Goal: Task Accomplishment & Management: Manage account settings

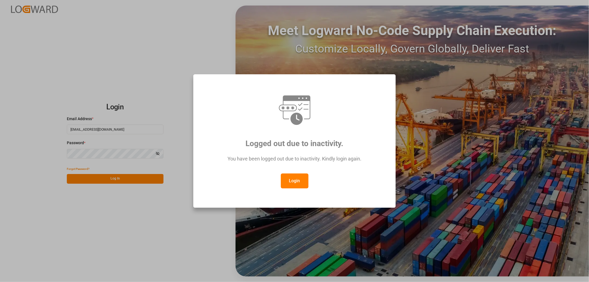
click at [297, 183] on button "Login" at bounding box center [295, 180] width 28 height 15
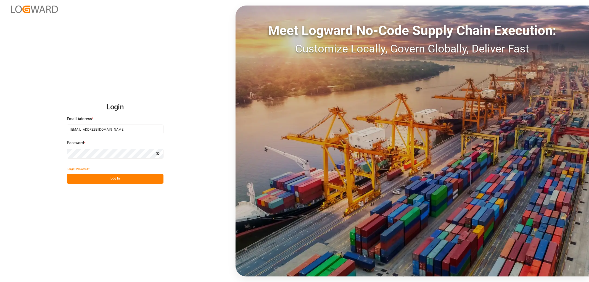
click at [136, 178] on button "Log In" at bounding box center [115, 179] width 97 height 10
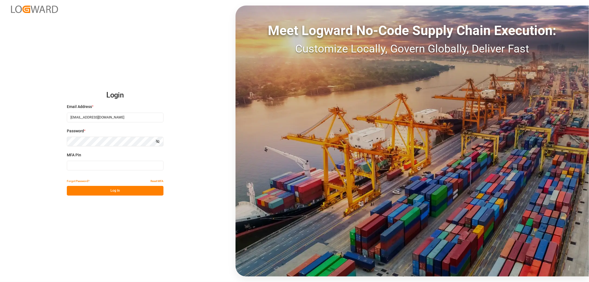
click at [111, 168] on input at bounding box center [115, 166] width 97 height 10
type input "972680"
click at [118, 192] on button "Log In" at bounding box center [115, 191] width 97 height 10
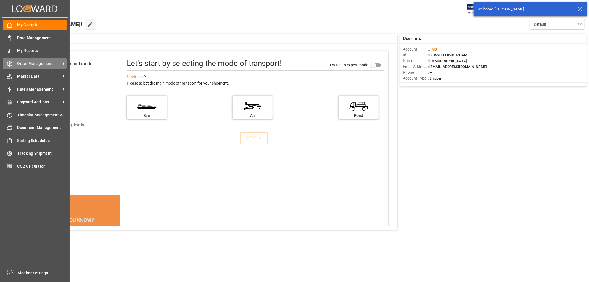
click at [38, 65] on span "Order Management" at bounding box center [39, 64] width 44 height 6
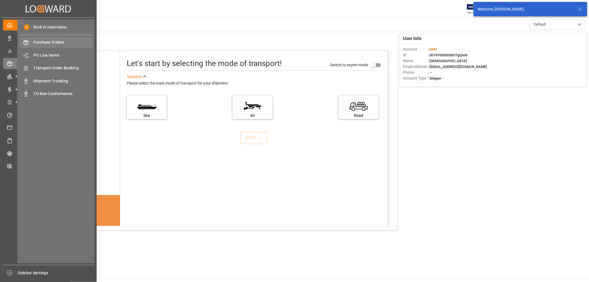
click at [48, 42] on span "Purchase Orders" at bounding box center [63, 42] width 59 height 6
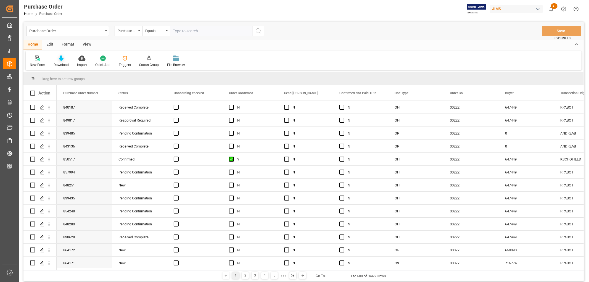
click at [61, 61] on div "Download" at bounding box center [60, 61] width 23 height 12
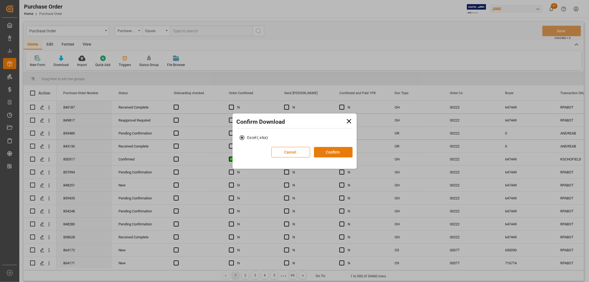
click at [337, 153] on button "Confirm" at bounding box center [333, 152] width 39 height 10
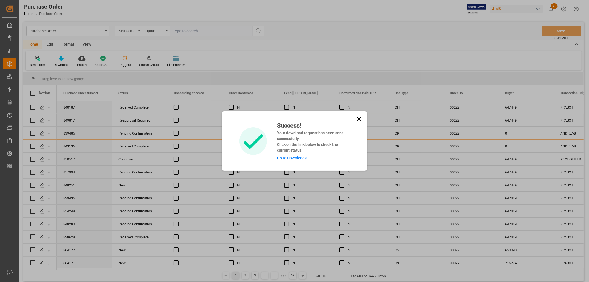
click at [289, 158] on link "Go to Downloads" at bounding box center [292, 158] width 30 height 4
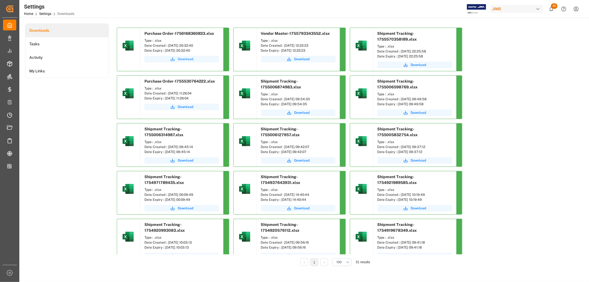
click at [186, 59] on span "Download" at bounding box center [185, 59] width 15 height 5
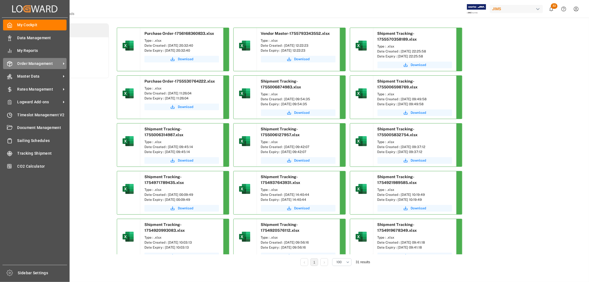
click at [23, 66] on div "Order Management Order Management" at bounding box center [34, 63] width 63 height 11
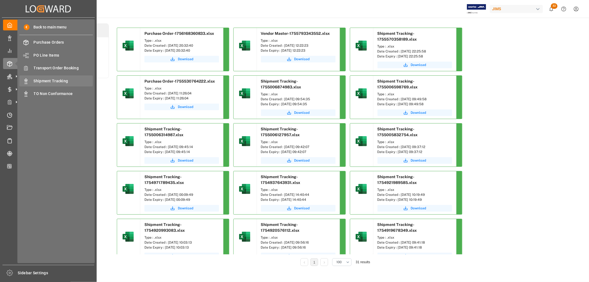
click at [53, 83] on span "Shipment Tracking" at bounding box center [63, 81] width 59 height 6
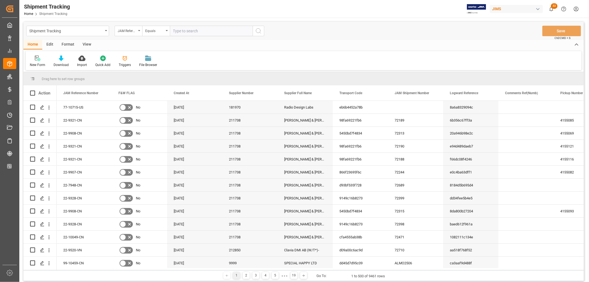
click at [184, 31] on input "text" at bounding box center [211, 31] width 83 height 10
paste input "22-9528-MY"
type input "22-9528-MY"
click at [259, 30] on icon "search button" at bounding box center [258, 31] width 7 height 7
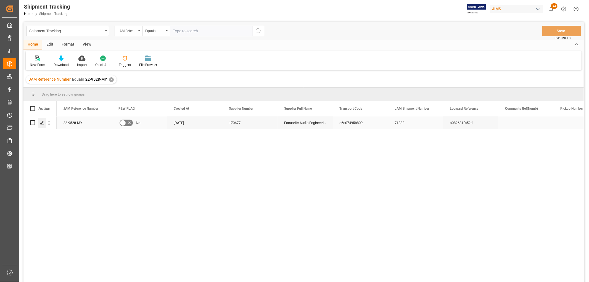
click at [43, 124] on icon "Press SPACE to select this row." at bounding box center [42, 123] width 4 height 4
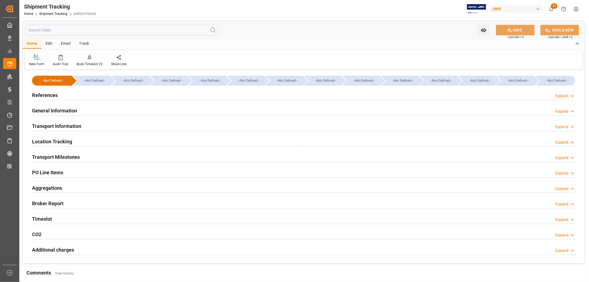
type input "28-06-2025 00:00"
type input "30-06-2025 00:00"
type input "28-06-2025"
type input "[DATE]"
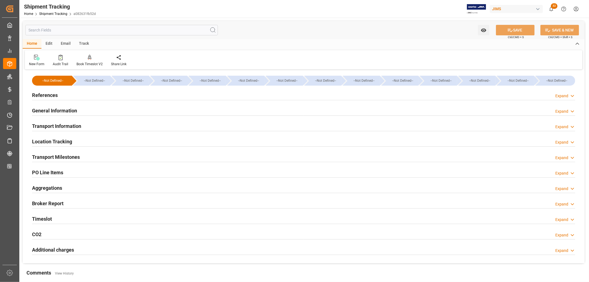
type input "14-07-2025 00:00"
type input "16-07-2025 19:38"
type input "[DATE]"
type input "20-08-2025 06:00"
type input "[DATE]"
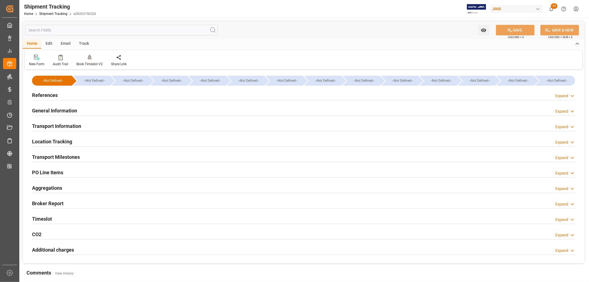
type input "[DATE]"
type input "29-08-2025"
type input "28-08-2025 00:00"
click at [43, 111] on h2 "General Information" at bounding box center [54, 110] width 45 height 7
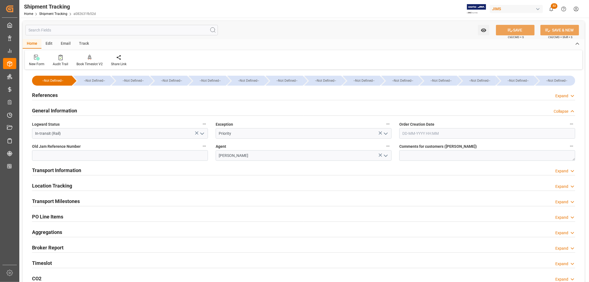
click at [43, 111] on h2 "General Information" at bounding box center [54, 110] width 45 height 7
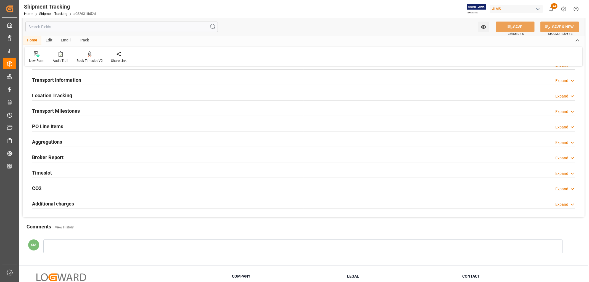
scroll to position [61, 0]
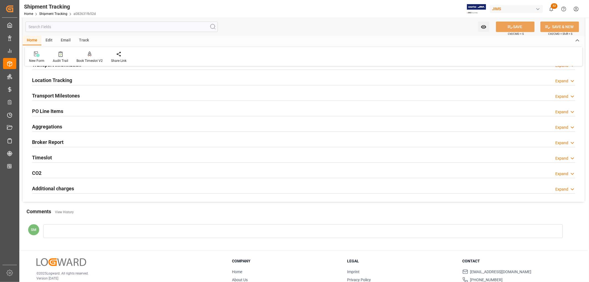
click at [52, 96] on h2 "Transport Milestones" at bounding box center [56, 95] width 48 height 7
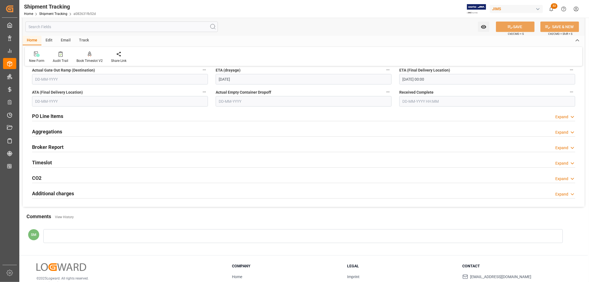
scroll to position [215, 0]
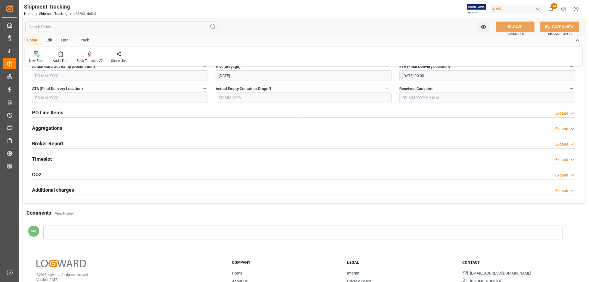
click at [52, 159] on div "Timeslot Expand" at bounding box center [303, 158] width 543 height 10
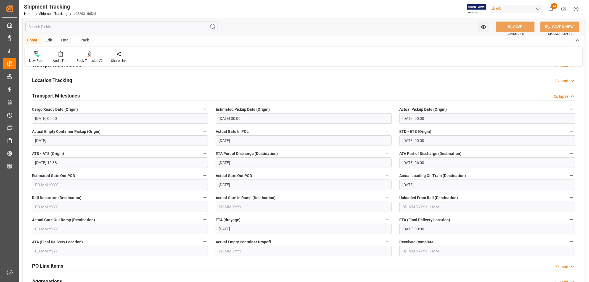
scroll to position [0, 0]
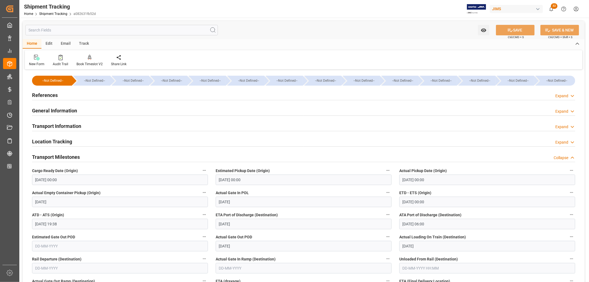
click at [55, 110] on h2 "General Information" at bounding box center [54, 110] width 45 height 7
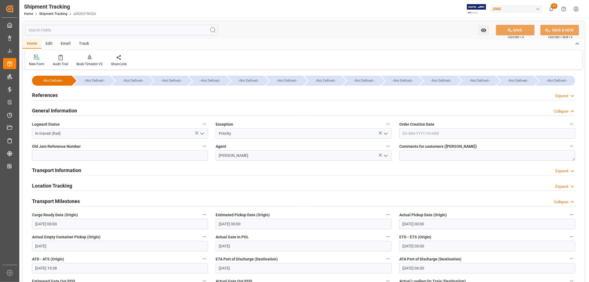
click at [55, 111] on h2 "General Information" at bounding box center [54, 110] width 45 height 7
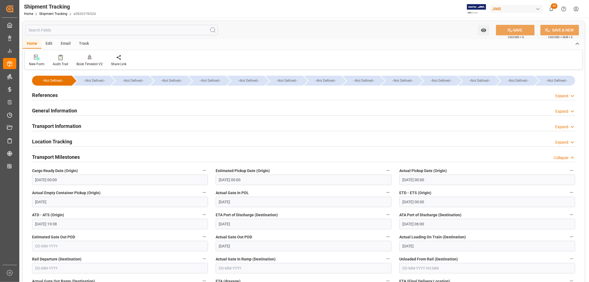
click at [52, 127] on h2 "Transport Information" at bounding box center [56, 125] width 49 height 7
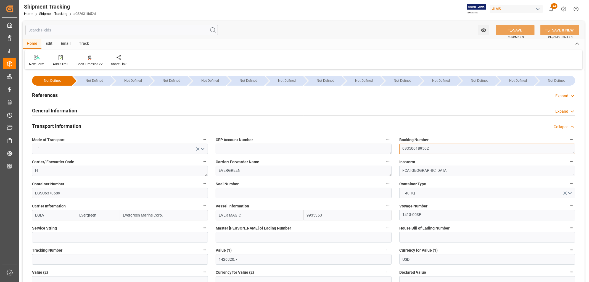
click at [408, 148] on textarea "093500189502" at bounding box center [487, 149] width 176 height 10
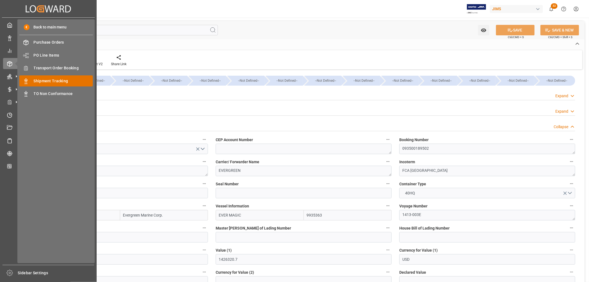
click at [51, 80] on span "Shipment Tracking" at bounding box center [63, 81] width 59 height 6
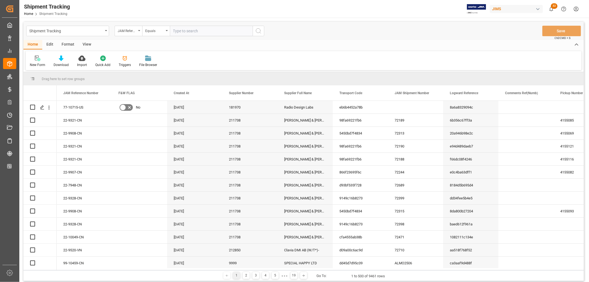
click at [182, 32] on input "text" at bounding box center [211, 31] width 83 height 10
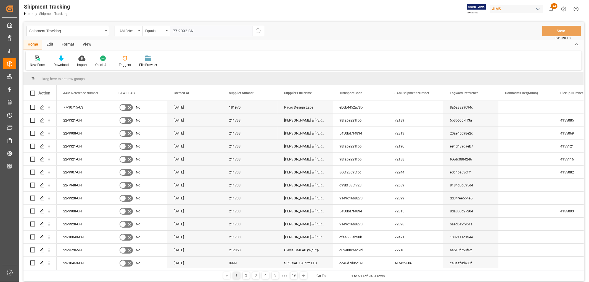
type input "77-9092-CN"
click at [256, 30] on icon "search button" at bounding box center [258, 31] width 7 height 7
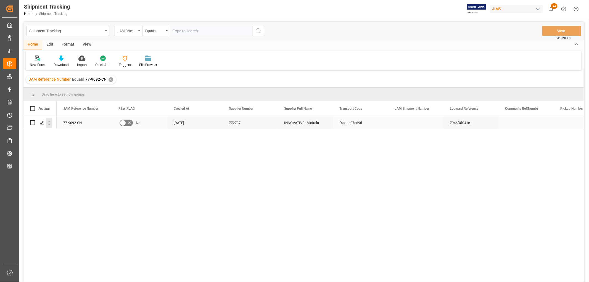
click at [51, 123] on icon "open menu" at bounding box center [49, 123] width 6 height 6
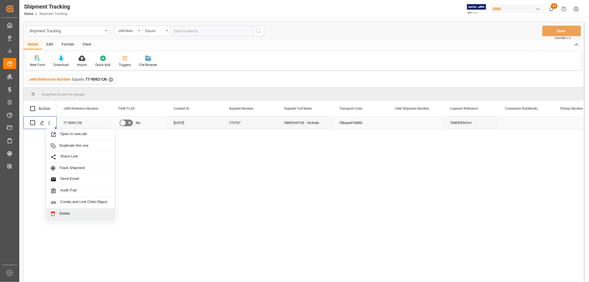
click at [63, 213] on span "Delete" at bounding box center [84, 213] width 51 height 5
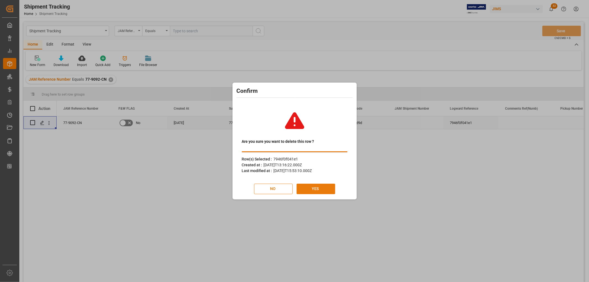
click at [318, 188] on button "YES" at bounding box center [316, 189] width 39 height 10
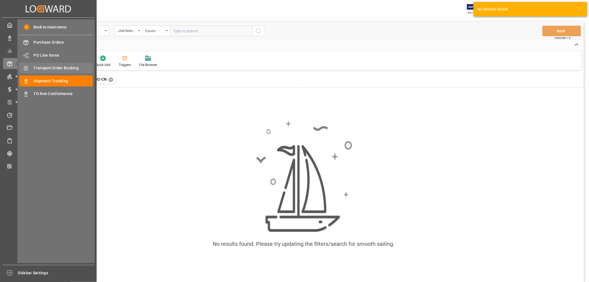
click at [50, 68] on span "Transport Order Booking" at bounding box center [63, 68] width 59 height 6
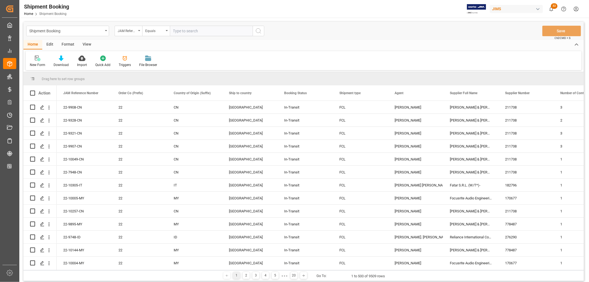
click at [178, 30] on input "text" at bounding box center [211, 31] width 83 height 10
paste input "77-9092-CN"
type input "77-9092-CN"
click at [259, 30] on icon "search button" at bounding box center [258, 31] width 7 height 7
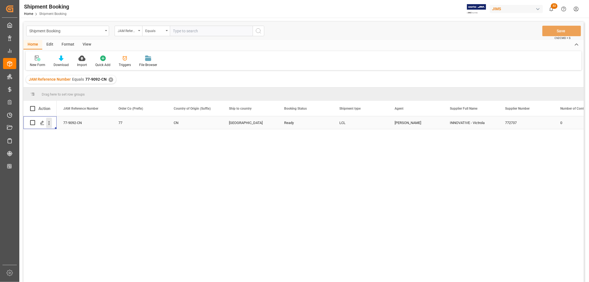
click at [50, 124] on icon "open menu" at bounding box center [49, 123] width 6 height 6
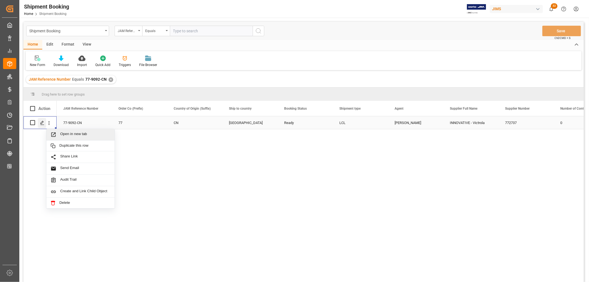
click at [42, 122] on icon "Press SPACE to select this row." at bounding box center [42, 123] width 4 height 4
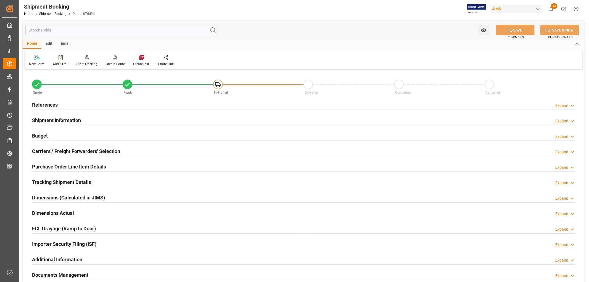
click at [43, 120] on h2 "Shipment Information" at bounding box center [56, 120] width 49 height 7
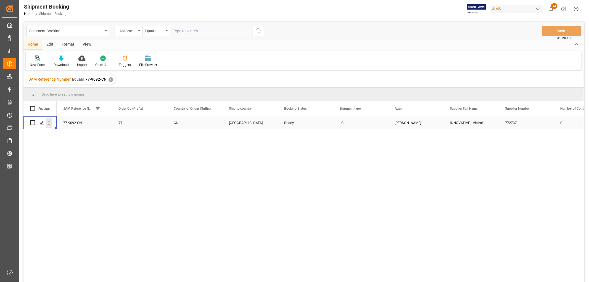
click at [50, 123] on icon "open menu" at bounding box center [49, 123] width 6 height 6
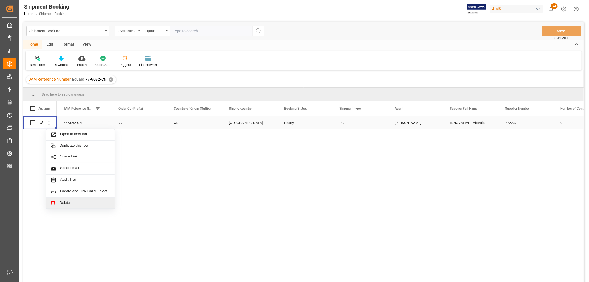
click at [62, 202] on span "Delete" at bounding box center [84, 202] width 51 height 5
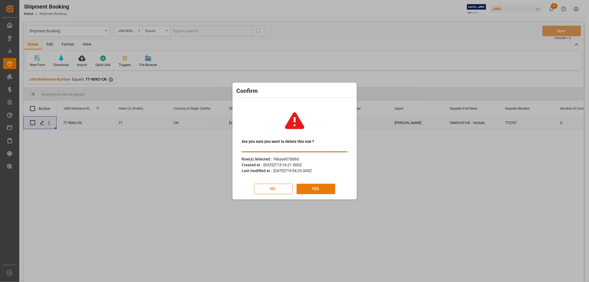
click at [323, 188] on button "YES" at bounding box center [316, 189] width 39 height 10
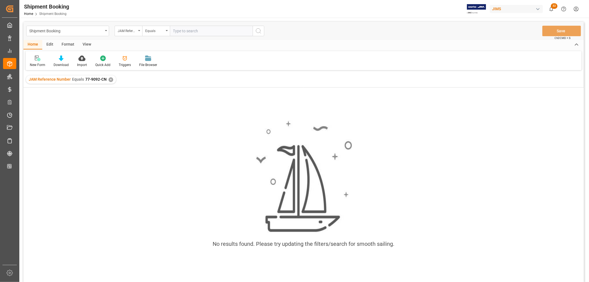
click at [111, 80] on div "✕" at bounding box center [111, 79] width 5 height 5
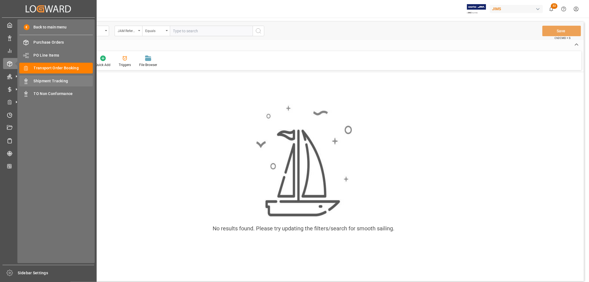
click at [55, 80] on span "Shipment Tracking" at bounding box center [63, 81] width 59 height 6
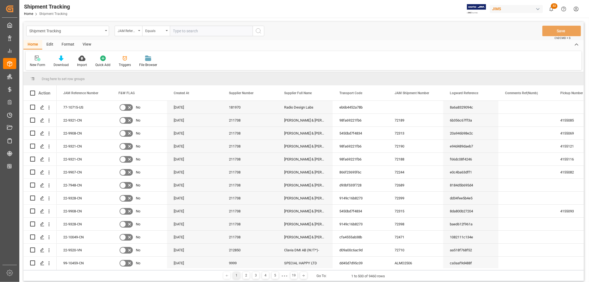
click at [84, 44] on div "View" at bounding box center [86, 44] width 17 height 9
drag, startPoint x: 37, startPoint y: 61, endPoint x: 42, endPoint y: 67, distance: 7.6
click at [37, 60] on div "Default" at bounding box center [35, 61] width 19 height 12
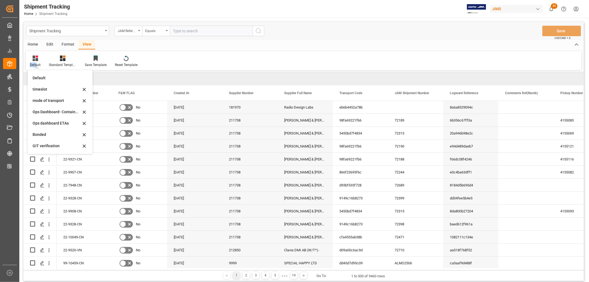
click at [56, 112] on div "Ops Dashboard- Container type" at bounding box center [57, 112] width 48 height 6
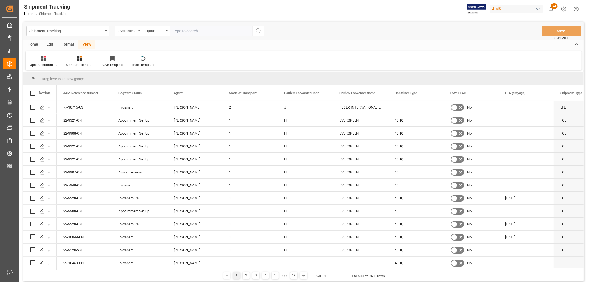
click at [140, 30] on icon "open menu" at bounding box center [139, 30] width 2 height 1
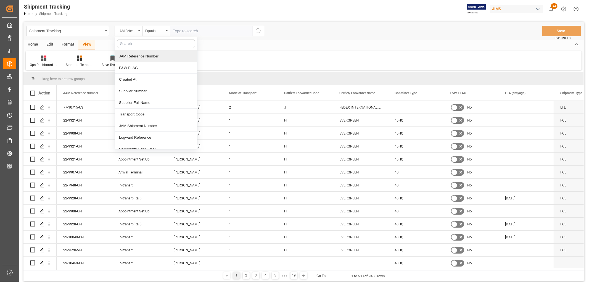
click at [134, 43] on input "text" at bounding box center [156, 43] width 78 height 9
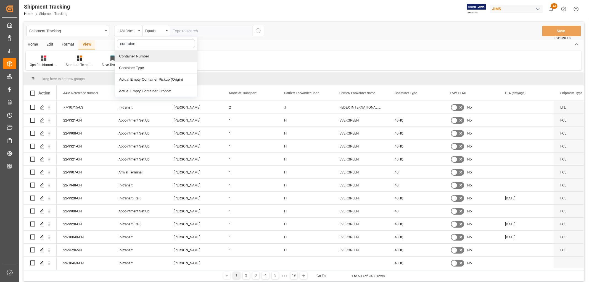
type input "container"
click at [136, 70] on div "Container Type" at bounding box center [156, 68] width 82 height 12
click at [166, 31] on icon "open menu" at bounding box center [167, 30] width 2 height 1
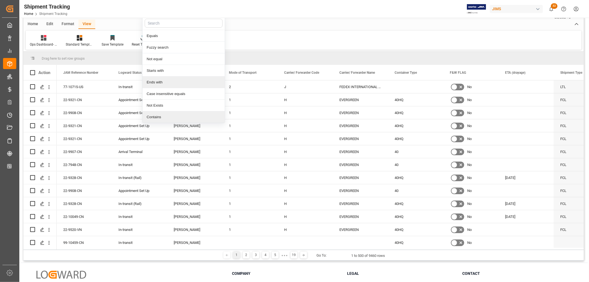
scroll to position [31, 0]
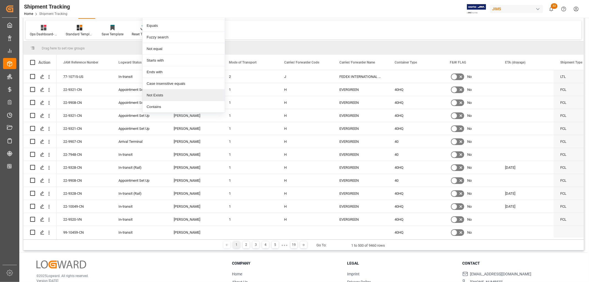
click at [159, 96] on div "Not Exists" at bounding box center [183, 95] width 82 height 12
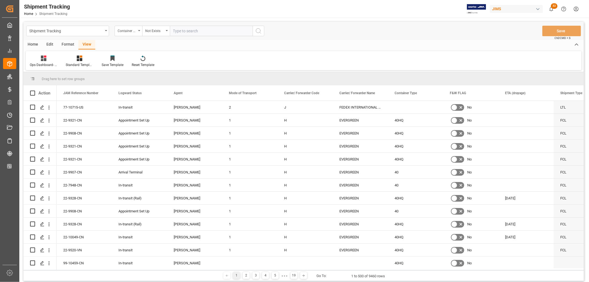
click at [258, 31] on icon "search button" at bounding box center [258, 31] width 7 height 7
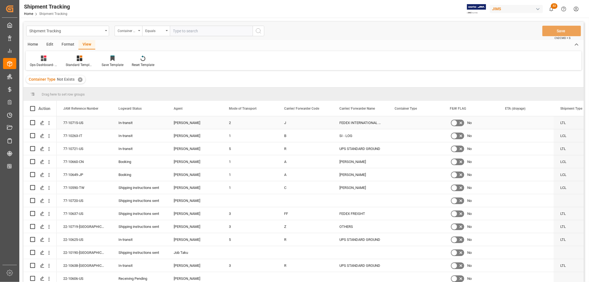
click at [240, 123] on div "2" at bounding box center [249, 122] width 55 height 13
click at [267, 108] on span at bounding box center [268, 108] width 5 height 5
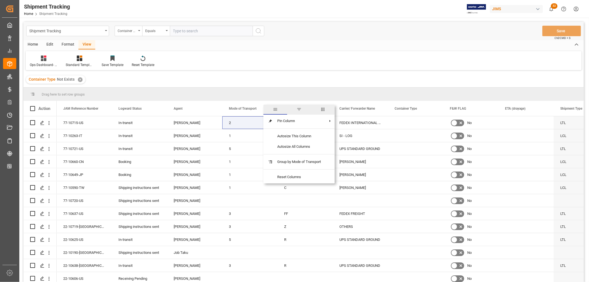
click at [297, 109] on span "filter" at bounding box center [299, 109] width 5 height 5
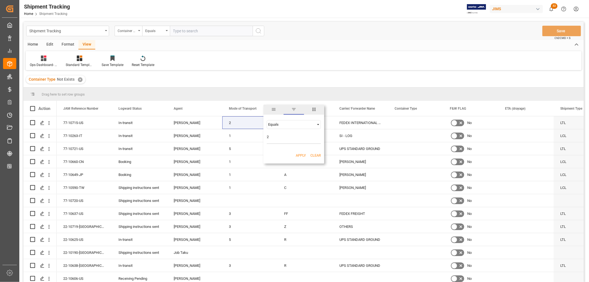
type input "2"
click at [299, 155] on button "Apply" at bounding box center [301, 156] width 10 height 6
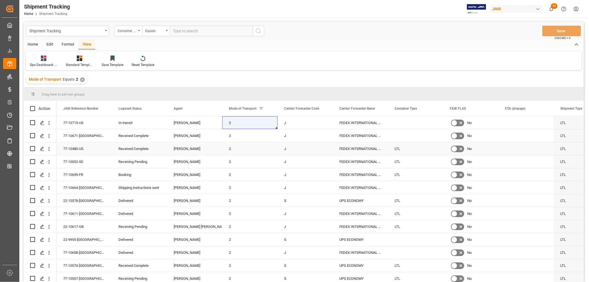
click at [401, 152] on div "LTL" at bounding box center [415, 148] width 55 height 13
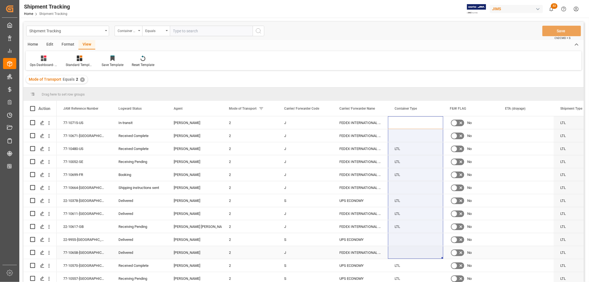
drag, startPoint x: 399, startPoint y: 170, endPoint x: 394, endPoint y: 253, distance: 83.3
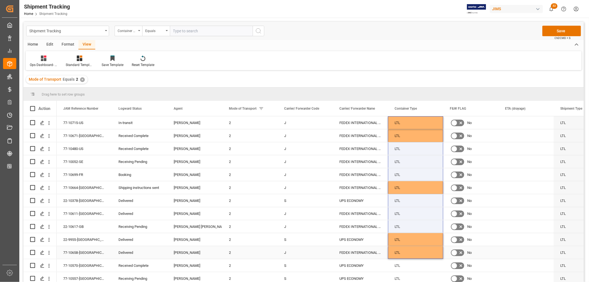
scroll to position [123, 0]
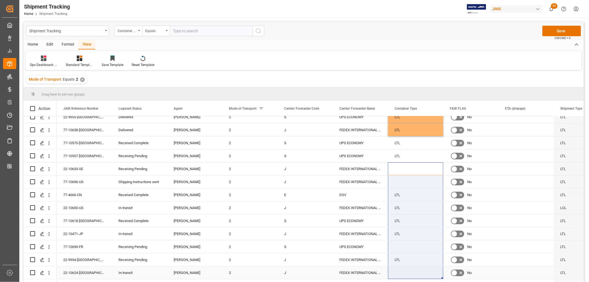
drag, startPoint x: 404, startPoint y: 166, endPoint x: 402, endPoint y: 270, distance: 103.6
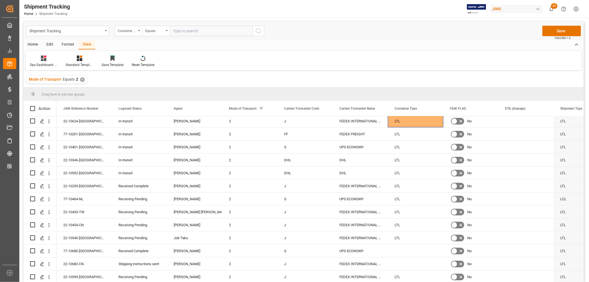
scroll to position [276, 0]
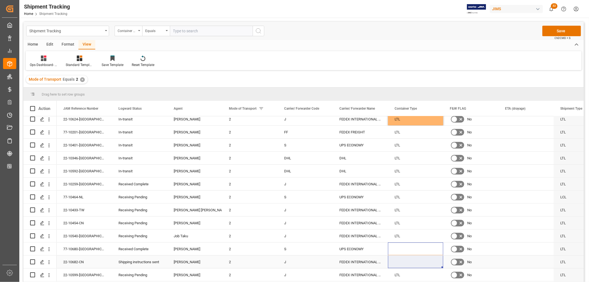
drag, startPoint x: 402, startPoint y: 247, endPoint x: 401, endPoint y: 263, distance: 16.3
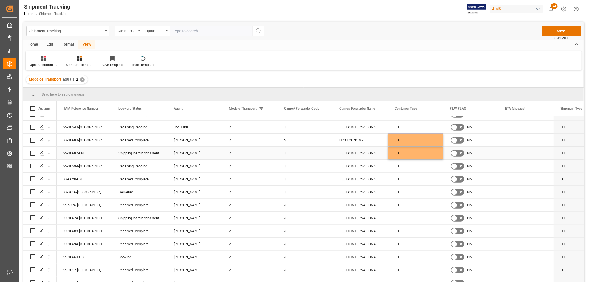
scroll to position [399, 0]
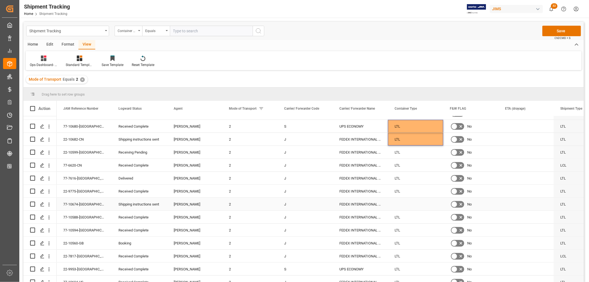
click at [409, 206] on div "Press SPACE to select this row." at bounding box center [415, 204] width 55 height 13
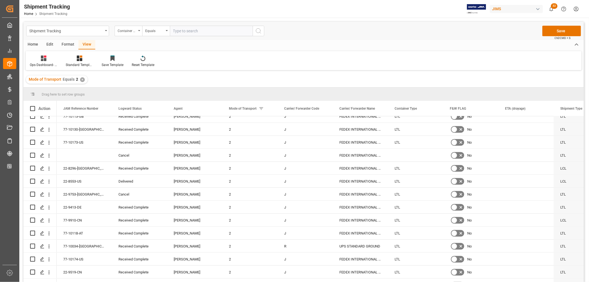
scroll to position [2669, 0]
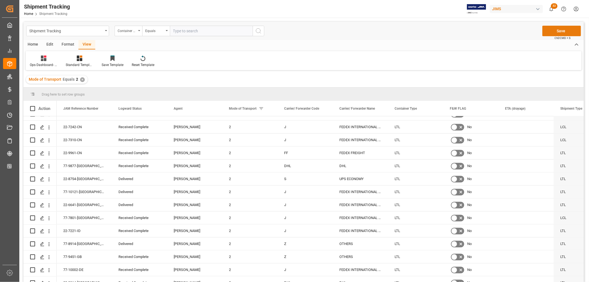
click at [556, 31] on button "Save" at bounding box center [561, 31] width 39 height 10
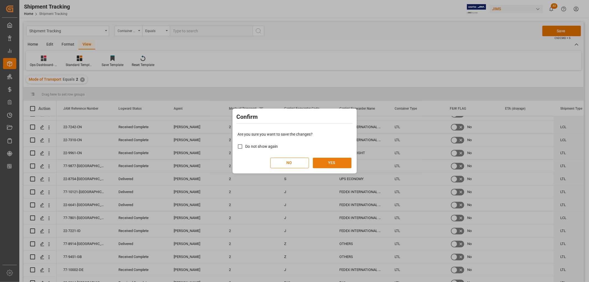
click at [332, 165] on button "YES" at bounding box center [332, 163] width 39 height 10
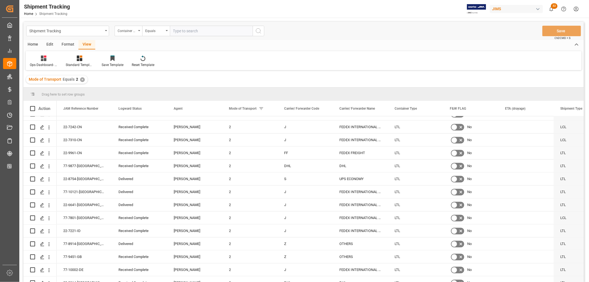
click at [81, 80] on div "✕" at bounding box center [82, 79] width 5 height 5
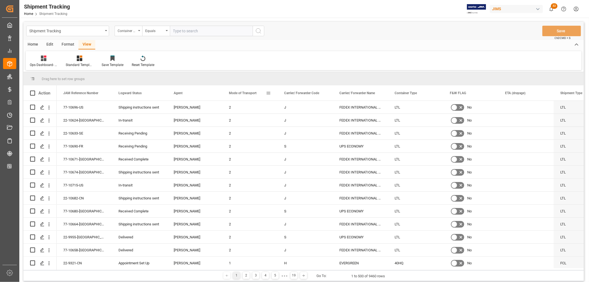
click at [269, 92] on span at bounding box center [268, 93] width 5 height 5
type input "3"
click at [297, 139] on button "Apply" at bounding box center [301, 140] width 10 height 6
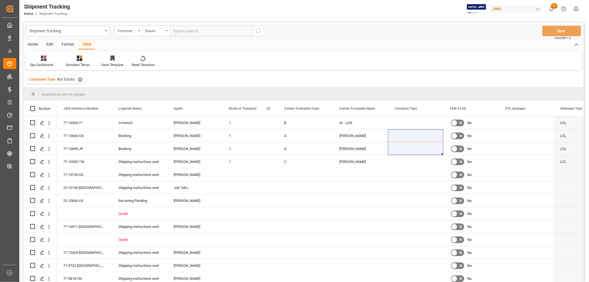
click at [267, 108] on span at bounding box center [268, 108] width 5 height 5
click at [274, 136] on input "Filter Value" at bounding box center [294, 138] width 54 height 11
type input "1"
click at [299, 155] on button "Apply" at bounding box center [301, 156] width 10 height 6
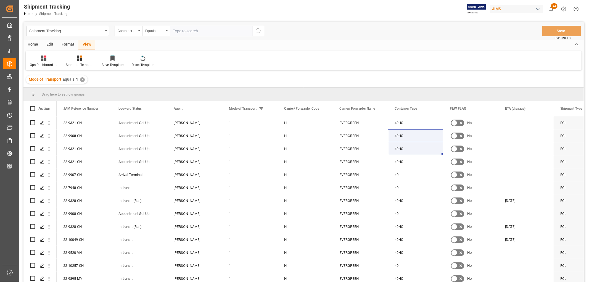
click at [166, 30] on div "Equals" at bounding box center [156, 31] width 28 height 10
click at [157, 128] on div "Not Exists" at bounding box center [183, 126] width 82 height 12
click at [258, 30] on icon "search button" at bounding box center [258, 31] width 7 height 7
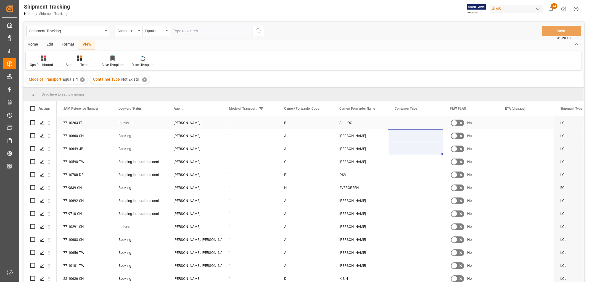
click at [126, 121] on div "In-transit" at bounding box center [139, 123] width 42 height 13
click at [159, 108] on span at bounding box center [157, 108] width 5 height 5
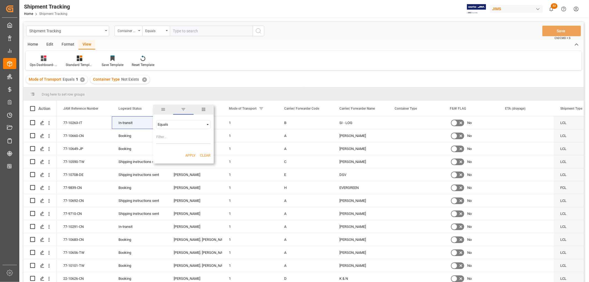
type input "In-transit"
click at [188, 154] on button "Apply" at bounding box center [190, 156] width 10 height 6
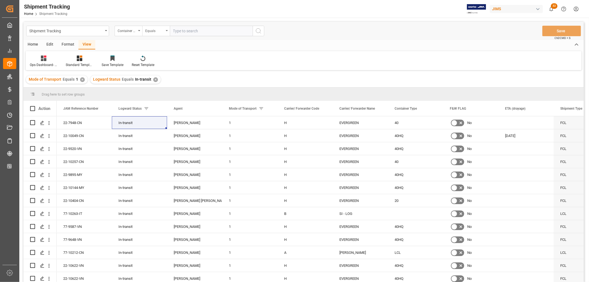
click at [166, 31] on div "Equals" at bounding box center [156, 31] width 28 height 10
click at [158, 127] on div "Not Exists" at bounding box center [183, 126] width 82 height 12
click at [260, 33] on line "search button" at bounding box center [260, 32] width 1 height 1
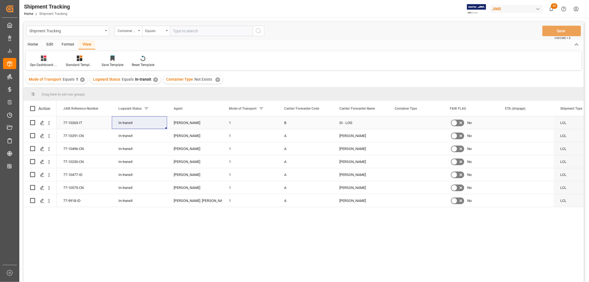
click at [407, 121] on div "Press SPACE to select this row." at bounding box center [415, 122] width 55 height 13
click at [433, 126] on button "Select" at bounding box center [415, 126] width 46 height 10
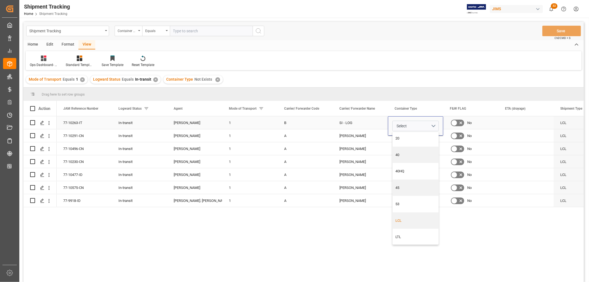
scroll to position [3, 0]
click at [406, 219] on div "LCL" at bounding box center [416, 220] width 40 height 6
click at [355, 137] on div "[PERSON_NAME]" at bounding box center [360, 135] width 55 height 13
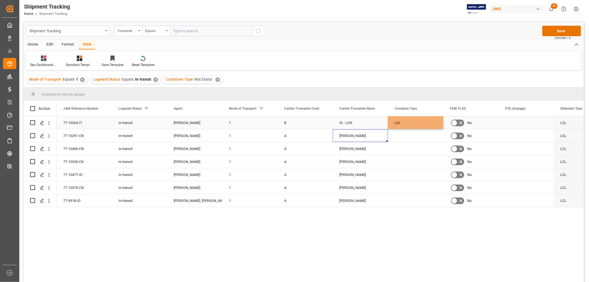
click at [394, 125] on div "LCL" at bounding box center [415, 122] width 55 height 13
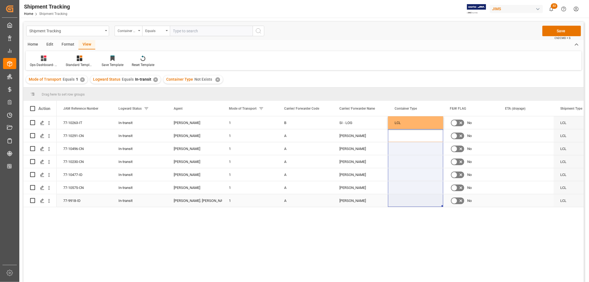
drag, startPoint x: 402, startPoint y: 136, endPoint x: 401, endPoint y: 205, distance: 69.0
click at [401, 205] on div "77-10263-IT In-transit Sandra Alexander 1 B SI - LOG LCL No LCL 77-10291-CN In-…" at bounding box center [333, 161] width 552 height 91
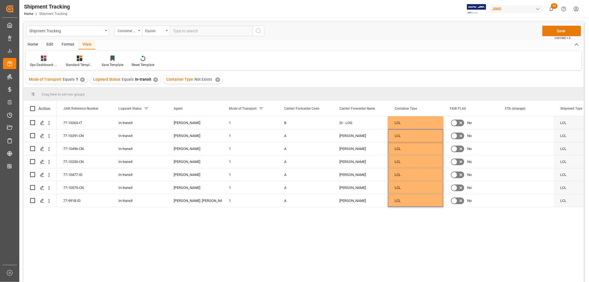
click at [554, 30] on button "Save" at bounding box center [561, 31] width 39 height 10
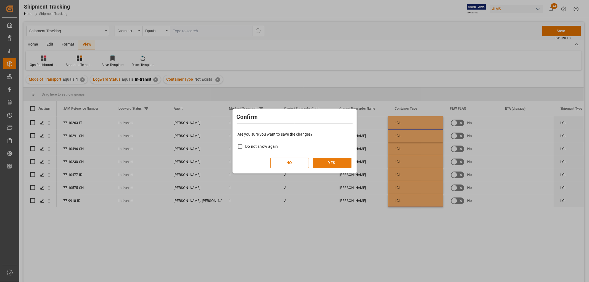
click at [330, 164] on button "YES" at bounding box center [332, 163] width 39 height 10
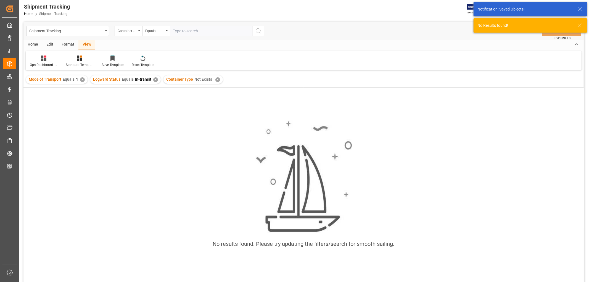
click at [153, 78] on div "✕" at bounding box center [155, 79] width 5 height 5
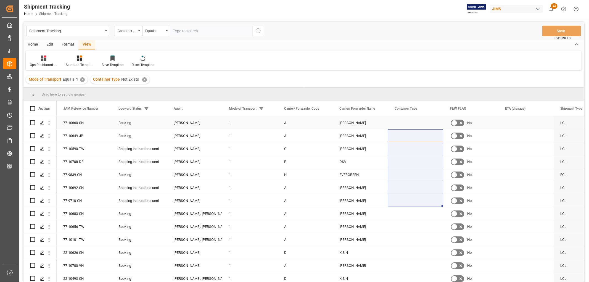
click at [127, 125] on div "Booking" at bounding box center [139, 123] width 42 height 13
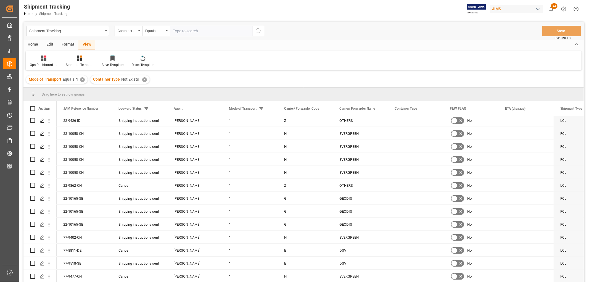
scroll to position [561, 0]
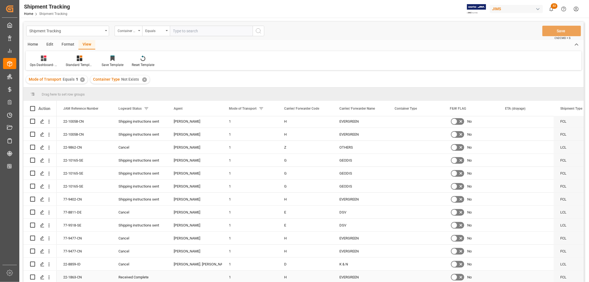
click at [346, 277] on div "EVERGREEN" at bounding box center [360, 277] width 55 height 13
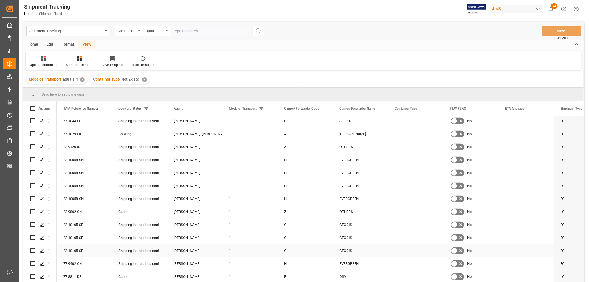
scroll to position [346, 0]
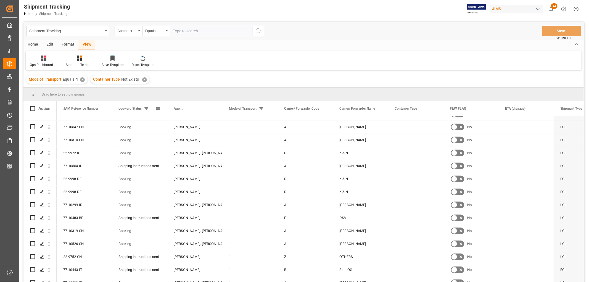
click at [120, 107] on span "Logward Status" at bounding box center [129, 109] width 23 height 4
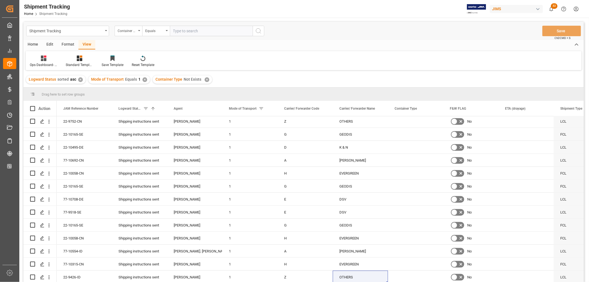
scroll to position [561, 0]
click at [205, 79] on div "✕" at bounding box center [207, 79] width 5 height 5
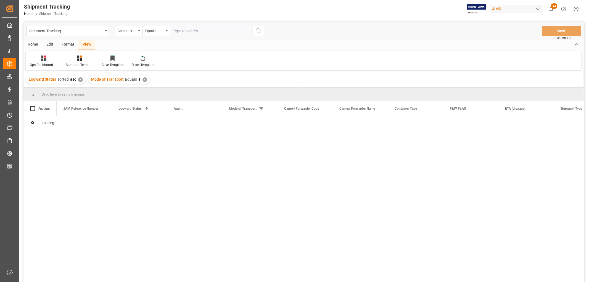
click at [142, 79] on div "✕" at bounding box center [144, 79] width 5 height 5
click at [79, 78] on div "✕" at bounding box center [80, 79] width 5 height 5
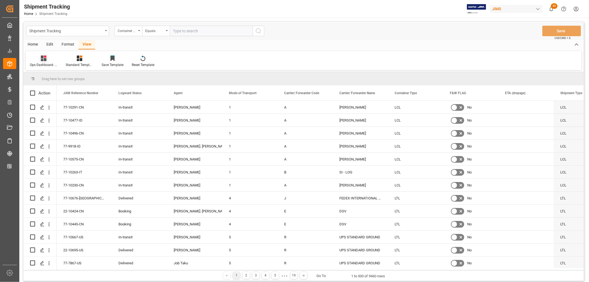
click at [42, 63] on div "Ops Dashboard- Container type" at bounding box center [44, 64] width 28 height 5
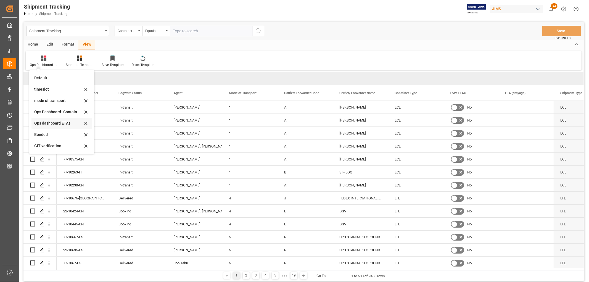
click at [51, 123] on div "Ops dashboard ETAs" at bounding box center [58, 123] width 48 height 6
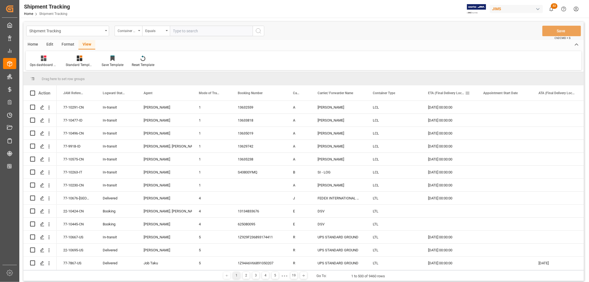
click at [467, 92] on span at bounding box center [467, 93] width 5 height 5
click at [470, 109] on div "Equals" at bounding box center [490, 109] width 46 height 4
click at [474, 126] on span "Less than" at bounding box center [474, 127] width 15 height 4
click at [518, 121] on input "date" at bounding box center [493, 122] width 54 height 11
type input "2025-08-25"
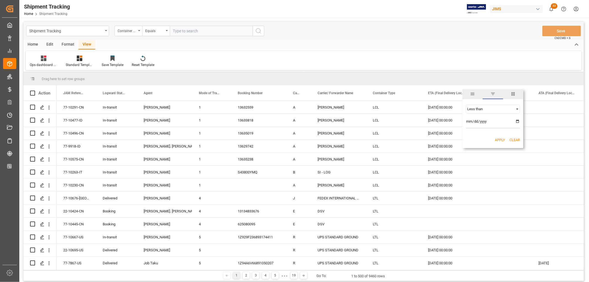
click at [499, 138] on button "Apply" at bounding box center [500, 140] width 10 height 6
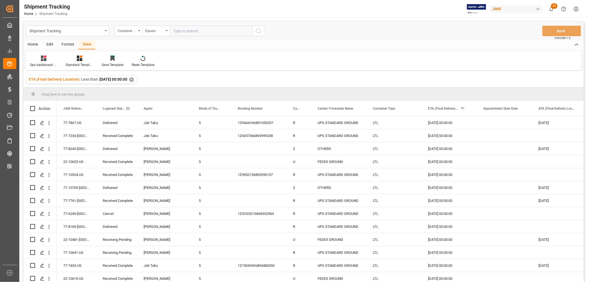
click at [115, 110] on span "Logward Status" at bounding box center [114, 109] width 23 height 4
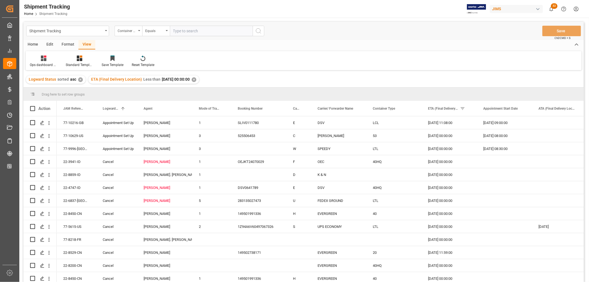
click at [196, 79] on div "✕" at bounding box center [194, 79] width 5 height 5
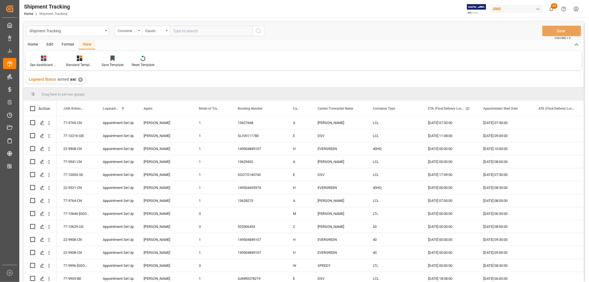
click at [468, 108] on span at bounding box center [467, 108] width 5 height 5
click at [474, 125] on div "Equals" at bounding box center [490, 124] width 46 height 4
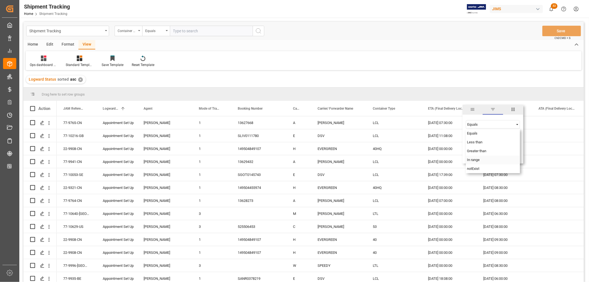
click at [474, 160] on span "In range" at bounding box center [473, 160] width 13 height 4
click at [518, 136] on input "date" at bounding box center [493, 138] width 54 height 11
type input "2025-08-11"
click at [517, 151] on input "date" at bounding box center [493, 153] width 54 height 11
type input "2025-08-25"
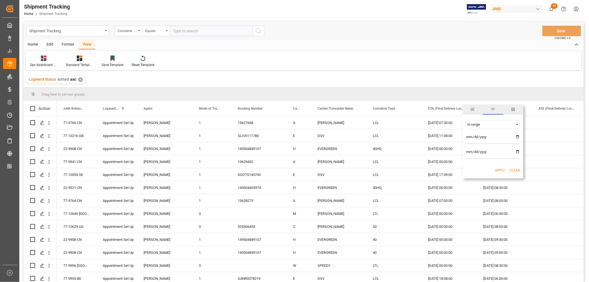
click at [499, 169] on button "Apply" at bounding box center [500, 171] width 10 height 6
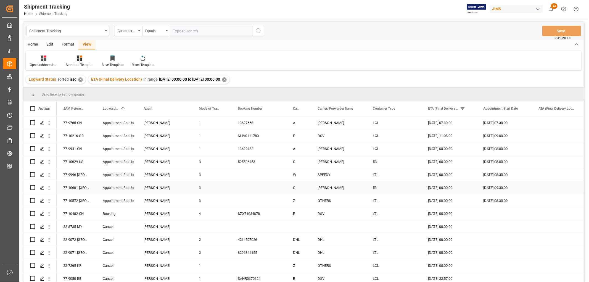
click at [434, 189] on div "25-08-2025 00:00:00" at bounding box center [448, 187] width 55 height 13
click at [435, 202] on div "25-08-2025 00:00:00" at bounding box center [448, 200] width 55 height 13
click at [49, 123] on icon "open menu" at bounding box center [49, 123] width 1 height 4
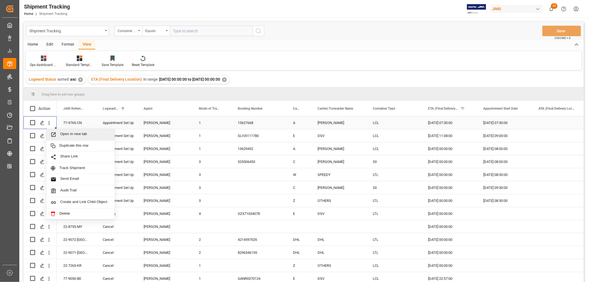
click at [70, 133] on span "Open in new tab" at bounding box center [85, 135] width 50 height 6
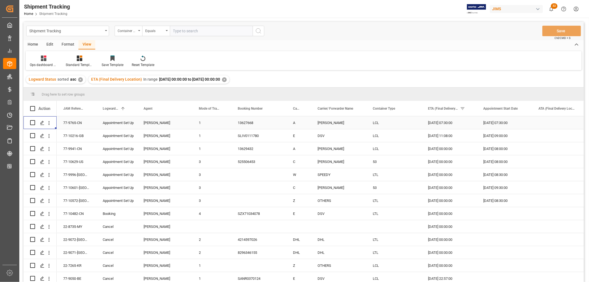
click at [554, 122] on div "Press SPACE to select this row." at bounding box center [559, 122] width 55 height 13
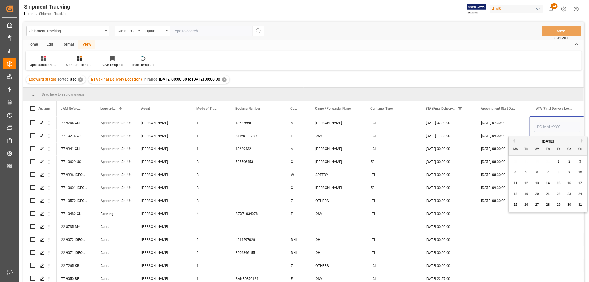
click at [517, 206] on span "25" at bounding box center [516, 205] width 4 height 4
type input "[DATE]"
click at [511, 120] on div "[DATE] 07:30:00" at bounding box center [501, 122] width 55 height 13
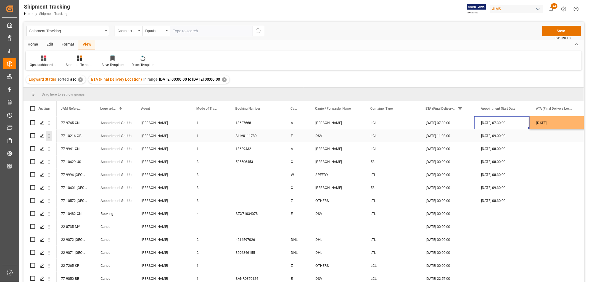
click at [48, 137] on icon "open menu" at bounding box center [49, 136] width 6 height 6
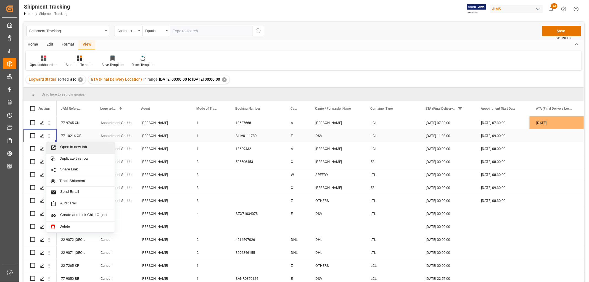
click at [72, 148] on span "Open in new tab" at bounding box center [85, 148] width 50 height 6
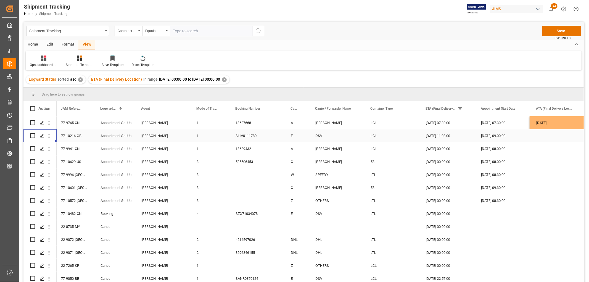
click at [552, 137] on div "Press SPACE to select this row." at bounding box center [557, 135] width 55 height 13
click at [548, 208] on span "21" at bounding box center [548, 207] width 4 height 4
type input "21-08-2025"
click at [484, 133] on div "21-08-2025 09:00:00" at bounding box center [501, 135] width 55 height 13
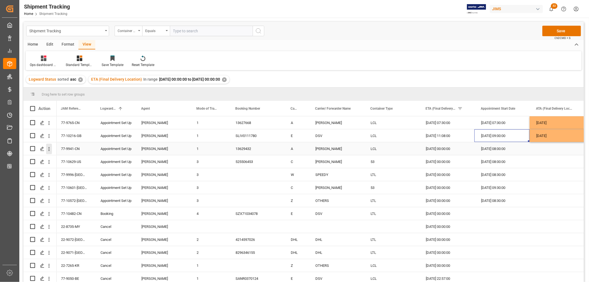
click at [50, 148] on icon "open menu" at bounding box center [49, 149] width 6 height 6
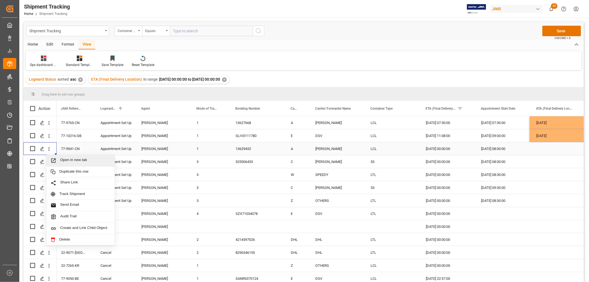
click at [67, 161] on span "Open in new tab" at bounding box center [85, 161] width 50 height 6
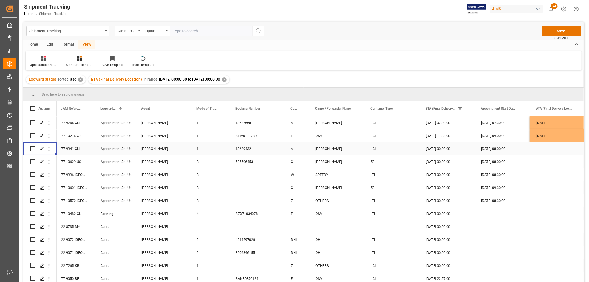
click at [446, 150] on div "25-08-2025 00:00:00" at bounding box center [446, 148] width 55 height 13
click at [545, 148] on div "Press SPACE to select this row." at bounding box center [557, 148] width 55 height 13
click at [49, 162] on icon "open menu" at bounding box center [49, 162] width 1 height 4
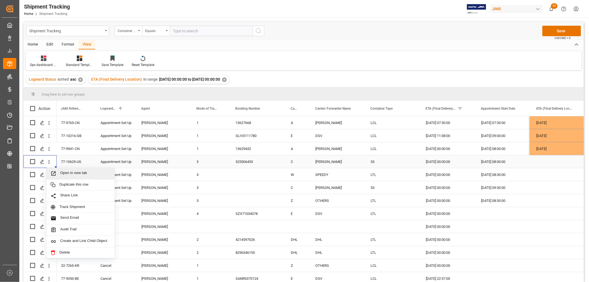
click at [67, 171] on span "Open in new tab" at bounding box center [85, 174] width 50 height 6
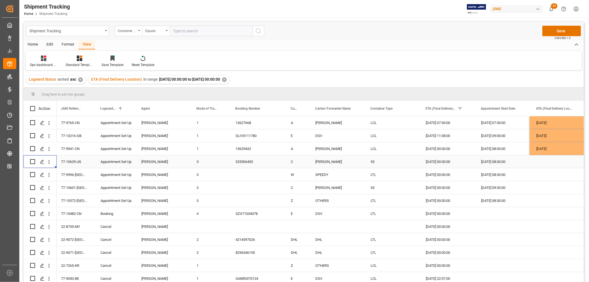
click at [454, 161] on div "22-08-2025 00:00:00" at bounding box center [446, 161] width 55 height 13
click at [541, 165] on div "Press SPACE to select this row." at bounding box center [557, 161] width 55 height 13
click at [49, 175] on icon "open menu" at bounding box center [49, 175] width 6 height 6
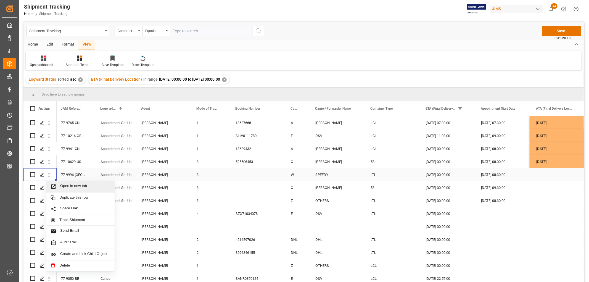
click at [69, 184] on span "Open in new tab" at bounding box center [85, 187] width 50 height 6
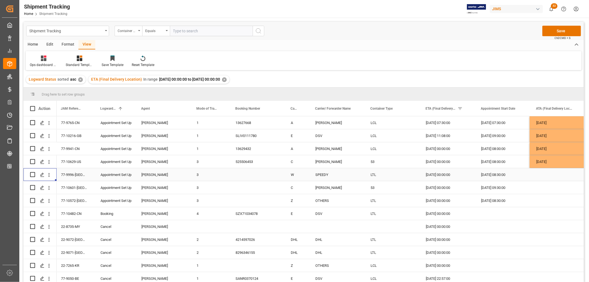
click at [447, 175] on div "22-08-2025 00:00:00" at bounding box center [446, 174] width 55 height 13
click at [543, 174] on div "Press SPACE to select this row." at bounding box center [557, 174] width 55 height 13
drag, startPoint x: 543, startPoint y: 174, endPoint x: 543, endPoint y: 178, distance: 3.4
click at [543, 174] on div "Press SPACE to select this row." at bounding box center [557, 174] width 55 height 13
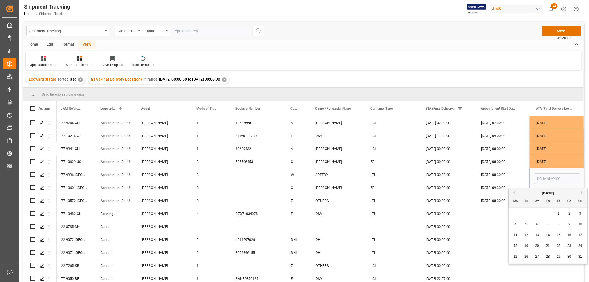
click at [516, 256] on span "25" at bounding box center [516, 257] width 4 height 4
type input "25-08-2025"
click at [441, 173] on div "22-08-2025 00:00:00" at bounding box center [446, 174] width 55 height 13
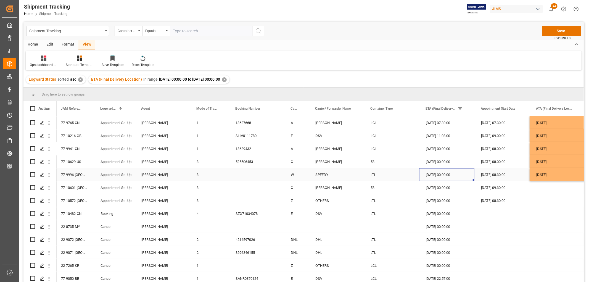
click at [536, 174] on div "25-08-2025" at bounding box center [557, 174] width 55 height 13
click at [446, 173] on div "22-08-2025 00:00:00" at bounding box center [446, 174] width 55 height 13
click at [49, 189] on icon "open menu" at bounding box center [49, 188] width 1 height 4
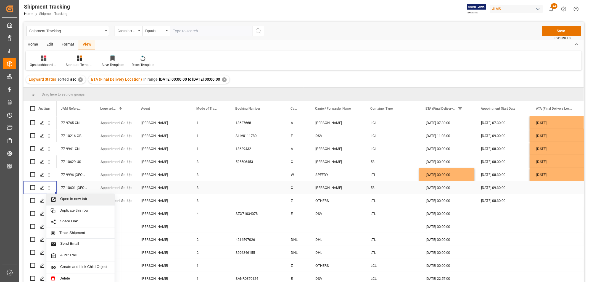
click at [71, 201] on span "Open in new tab" at bounding box center [85, 200] width 50 height 6
click at [442, 187] on div "25-08-2025 00:00:00" at bounding box center [446, 187] width 55 height 13
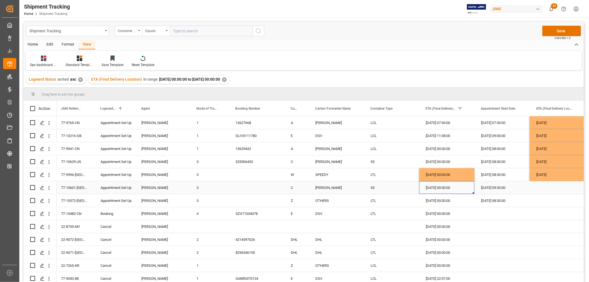
click at [543, 188] on div "Press SPACE to select this row." at bounding box center [557, 187] width 55 height 13
click at [50, 200] on icon "open menu" at bounding box center [49, 201] width 6 height 6
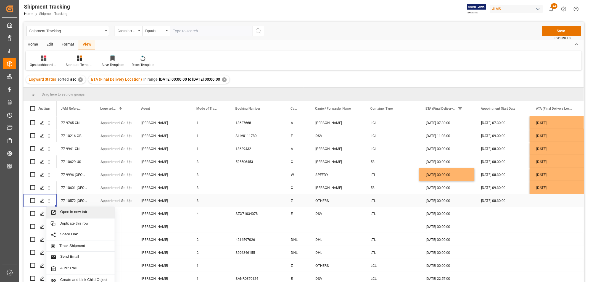
click at [67, 212] on span "Open in new tab" at bounding box center [85, 213] width 50 height 6
click at [436, 200] on div "[DATE] 00:00:00" at bounding box center [446, 200] width 55 height 13
click at [432, 201] on div "[DATE] 00:00:00" at bounding box center [446, 200] width 55 height 13
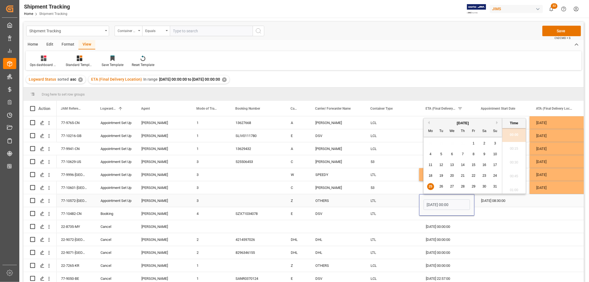
scroll to position [1161, 0]
click at [441, 188] on span "26" at bounding box center [441, 186] width 4 height 4
type input "[DATE] 00:00"
click at [379, 197] on div "LTL" at bounding box center [391, 200] width 55 height 13
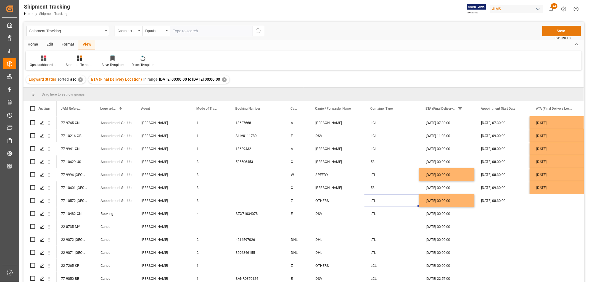
click at [557, 30] on button "Save" at bounding box center [561, 31] width 39 height 10
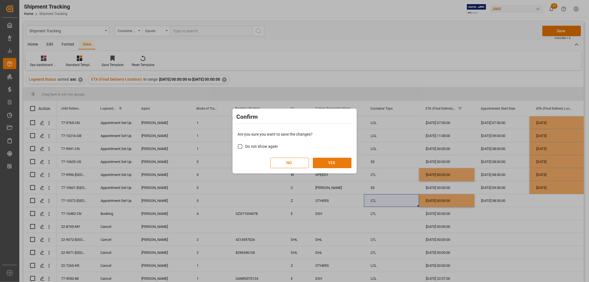
click at [329, 164] on button "YES" at bounding box center [332, 163] width 39 height 10
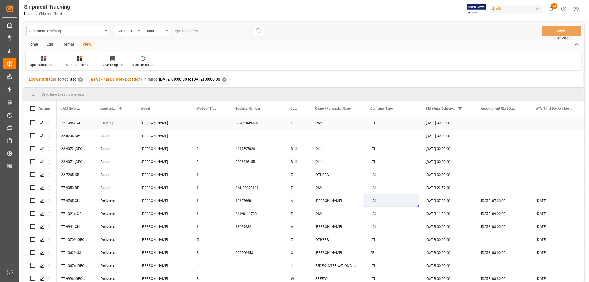
click at [116, 125] on div "Booking" at bounding box center [114, 123] width 28 height 13
click at [242, 123] on div "SZX71034078" at bounding box center [256, 122] width 55 height 13
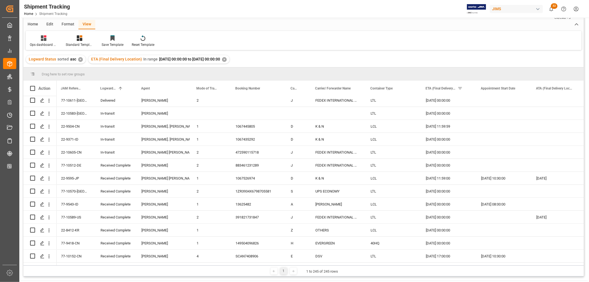
scroll to position [0, 0]
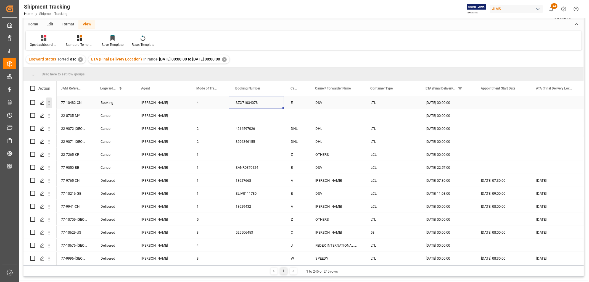
drag, startPoint x: 48, startPoint y: 103, endPoint x: 57, endPoint y: 109, distance: 10.6
click at [48, 103] on icon "open menu" at bounding box center [49, 103] width 6 height 6
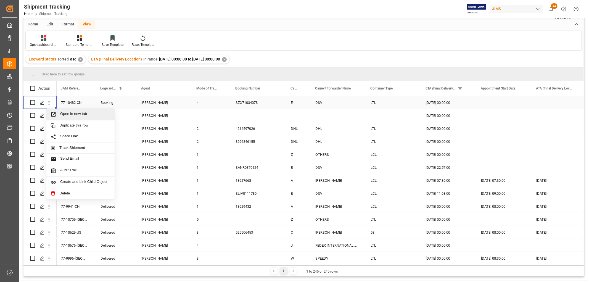
click at [68, 114] on span "Open in new tab" at bounding box center [85, 115] width 50 height 6
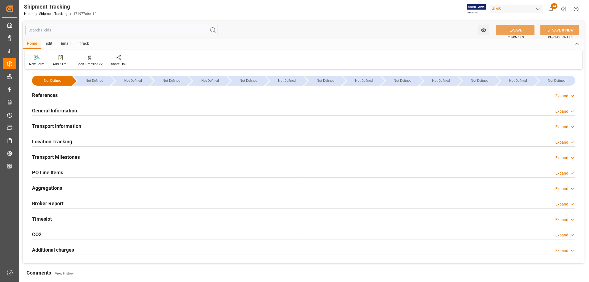
type input "[DATE] 07:30"
type input "[DATE] 11:45"
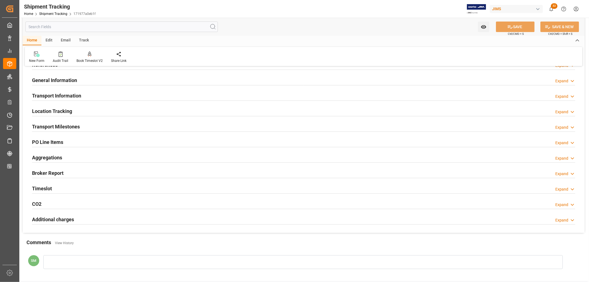
scroll to position [31, 0]
click at [46, 187] on h2 "Timeslot" at bounding box center [42, 187] width 20 height 7
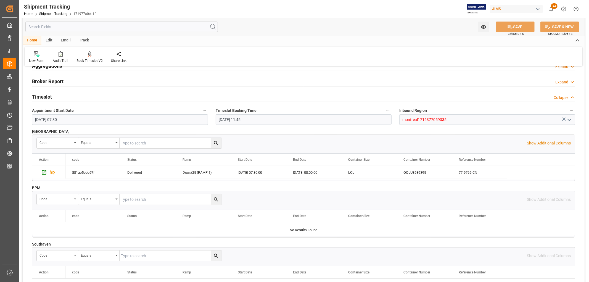
scroll to position [123, 0]
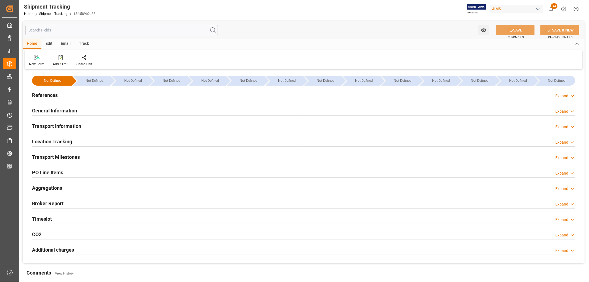
type input "[DATE] 09:00"
type input "[DATE] 11:52"
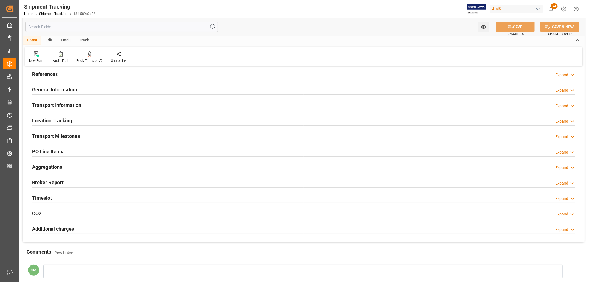
scroll to position [31, 0]
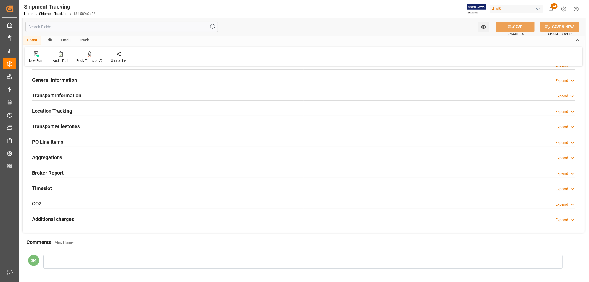
drag, startPoint x: 48, startPoint y: 188, endPoint x: 59, endPoint y: 188, distance: 11.3
click at [48, 188] on h2 "Timeslot" at bounding box center [42, 187] width 20 height 7
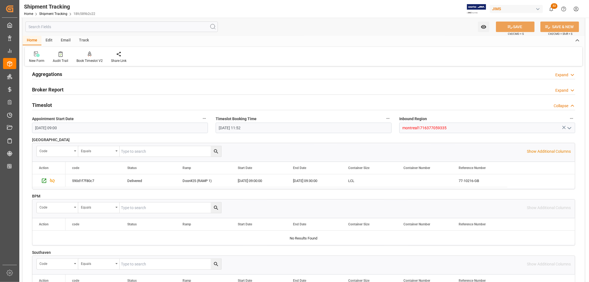
scroll to position [123, 0]
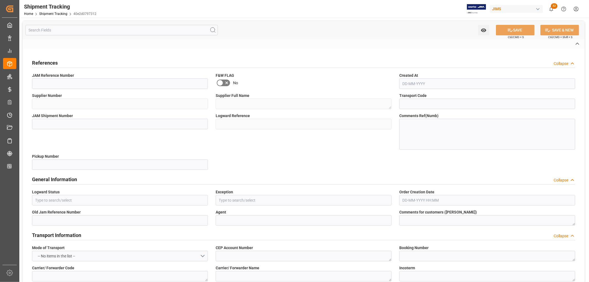
type input "montreal1716377059335"
type input "O1"
type input "LCL"
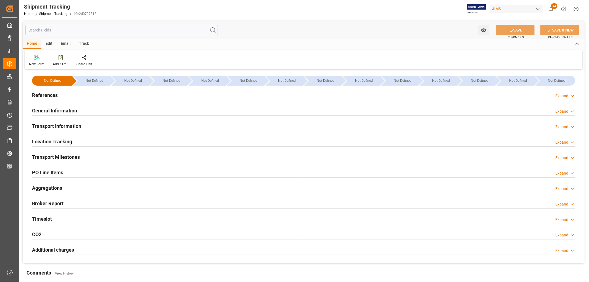
type input "[DATE] 08:00"
type input "[DATE] 11:50"
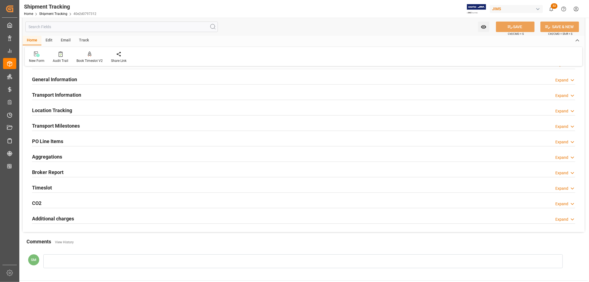
scroll to position [61, 0]
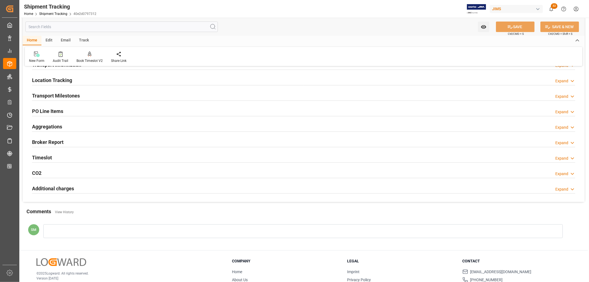
click at [46, 156] on h2 "Timeslot" at bounding box center [42, 157] width 20 height 7
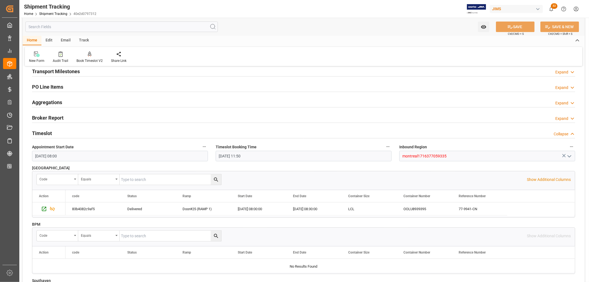
scroll to position [123, 0]
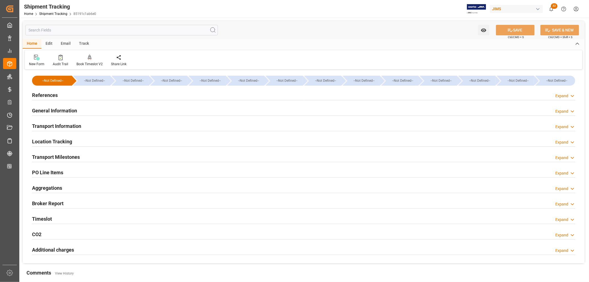
type input "[DATE] 08:00"
type input "[DATE] 18:45"
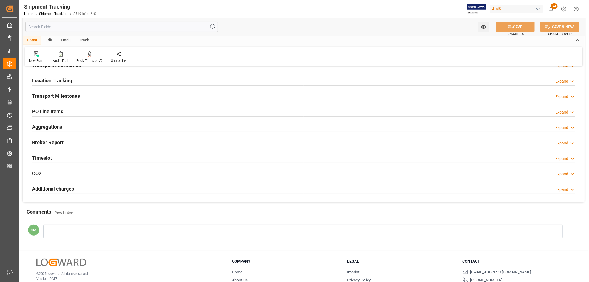
scroll to position [61, 0]
click at [48, 157] on h2 "Timeslot" at bounding box center [42, 157] width 20 height 7
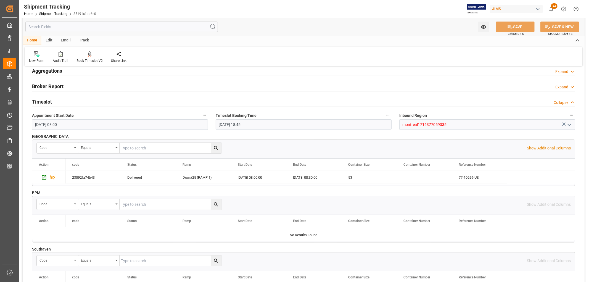
scroll to position [123, 0]
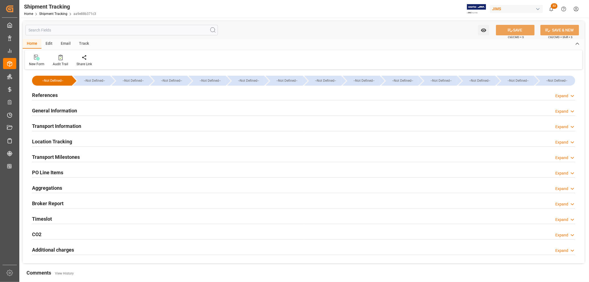
type input "[DATE] 08:30"
type input "[DATE] 15:07"
click at [47, 217] on h2 "Timeslot" at bounding box center [42, 218] width 20 height 7
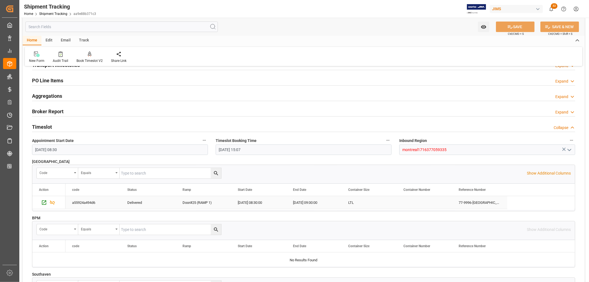
scroll to position [123, 0]
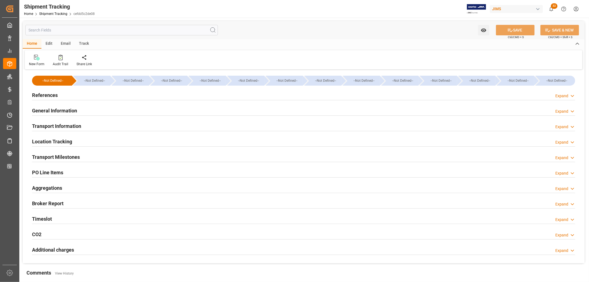
type input "[DATE] 09:30"
type input "[DATE] 18:47"
click at [46, 219] on h2 "Timeslot" at bounding box center [42, 218] width 20 height 7
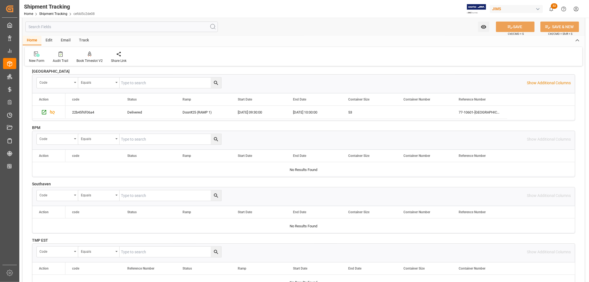
scroll to position [184, 0]
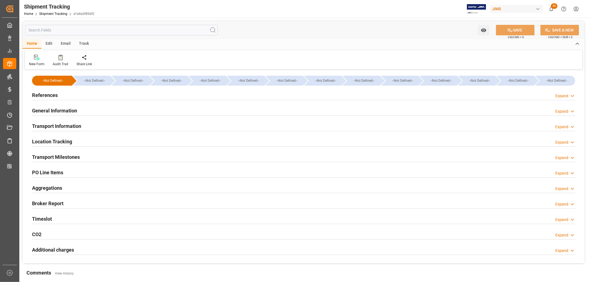
type input "[DATE] 08:30"
type input "[DATE] 14:32"
click at [40, 220] on h2 "Timeslot" at bounding box center [42, 218] width 20 height 7
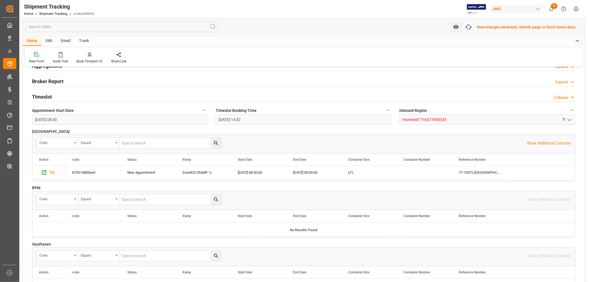
scroll to position [123, 0]
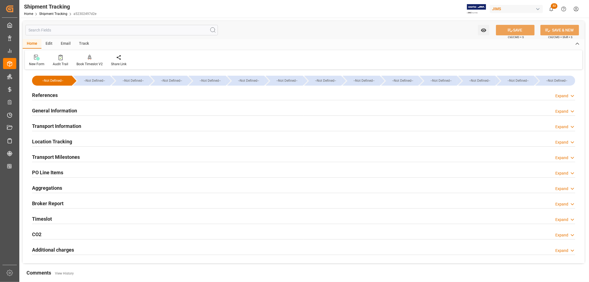
type input "[DATE] 00:00"
click at [63, 156] on h2 "Transport Milestones" at bounding box center [56, 156] width 48 height 7
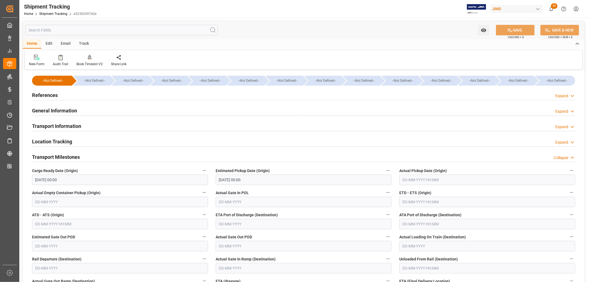
click at [52, 96] on h2 "References" at bounding box center [45, 94] width 26 height 7
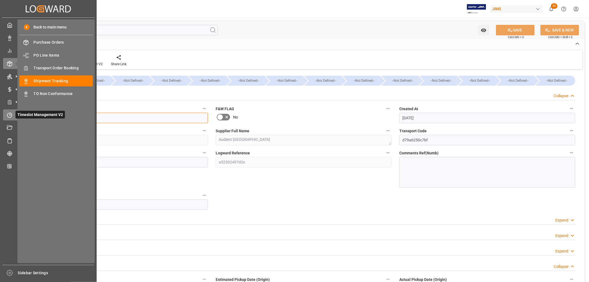
drag, startPoint x: 63, startPoint y: 118, endPoint x: 12, endPoint y: 117, distance: 50.8
click at [12, 117] on div "Created by potrace 1.15, written by [PERSON_NAME] [DATE]-[DATE] Created by potr…" at bounding box center [294, 141] width 589 height 282
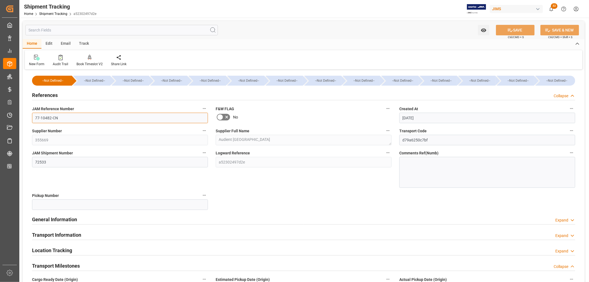
click at [69, 118] on input "77-10482-CN" at bounding box center [120, 118] width 176 height 10
click at [69, 117] on input "77-10482-CN" at bounding box center [120, 118] width 176 height 10
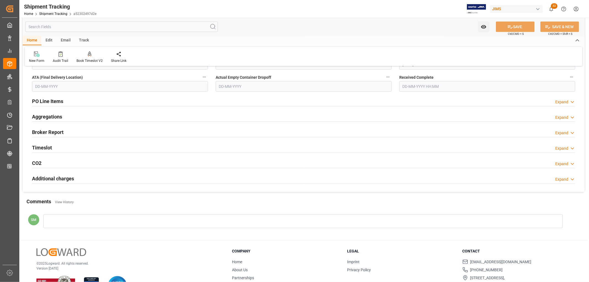
scroll to position [337, 0]
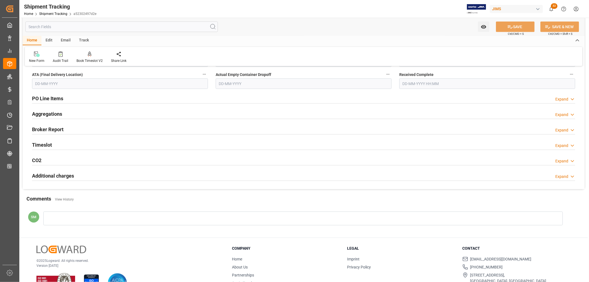
click at [48, 100] on h2 "PO Line Items" at bounding box center [47, 98] width 31 height 7
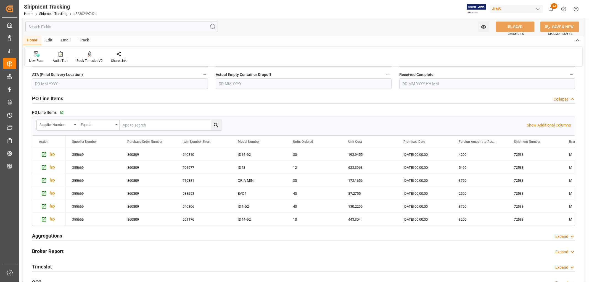
click at [48, 100] on h2 "PO Line Items" at bounding box center [47, 98] width 31 height 7
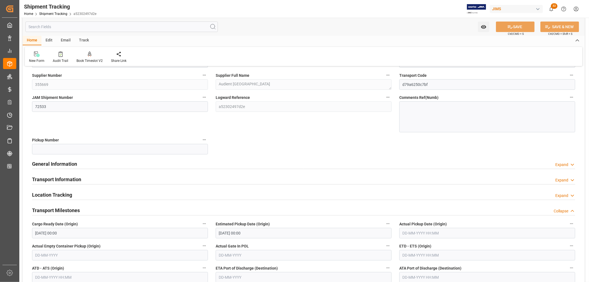
scroll to position [0, 0]
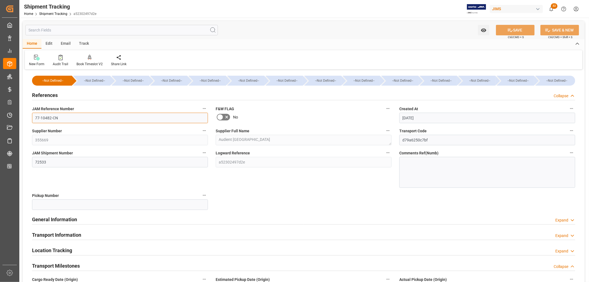
drag, startPoint x: 59, startPoint y: 115, endPoint x: 27, endPoint y: 117, distance: 32.3
drag, startPoint x: 60, startPoint y: 120, endPoint x: 32, endPoint y: 117, distance: 28.3
click at [32, 117] on input "77-10482-CN" at bounding box center [120, 118] width 176 height 10
click at [49, 96] on h2 "References" at bounding box center [45, 94] width 26 height 7
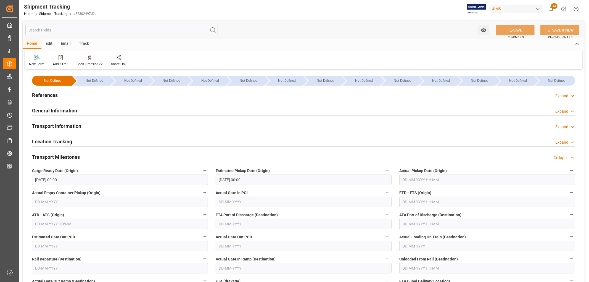
click at [45, 109] on h2 "General Information" at bounding box center [54, 110] width 45 height 7
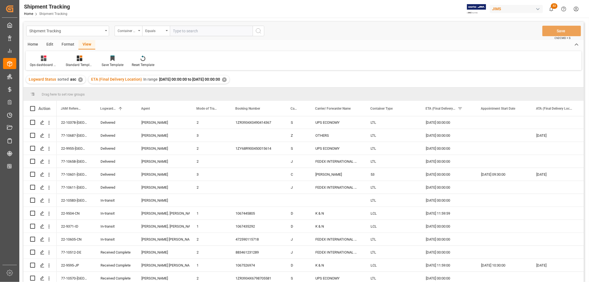
scroll to position [184, 0]
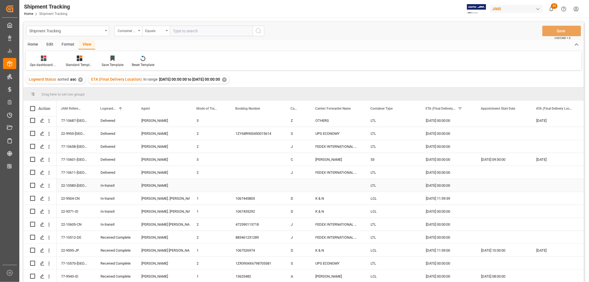
click at [115, 180] on div "In-transit" at bounding box center [114, 185] width 28 height 13
click at [124, 108] on span at bounding box center [125, 108] width 5 height 5
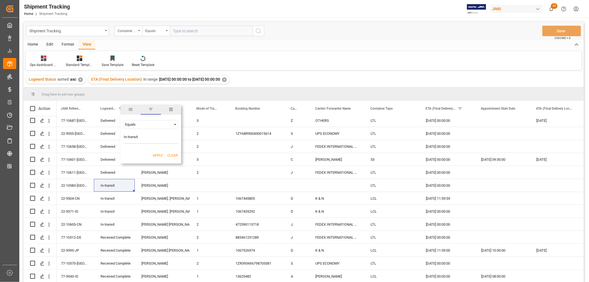
type input "In-transit"
click at [156, 155] on button "Apply" at bounding box center [158, 156] width 10 height 6
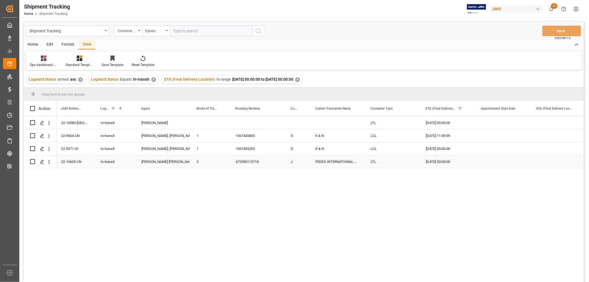
click at [254, 161] on div "472590115718" at bounding box center [256, 161] width 55 height 13
click at [49, 162] on icon "open menu" at bounding box center [49, 162] width 1 height 4
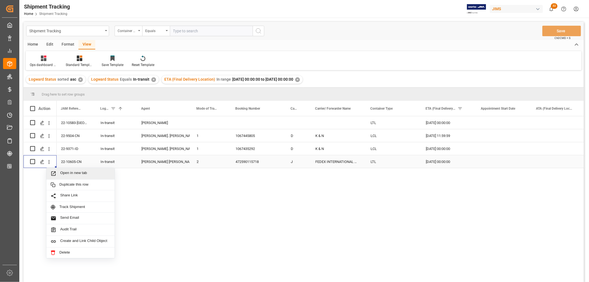
click at [65, 174] on span "Open in new tab" at bounding box center [85, 174] width 50 height 6
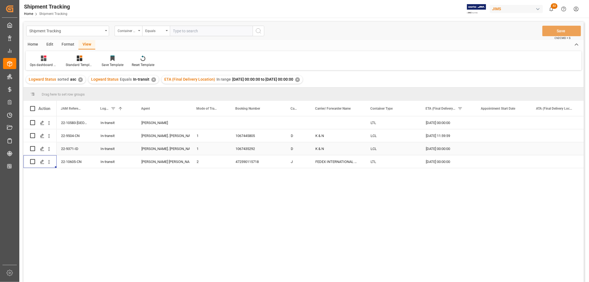
click at [236, 147] on div "1067435292" at bounding box center [256, 148] width 55 height 13
click at [441, 148] on div "[DATE] 00:00:00" at bounding box center [446, 148] width 55 height 13
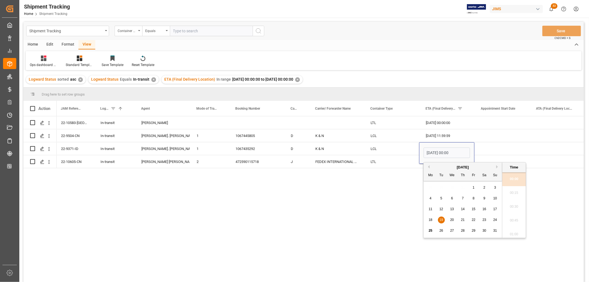
click at [441, 231] on span "26" at bounding box center [441, 231] width 4 height 4
type input "[DATE] 00:00"
click at [440, 138] on div "[DATE] 11:59:59" at bounding box center [446, 135] width 55 height 13
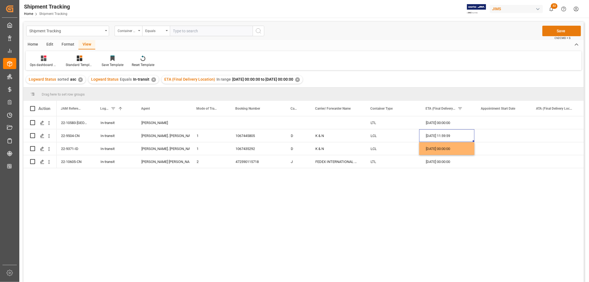
click at [563, 30] on button "Save" at bounding box center [561, 31] width 39 height 10
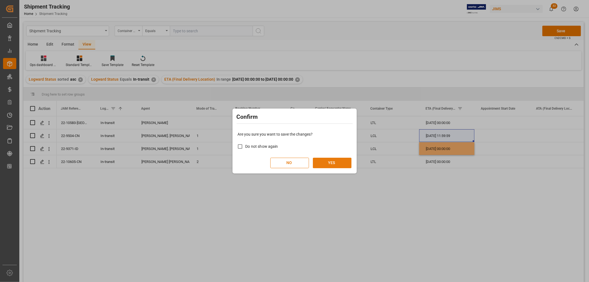
click at [330, 164] on button "YES" at bounding box center [332, 163] width 39 height 10
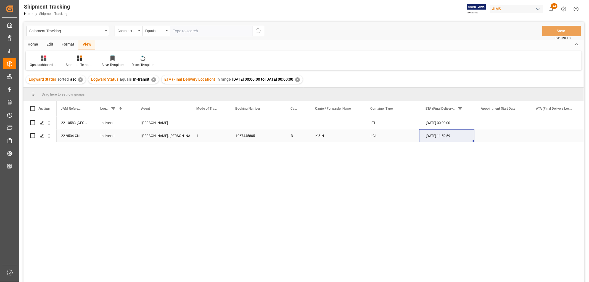
click at [248, 136] on div "1067445805" at bounding box center [256, 135] width 55 height 13
click at [434, 134] on div "[DATE] 11:59:59" at bounding box center [446, 135] width 55 height 13
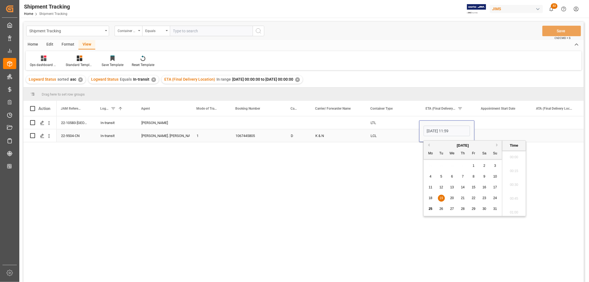
scroll to position [623, 0]
click at [453, 209] on span "27" at bounding box center [452, 209] width 4 height 4
type input "[DATE] 11:59"
click at [393, 125] on div "LTL" at bounding box center [391, 122] width 55 height 13
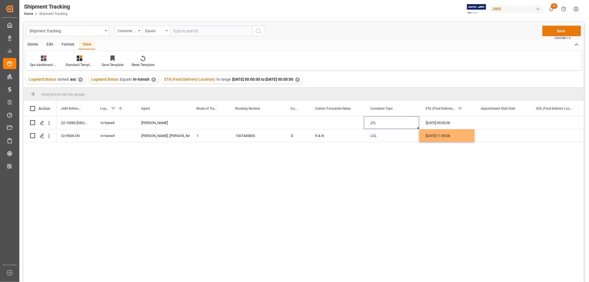
click at [559, 32] on button "Save" at bounding box center [561, 31] width 39 height 10
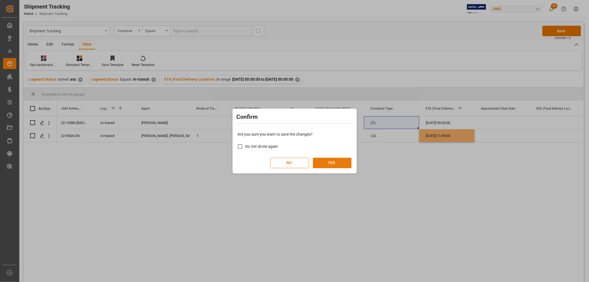
click at [337, 162] on button "YES" at bounding box center [332, 163] width 39 height 10
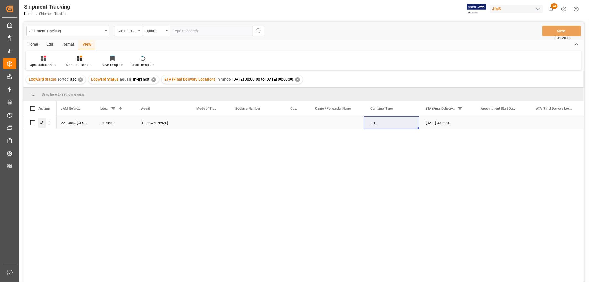
click at [43, 123] on icon "Press SPACE to select this row." at bounding box center [42, 123] width 4 height 4
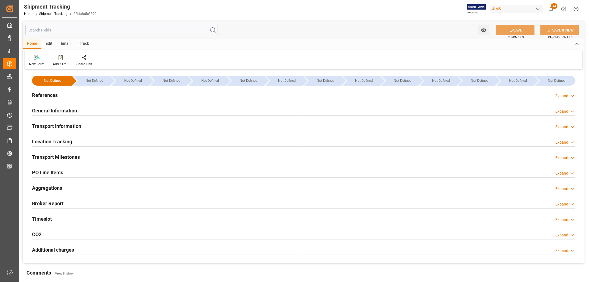
type input "39060"
type input "[DATE] 00:00"
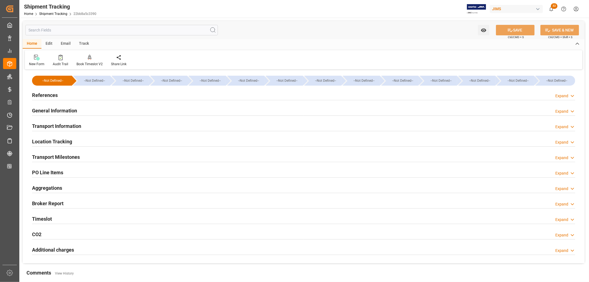
click at [76, 156] on h2 "Transport Milestones" at bounding box center [56, 156] width 48 height 7
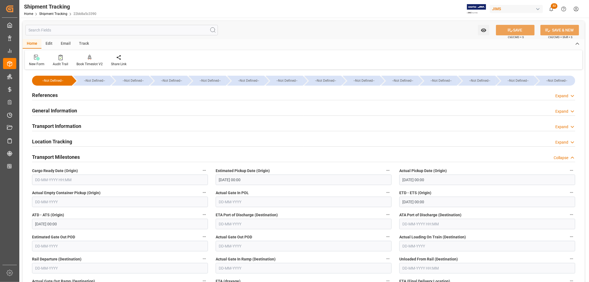
click at [69, 125] on h2 "Transport Information" at bounding box center [56, 125] width 49 height 7
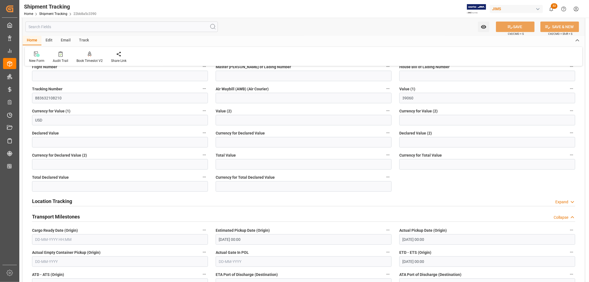
scroll to position [184, 0]
click at [52, 98] on input "883632108210" at bounding box center [120, 97] width 176 height 10
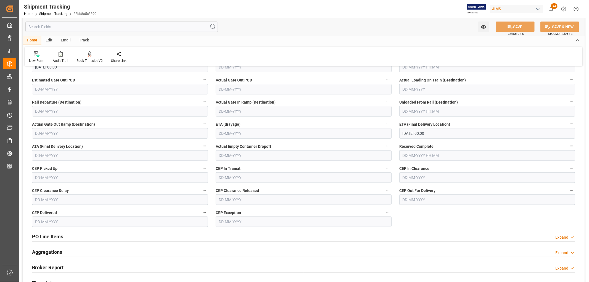
scroll to position [399, 0]
click at [410, 135] on input "21-08-2025 00:00" at bounding box center [487, 134] width 176 height 10
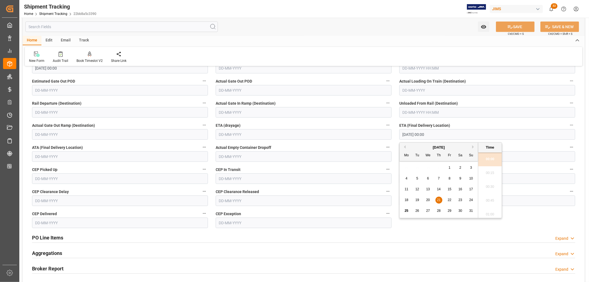
click at [409, 211] on div "25" at bounding box center [406, 211] width 7 height 7
type input "25-08-2025 00:00"
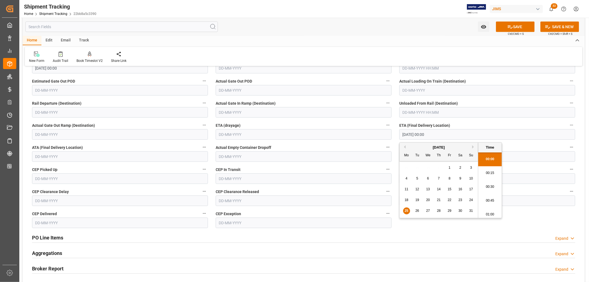
click at [67, 155] on input "text" at bounding box center [120, 156] width 176 height 10
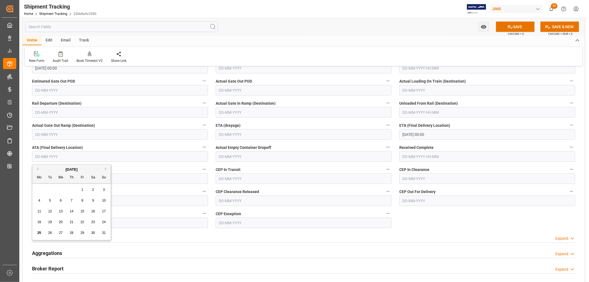
click at [48, 155] on input "text" at bounding box center [120, 156] width 176 height 10
click at [41, 232] on div "25" at bounding box center [39, 233] width 7 height 7
type input "25-08-2025"
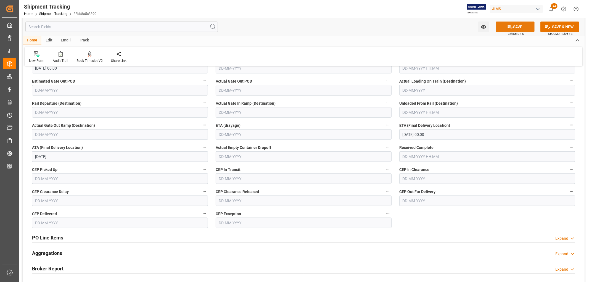
click at [512, 28] on button "SAVE" at bounding box center [515, 27] width 39 height 10
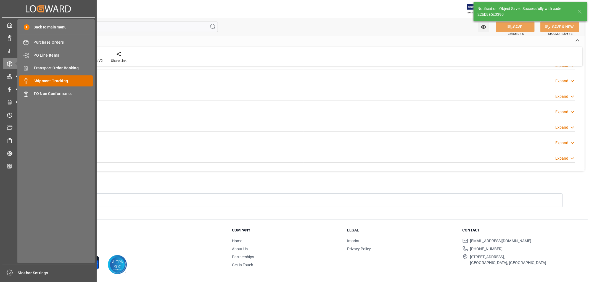
scroll to position [0, 0]
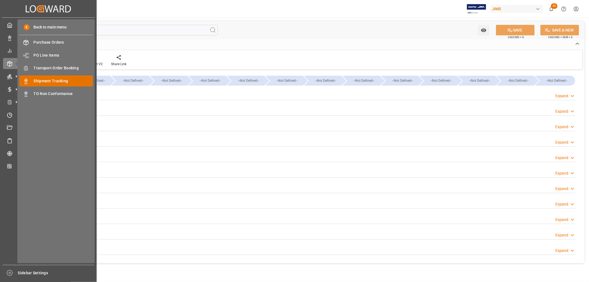
click at [51, 80] on span "Shipment Tracking" at bounding box center [63, 81] width 59 height 6
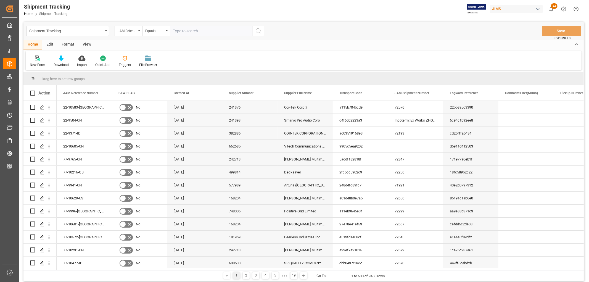
click at [85, 44] on div "View" at bounding box center [86, 44] width 17 height 9
click at [38, 63] on div "Default" at bounding box center [35, 64] width 11 height 5
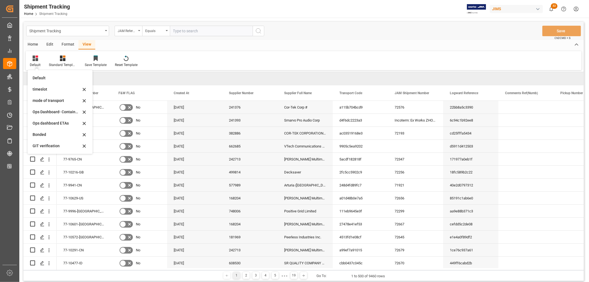
scroll to position [31, 0]
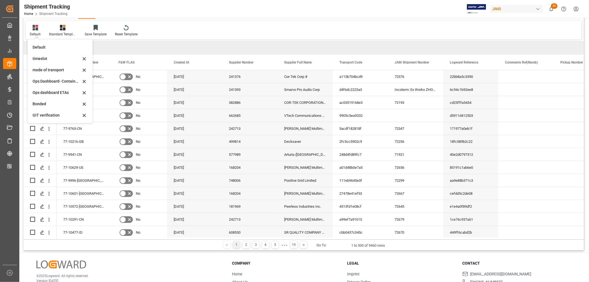
drag, startPoint x: 57, startPoint y: 94, endPoint x: 60, endPoint y: 91, distance: 4.5
click at [57, 93] on div "Ops dashboard ETAs" at bounding box center [57, 93] width 48 height 6
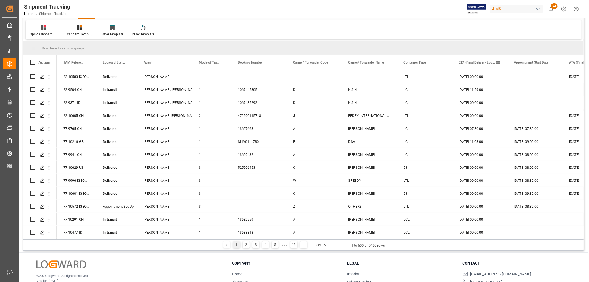
click at [498, 62] on span at bounding box center [498, 62] width 5 height 5
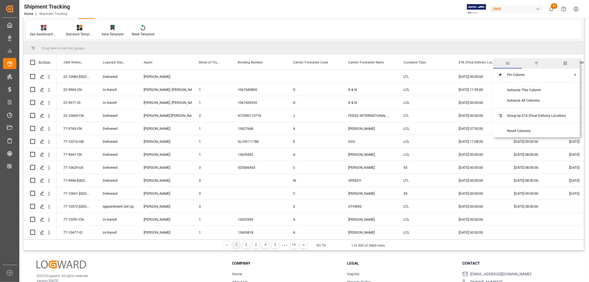
click at [536, 64] on span "filter" at bounding box center [536, 63] width 5 height 5
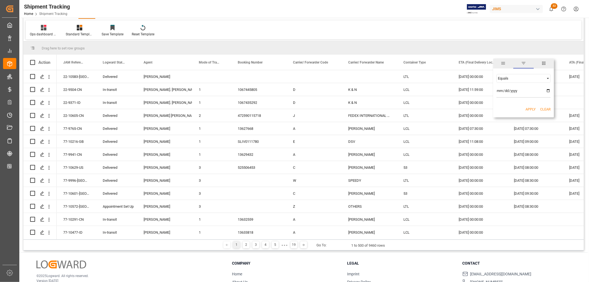
click at [502, 79] on div "Equals" at bounding box center [521, 78] width 46 height 4
click at [504, 113] on span "In range" at bounding box center [504, 114] width 13 height 4
click at [547, 90] on input "date" at bounding box center [523, 92] width 54 height 11
type input "2025-08-25"
click at [547, 105] on input "date" at bounding box center [523, 107] width 54 height 11
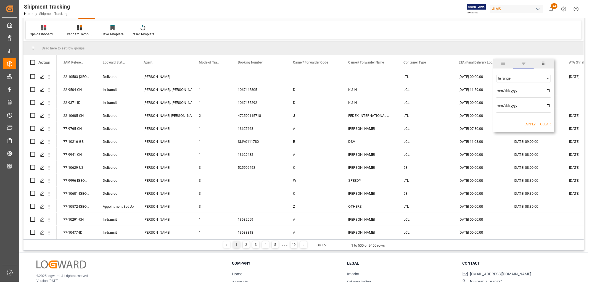
type input "2025-09-30"
click at [530, 123] on button "Apply" at bounding box center [530, 124] width 10 height 6
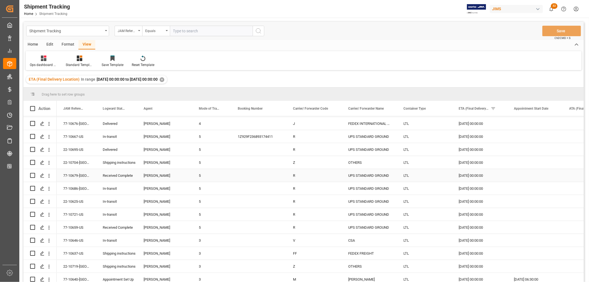
scroll to position [153, 0]
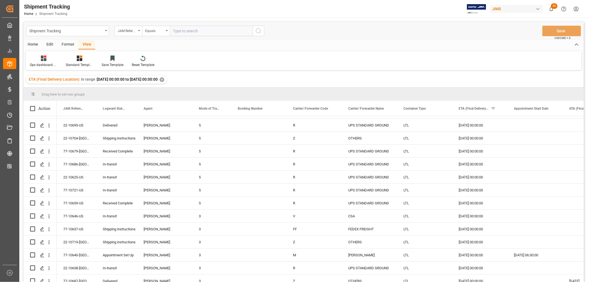
click at [164, 78] on div "✕" at bounding box center [162, 79] width 5 height 5
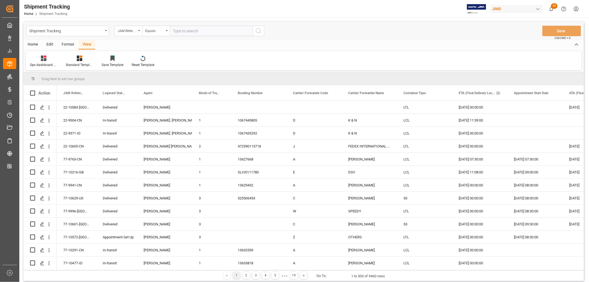
click at [497, 93] on span at bounding box center [498, 93] width 5 height 5
click at [506, 109] on div "Equals" at bounding box center [521, 109] width 46 height 4
click at [507, 134] on span "Greater than" at bounding box center [507, 135] width 19 height 4
click at [548, 123] on input "date" at bounding box center [523, 122] width 54 height 11
type input "2025-08-25"
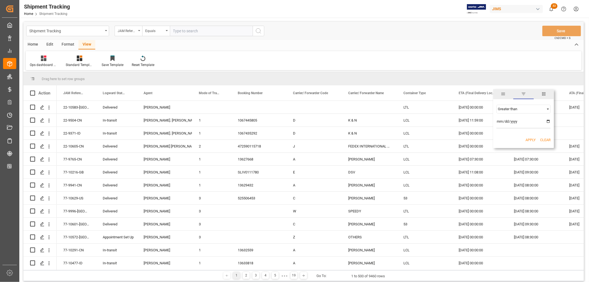
click at [530, 138] on button "Apply" at bounding box center [530, 140] width 10 height 6
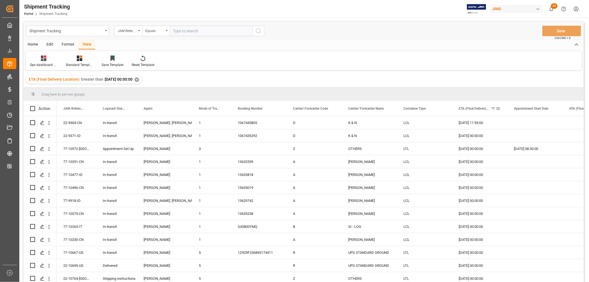
click at [463, 108] on span "ETA (Final Delivery Location)" at bounding box center [474, 109] width 30 height 4
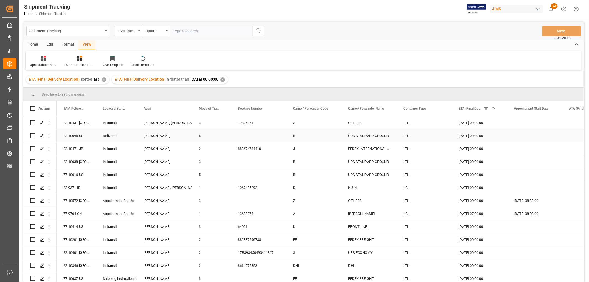
click at [109, 136] on div "Delivered" at bounding box center [117, 135] width 28 height 13
click at [49, 135] on icon "open menu" at bounding box center [49, 136] width 6 height 6
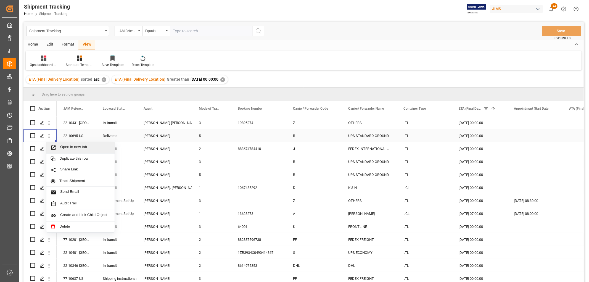
click at [68, 144] on div "Open in new tab" at bounding box center [80, 148] width 68 height 12
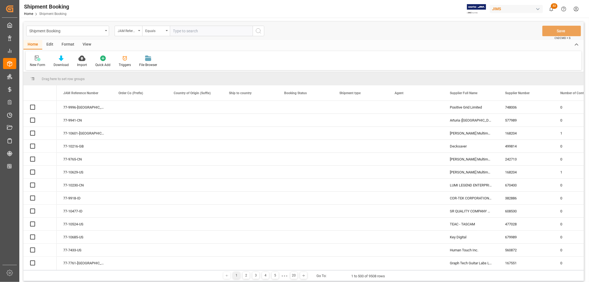
click at [189, 31] on input "text" at bounding box center [211, 31] width 83 height 10
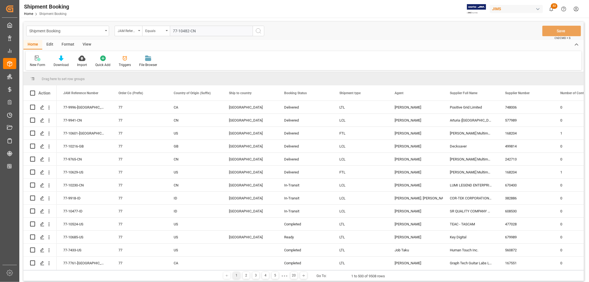
type input "77-10482-CN"
click at [258, 30] on icon "search button" at bounding box center [258, 31] width 7 height 7
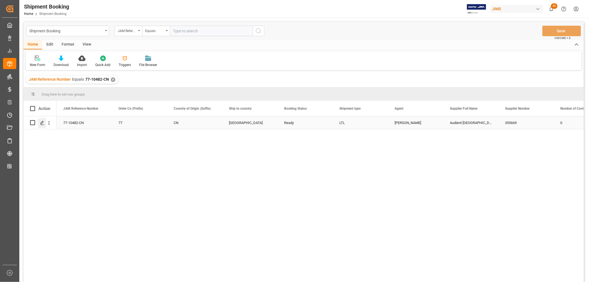
click at [40, 123] on icon "Press SPACE to select this row." at bounding box center [42, 123] width 4 height 4
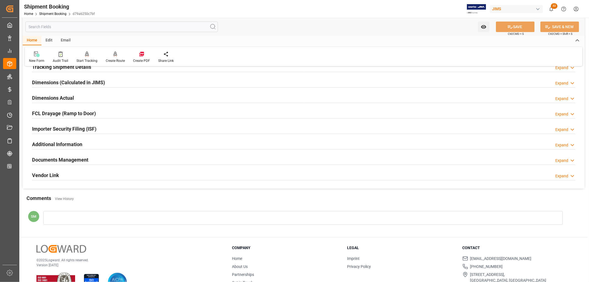
scroll to position [123, 0]
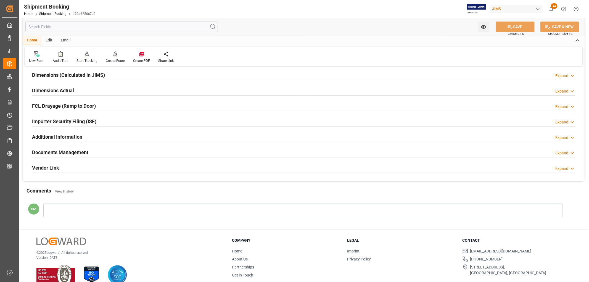
click at [59, 152] on h2 "Documents Management" at bounding box center [60, 152] width 56 height 7
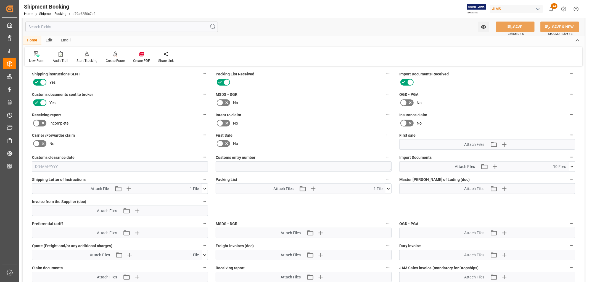
scroll to position [245, 0]
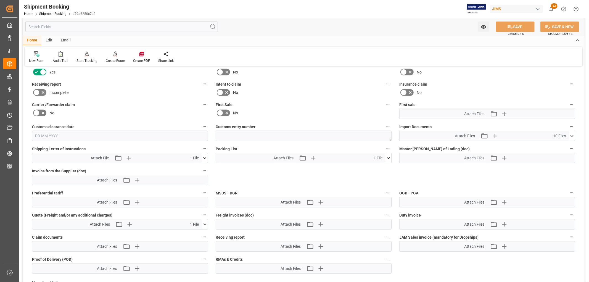
click at [571, 134] on icon at bounding box center [572, 136] width 6 height 6
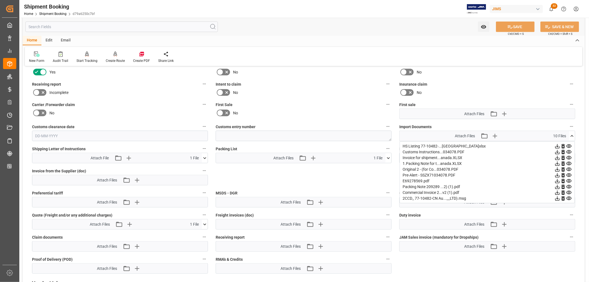
click at [567, 168] on icon at bounding box center [568, 170] width 5 height 4
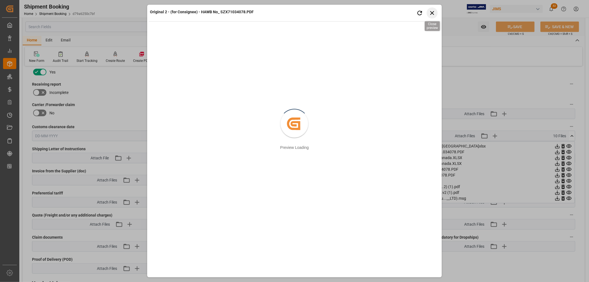
click at [435, 12] on icon "button" at bounding box center [431, 12] width 7 height 7
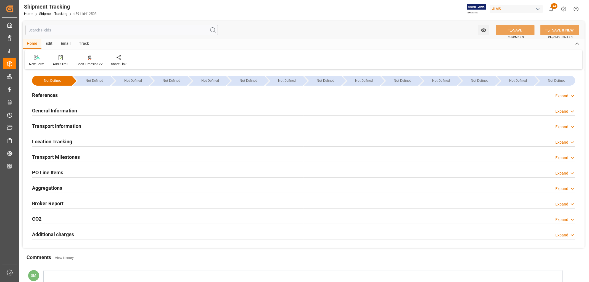
type input "[DATE] 00:00"
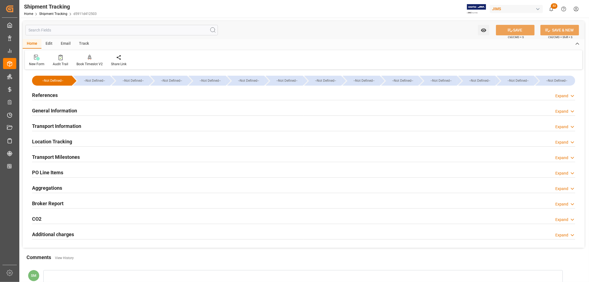
type input "[DATE] 00:00"
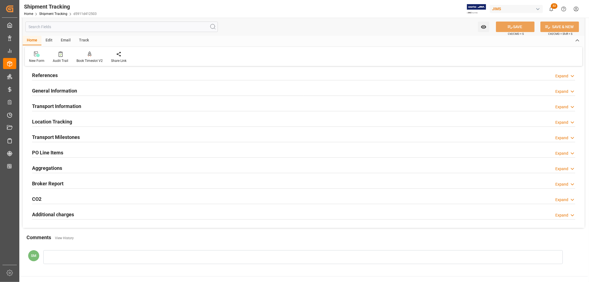
scroll to position [31, 0]
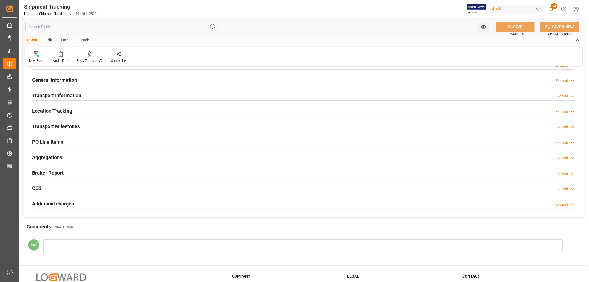
drag, startPoint x: 67, startPoint y: 126, endPoint x: 73, endPoint y: 128, distance: 6.0
click at [67, 126] on h2 "Transport Milestones" at bounding box center [56, 126] width 48 height 7
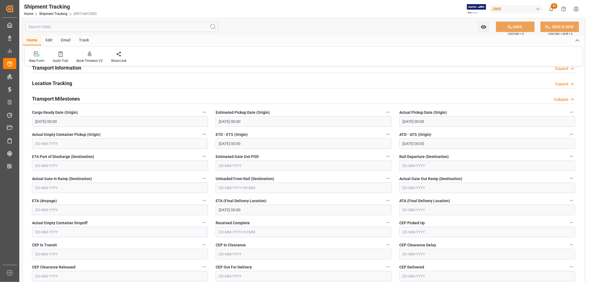
scroll to position [0, 0]
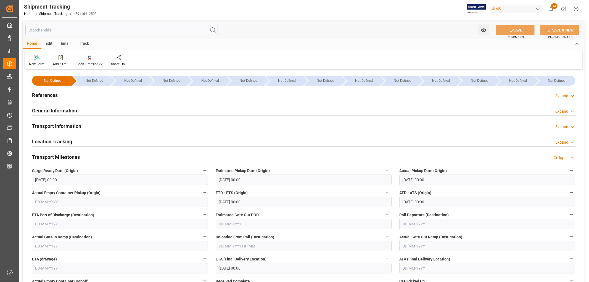
click at [62, 127] on h2 "Transport Information" at bounding box center [56, 125] width 49 height 7
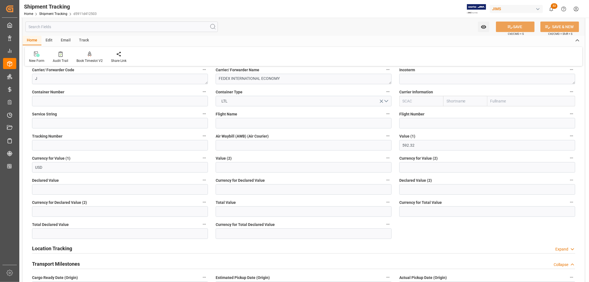
scroll to position [61, 0]
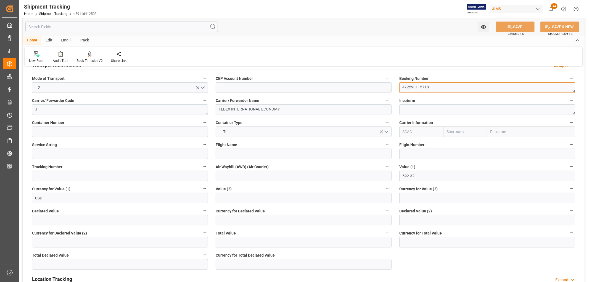
click at [419, 86] on textarea "472590115718" at bounding box center [487, 87] width 176 height 10
click at [51, 174] on input at bounding box center [120, 176] width 176 height 10
paste input "472590115718"
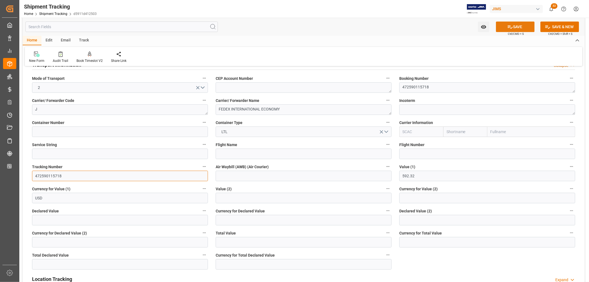
type input "472590115718"
click at [514, 26] on button "SAVE" at bounding box center [515, 27] width 39 height 10
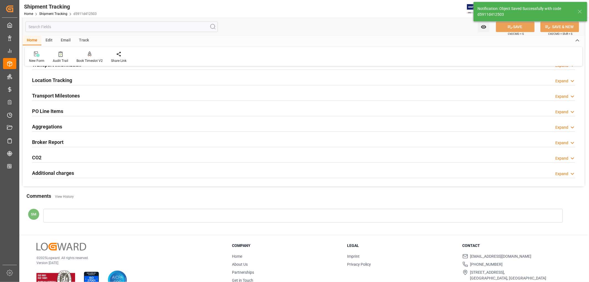
click at [60, 94] on h2 "Transport Milestones" at bounding box center [56, 95] width 48 height 7
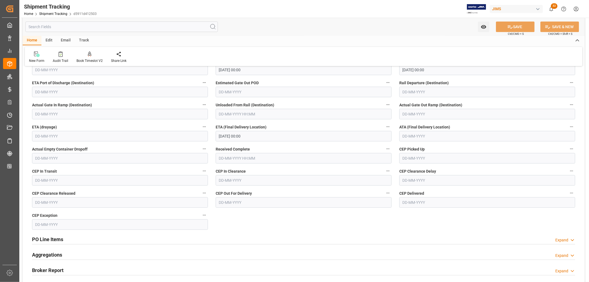
scroll to position [123, 0]
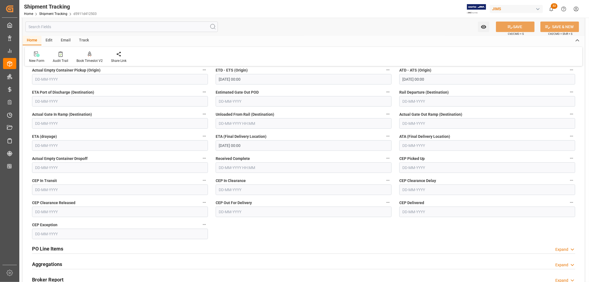
click at [236, 145] on input "[DATE] 00:00" at bounding box center [304, 145] width 176 height 10
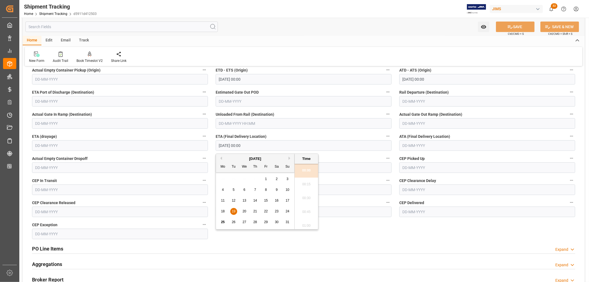
click at [244, 210] on span "20" at bounding box center [244, 211] width 4 height 4
type input "[DATE] 00:00"
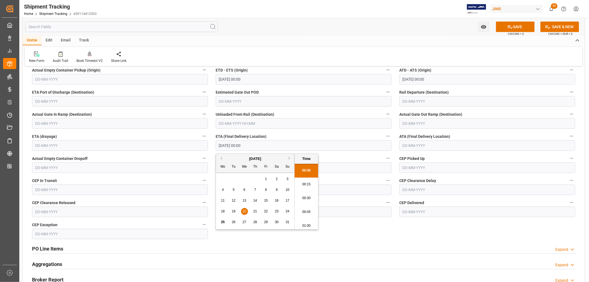
click at [409, 145] on input "text" at bounding box center [487, 145] width 176 height 10
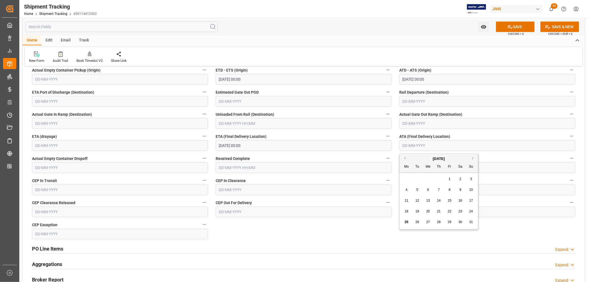
click at [426, 213] on span "20" at bounding box center [428, 211] width 4 height 4
type input "[DATE]"
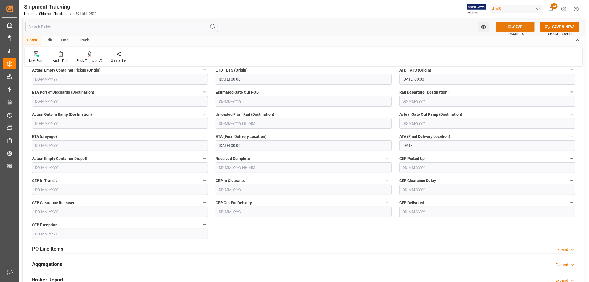
click at [513, 27] on button "SAVE" at bounding box center [515, 27] width 39 height 10
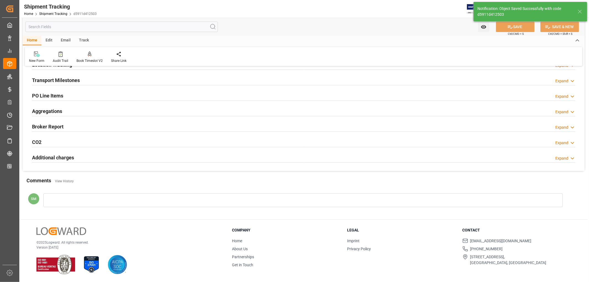
scroll to position [77, 0]
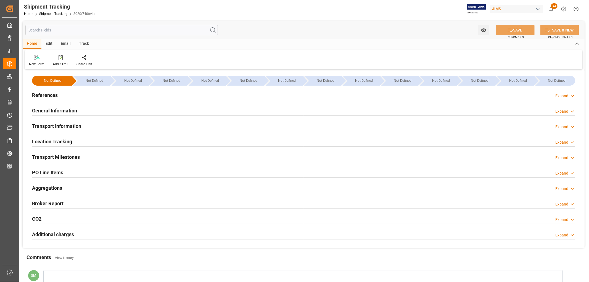
type input "546.73"
click at [64, 125] on h2 "Transport Information" at bounding box center [56, 125] width 49 height 7
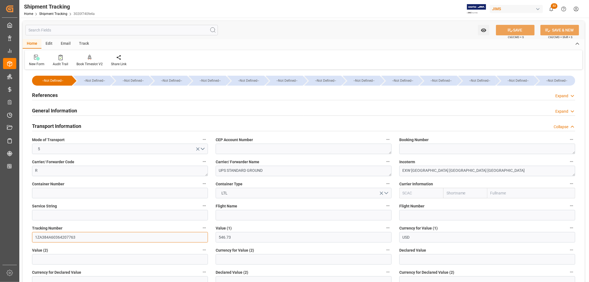
click at [58, 239] on input "1ZA384A60364207763" at bounding box center [120, 237] width 176 height 10
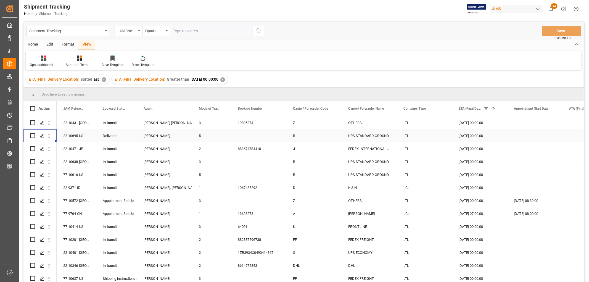
click at [475, 138] on div "[DATE] 00:00:00" at bounding box center [479, 135] width 55 height 13
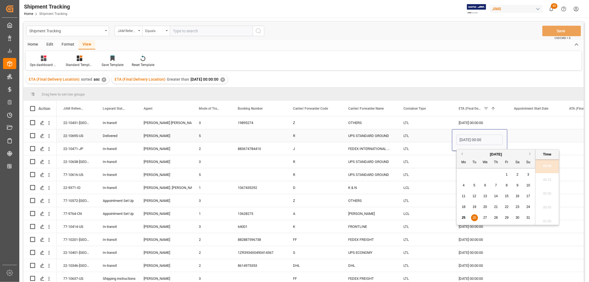
scroll to position [1175, 0]
click at [462, 216] on span "25" at bounding box center [464, 218] width 4 height 4
type input "[DATE] 00:00"
click at [368, 133] on div "UPS STANDARD GROUND" at bounding box center [369, 135] width 55 height 13
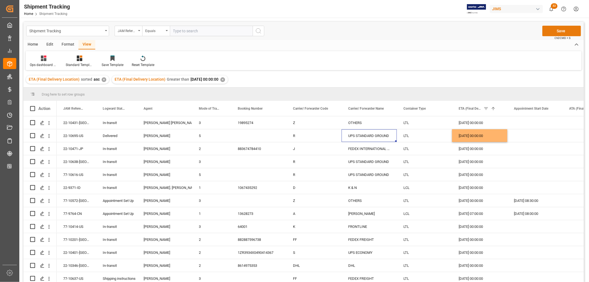
click at [563, 31] on button "Save" at bounding box center [561, 31] width 39 height 10
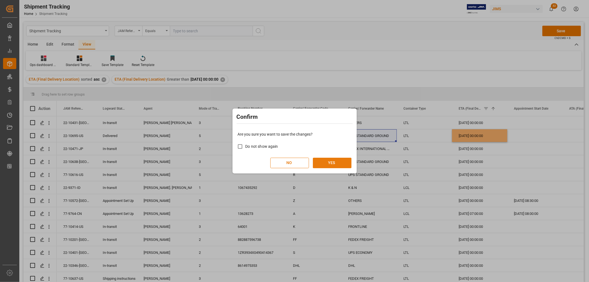
click at [332, 163] on button "YES" at bounding box center [332, 163] width 39 height 10
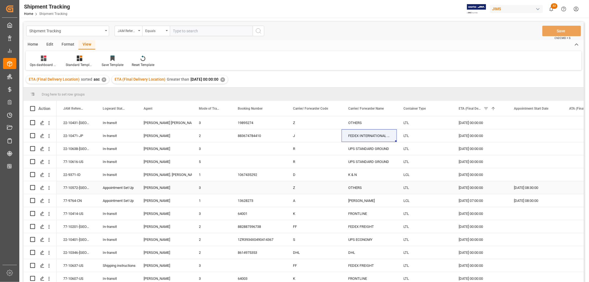
click at [108, 189] on div "Appointment Set Up" at bounding box center [117, 187] width 28 height 13
click at [109, 200] on div "Appointment Set Up" at bounding box center [117, 200] width 28 height 13
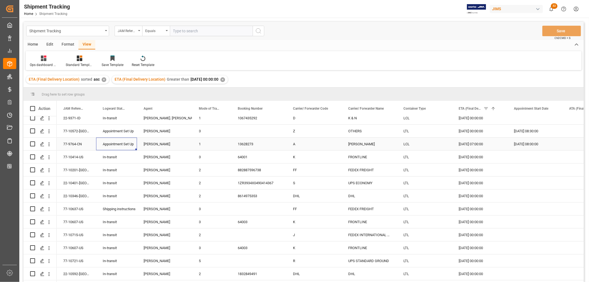
scroll to position [61, 0]
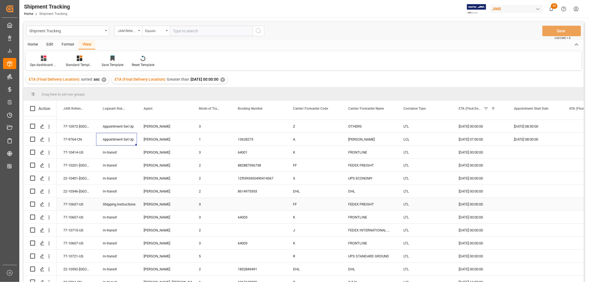
click at [112, 205] on div "Shipping instructions sent" at bounding box center [117, 204] width 28 height 13
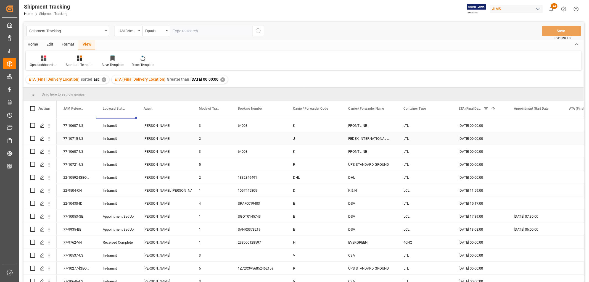
scroll to position [153, 0]
click at [112, 217] on div "Appointment Set Up" at bounding box center [117, 216] width 28 height 13
click at [466, 217] on div "27-08-2025 17:39:00" at bounding box center [479, 216] width 55 height 13
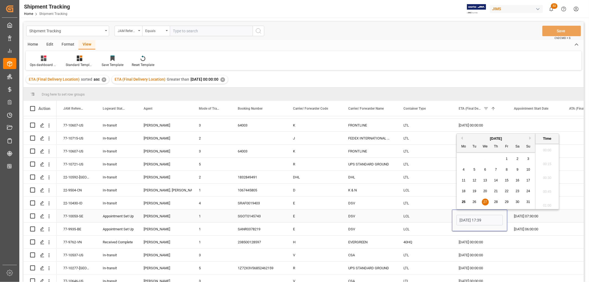
scroll to position [1175, 0]
click at [474, 200] on span "26" at bounding box center [474, 202] width 4 height 4
type input "26-08-2025 17:39"
click at [464, 231] on div "27-08-2025 18:08:00" at bounding box center [479, 229] width 55 height 13
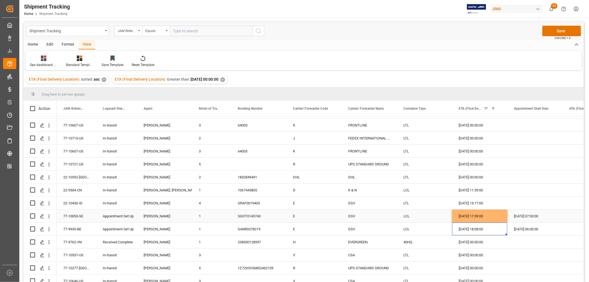
click at [477, 216] on div "26-08-2025 17:39:00" at bounding box center [479, 216] width 55 height 13
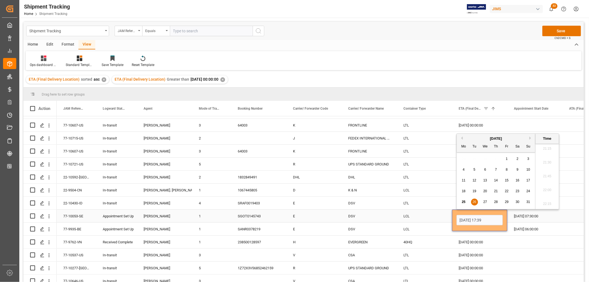
drag, startPoint x: 495, startPoint y: 220, endPoint x: 479, endPoint y: 219, distance: 16.1
click at [479, 219] on input "26-08-2025 17:39" at bounding box center [479, 220] width 46 height 10
type input "26-08-2025"
click at [443, 226] on div "LCL" at bounding box center [424, 229] width 55 height 13
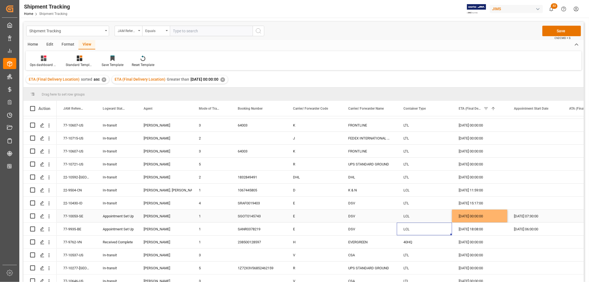
click at [468, 217] on div "26-08-2025 00:00:00" at bounding box center [479, 216] width 55 height 13
click at [469, 227] on div "27-08-2025 18:08:00" at bounding box center [479, 229] width 55 height 13
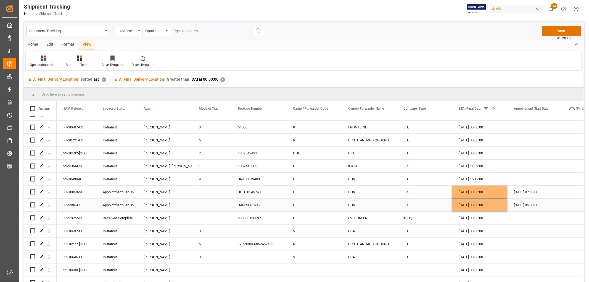
scroll to position [184, 0]
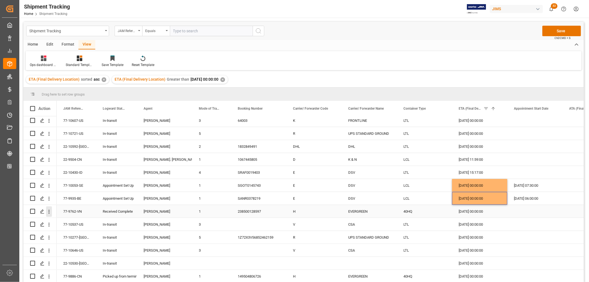
click at [50, 213] on icon "open menu" at bounding box center [49, 212] width 6 height 6
click at [69, 219] on div "Open in new tab" at bounding box center [80, 224] width 68 height 12
click at [468, 210] on div "28-08-2025 00:00:00" at bounding box center [479, 211] width 55 height 13
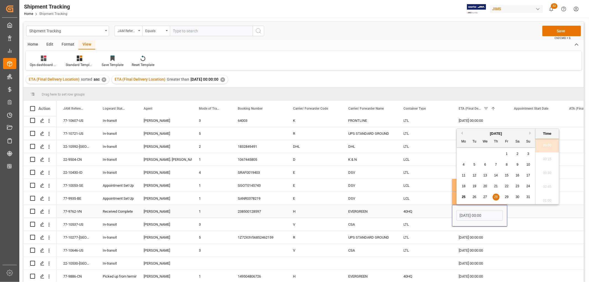
scroll to position [1175, 0]
click at [496, 186] on span "21" at bounding box center [496, 186] width 4 height 4
type input "21-08-2025 00:00"
click at [408, 196] on div "LCL" at bounding box center [424, 198] width 55 height 13
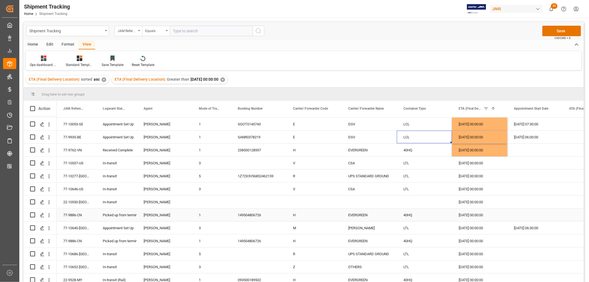
scroll to position [276, 0]
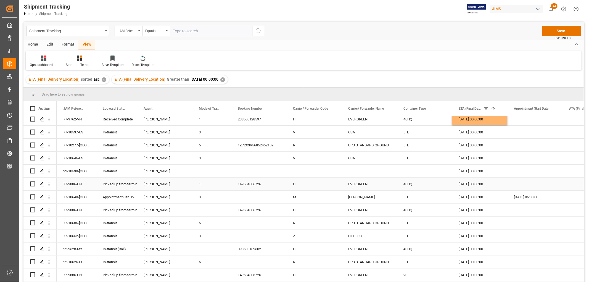
click at [241, 184] on div "149504806726" at bounding box center [258, 184] width 55 height 13
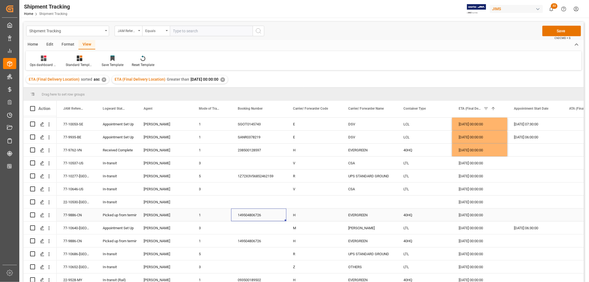
click at [77, 217] on div "77-9886-CN" at bounding box center [76, 214] width 39 height 13
click at [564, 32] on button "Save" at bounding box center [561, 31] width 39 height 10
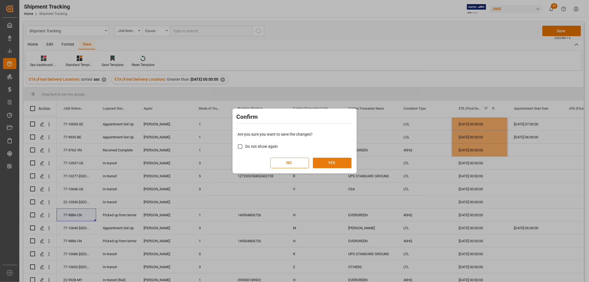
click at [335, 162] on button "YES" at bounding box center [332, 163] width 39 height 10
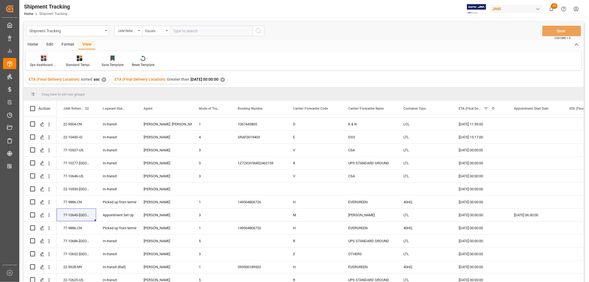
click at [88, 108] on span at bounding box center [86, 108] width 5 height 5
type input "77-9886-CN"
click at [115, 156] on button "Apply" at bounding box center [119, 156] width 10 height 6
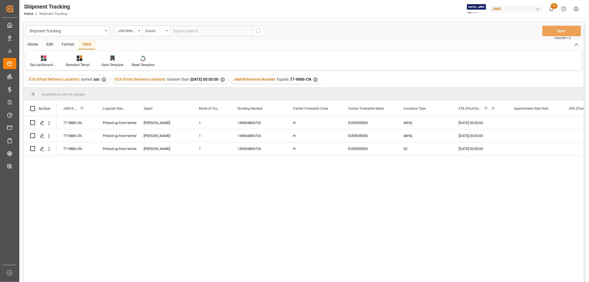
click at [318, 80] on div "✕" at bounding box center [315, 79] width 5 height 5
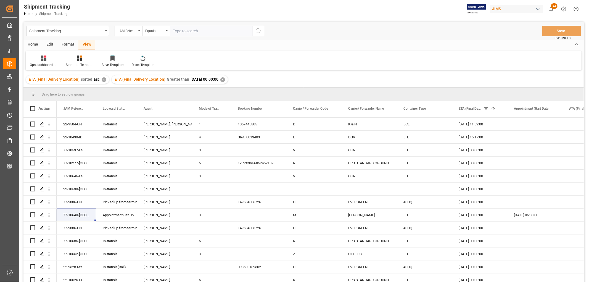
scroll to position [276, 0]
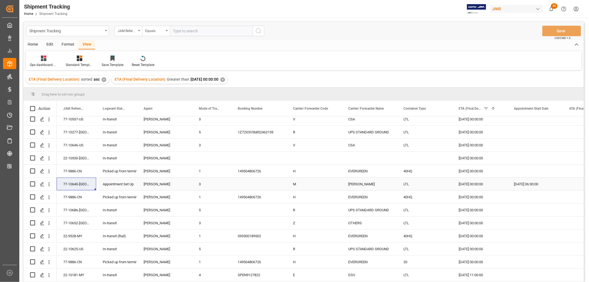
click at [115, 186] on div "Appointment Set Up" at bounding box center [117, 184] width 28 height 13
click at [473, 184] on div "28-08-2025 00:00:00" at bounding box center [479, 184] width 55 height 13
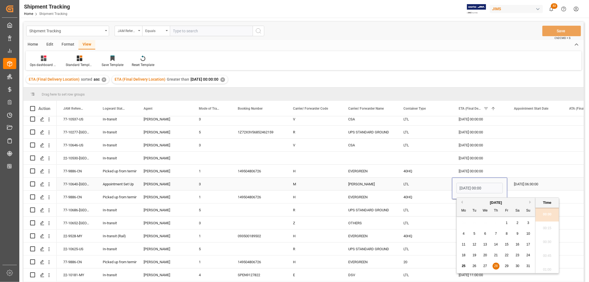
scroll to position [1175, 0]
click at [474, 266] on span "26" at bounding box center [474, 266] width 4 height 4
type input "[DATE] 00:00"
click at [411, 187] on div "LTL" at bounding box center [424, 184] width 55 height 13
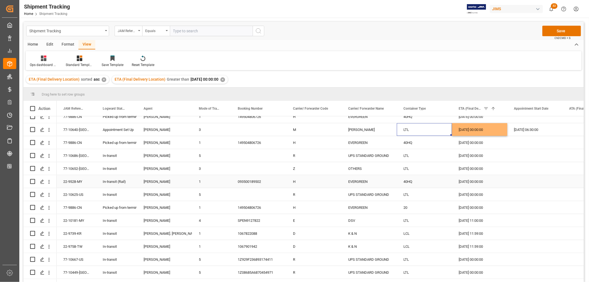
scroll to position [337, 0]
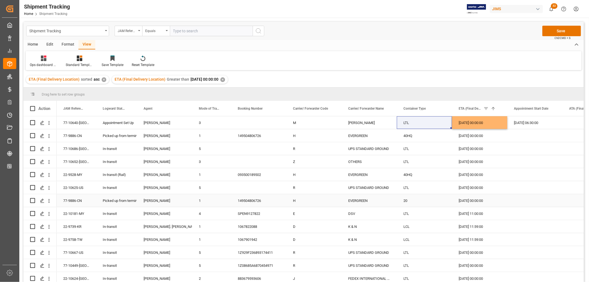
drag, startPoint x: 70, startPoint y: 202, endPoint x: 153, endPoint y: 221, distance: 85.0
click at [70, 202] on div "77-9886-CN" at bounding box center [76, 200] width 39 height 13
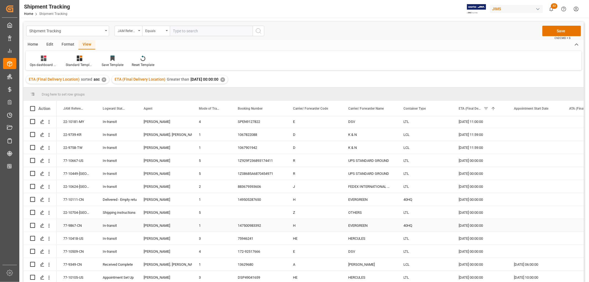
scroll to position [460, 0]
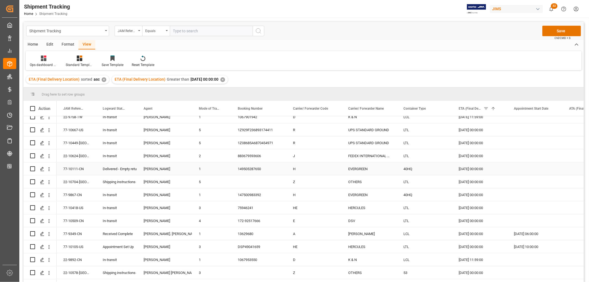
click at [119, 170] on div "Delivered - Empty returned" at bounding box center [117, 169] width 28 height 13
click at [50, 169] on icon "open menu" at bounding box center [49, 169] width 6 height 6
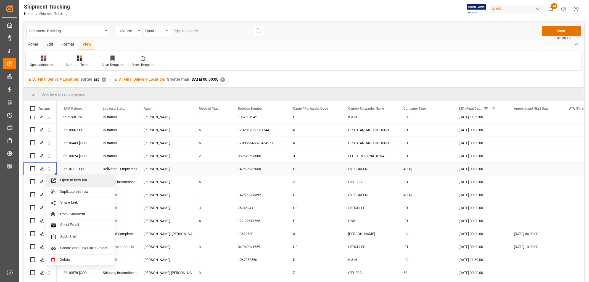
click at [68, 179] on span "Open in new tab" at bounding box center [85, 181] width 50 height 6
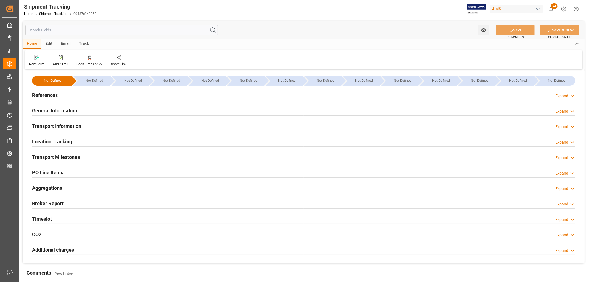
type input "[DATE] 22:01"
click at [41, 221] on h2 "Timeslot" at bounding box center [42, 218] width 20 height 7
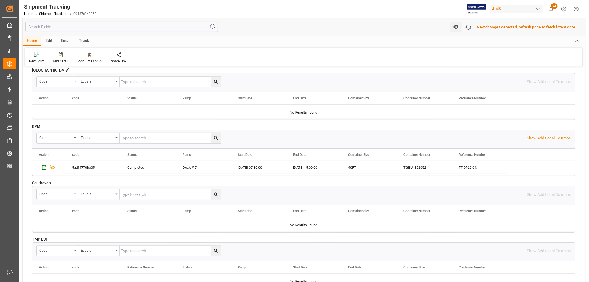
scroll to position [184, 0]
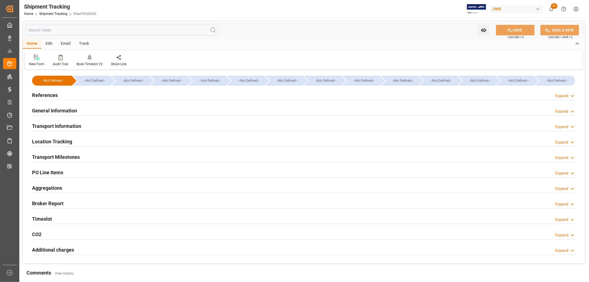
click at [46, 218] on h2 "Timeslot" at bounding box center [42, 218] width 20 height 7
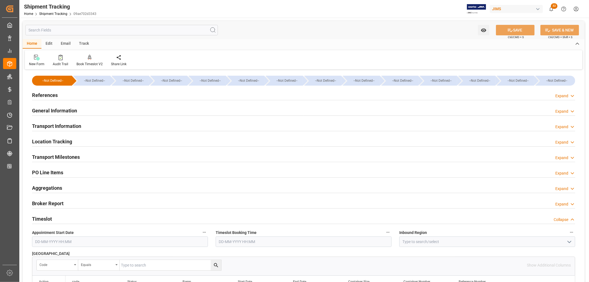
click at [71, 158] on h2 "Transport Milestones" at bounding box center [56, 156] width 48 height 7
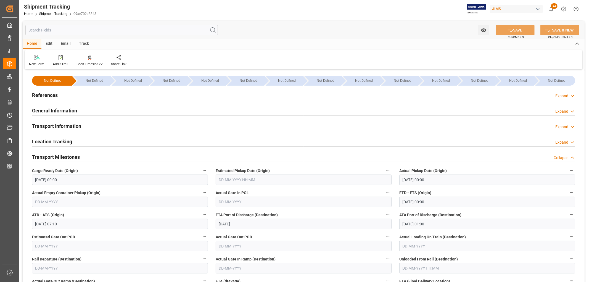
click at [52, 94] on h2 "References" at bounding box center [45, 94] width 26 height 7
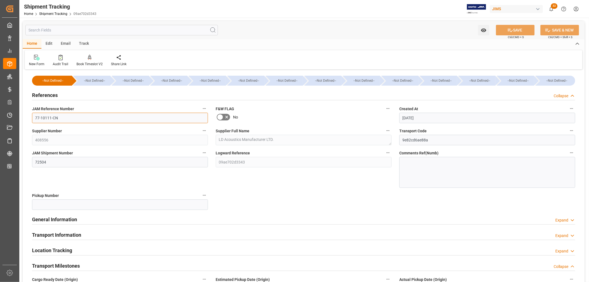
drag, startPoint x: 62, startPoint y: 118, endPoint x: 31, endPoint y: 116, distance: 31.5
click at [31, 116] on div "JAM Reference Number 77-10111-CN" at bounding box center [120, 114] width 184 height 22
click at [54, 220] on h2 "General Information" at bounding box center [54, 219] width 45 height 7
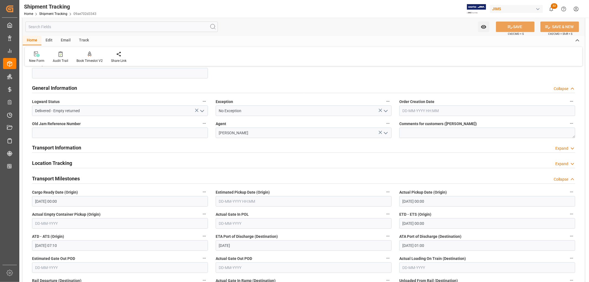
scroll to position [123, 0]
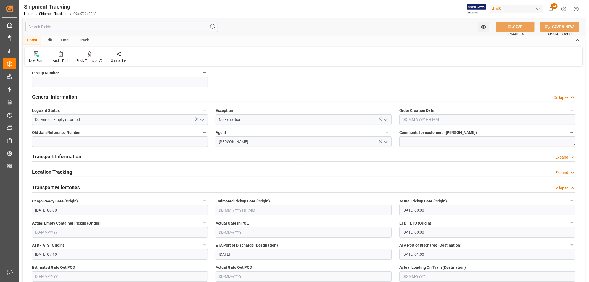
click at [62, 155] on h2 "Transport Information" at bounding box center [56, 156] width 49 height 7
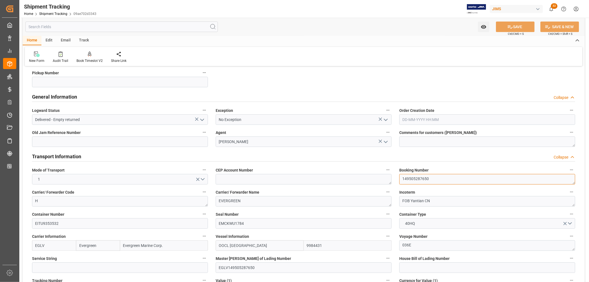
click at [416, 178] on textarea "149505287650" at bounding box center [487, 179] width 176 height 10
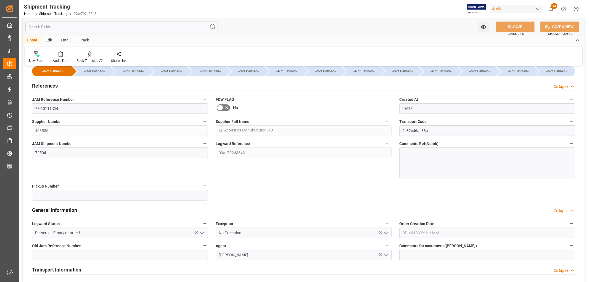
scroll to position [0, 0]
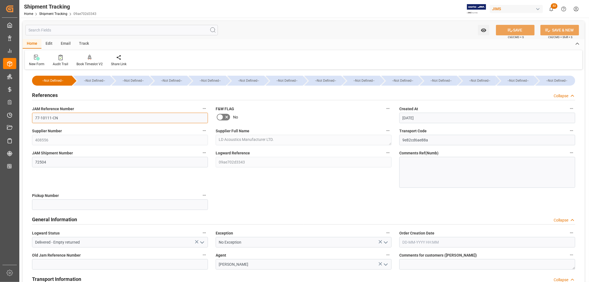
drag, startPoint x: 62, startPoint y: 118, endPoint x: 23, endPoint y: 117, distance: 39.0
click at [73, 121] on input "77-10111-CN" at bounding box center [120, 118] width 176 height 10
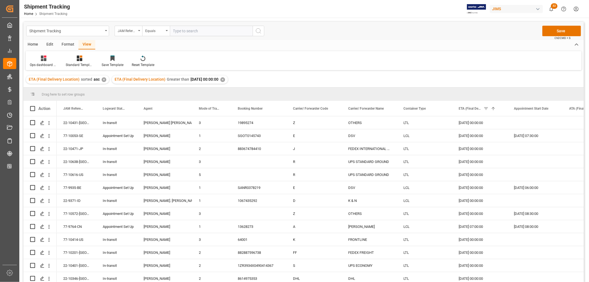
scroll to position [460, 0]
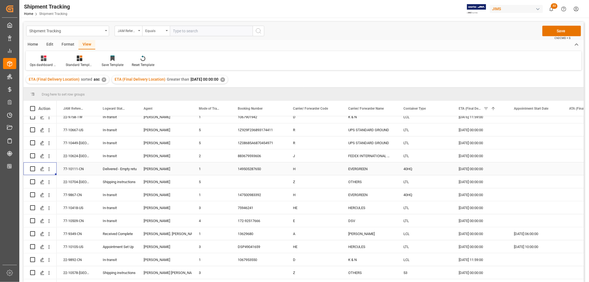
click at [118, 170] on div "Delivered - Empty returned" at bounding box center [117, 169] width 28 height 13
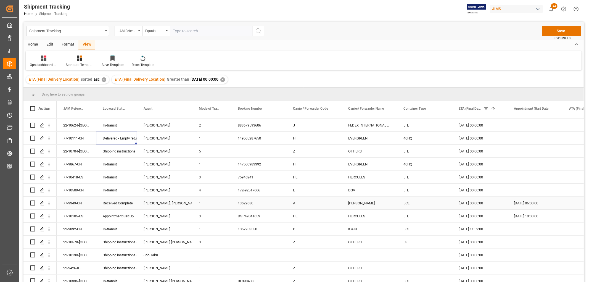
click at [120, 203] on div "Received Complete" at bounding box center [117, 203] width 28 height 13
click at [468, 205] on div "[DATE] 00:00:00" at bounding box center [479, 203] width 55 height 13
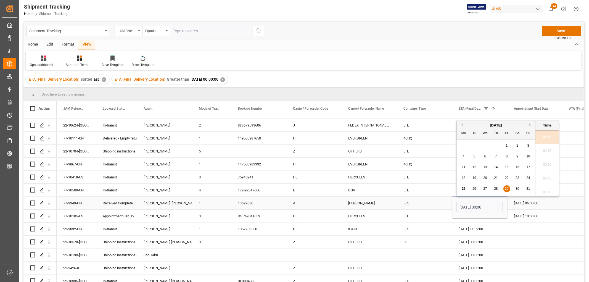
scroll to position [1175, 0]
click at [462, 189] on span "25" at bounding box center [464, 189] width 4 height 4
type input "25-08-2025 00:00"
click at [410, 192] on div "LTL" at bounding box center [424, 190] width 55 height 13
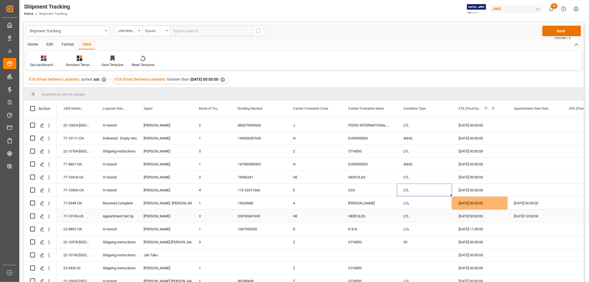
click at [468, 216] on div "29-08-2025 00:00:00" at bounding box center [479, 216] width 55 height 13
click at [468, 203] on div "25-08-2025 00:00:00" at bounding box center [479, 203] width 55 height 13
click at [469, 214] on div "29-08-2025 00:00:00" at bounding box center [479, 216] width 55 height 13
click at [50, 216] on icon "open menu" at bounding box center [49, 216] width 6 height 6
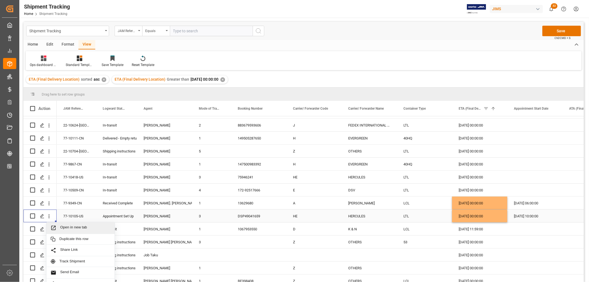
click at [72, 227] on span "Open in new tab" at bounding box center [85, 228] width 50 height 6
click at [469, 217] on div "25-08-2025 00:00:00" at bounding box center [479, 216] width 55 height 13
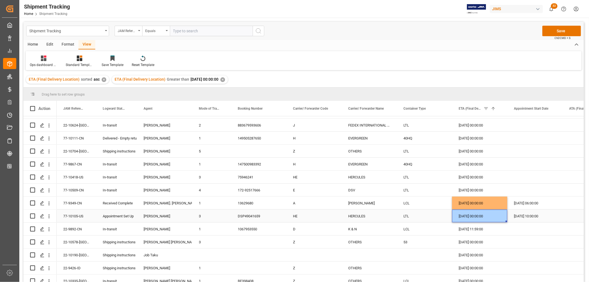
click at [567, 215] on div "Press SPACE to select this row." at bounding box center [589, 216] width 55 height 13
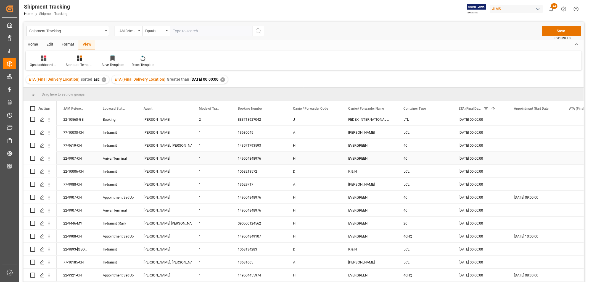
scroll to position [705, 0]
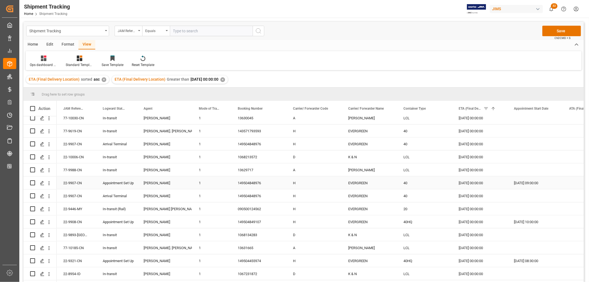
click at [121, 184] on div "Appointment Set Up" at bounding box center [117, 183] width 28 height 13
click at [481, 183] on div "03-09-2025 00:00:00" at bounding box center [479, 182] width 55 height 13
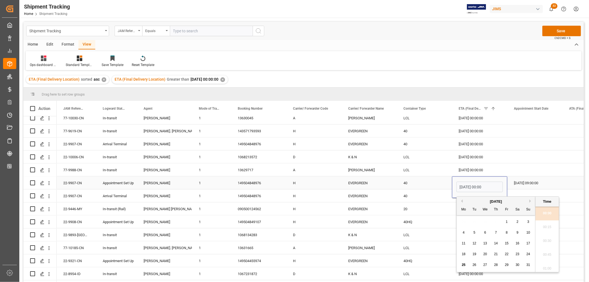
scroll to position [1175, 0]
click at [472, 264] on div "26" at bounding box center [474, 265] width 7 height 7
type input "[DATE] 00:00"
click at [349, 185] on div "EVERGREEN" at bounding box center [369, 182] width 55 height 13
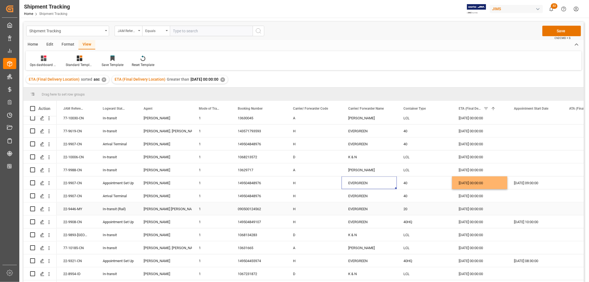
click at [468, 211] on div "04-09-2025 00:00:00" at bounding box center [479, 208] width 55 height 13
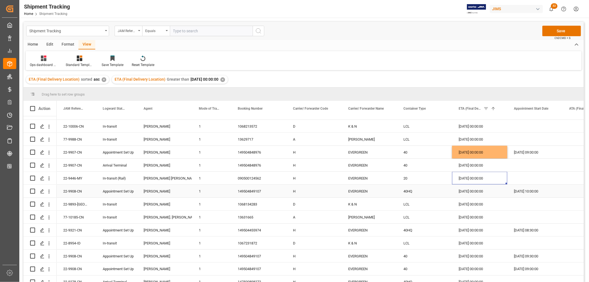
click at [472, 192] on div "04-09-2025 00:00:00" at bounding box center [479, 191] width 55 height 13
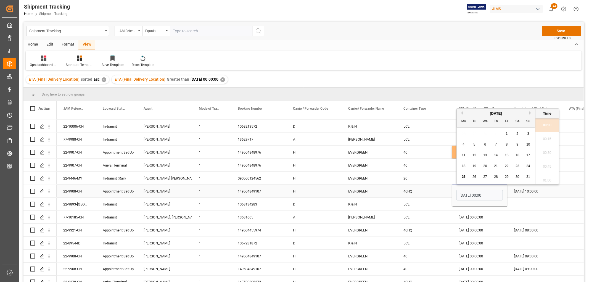
scroll to position [1175, 0]
click at [485, 174] on div "27" at bounding box center [485, 177] width 7 height 7
type input "27-08-2025 00:00"
click at [410, 189] on div "40HQ" at bounding box center [424, 191] width 55 height 13
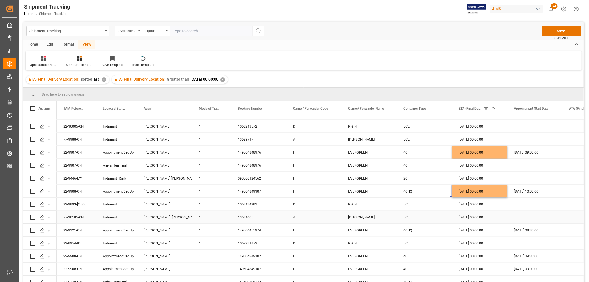
scroll to position [767, 0]
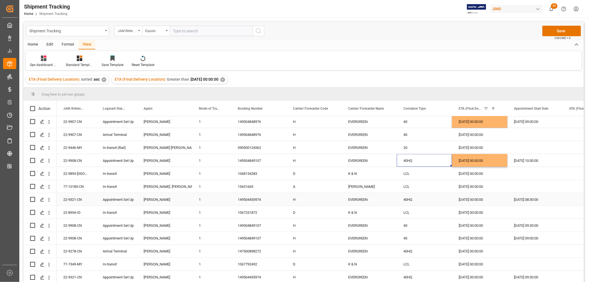
click at [471, 202] on div "04-09-2025 00:00:00" at bounding box center [479, 199] width 55 height 13
click at [468, 200] on div "04-09-2025 00:00:00" at bounding box center [479, 199] width 55 height 13
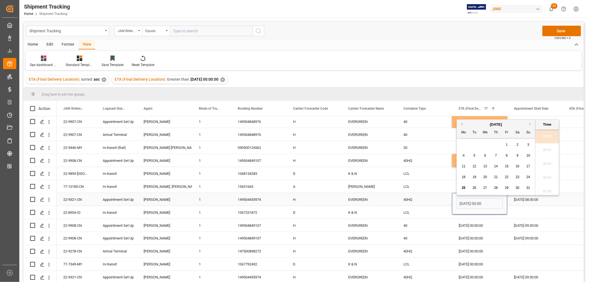
scroll to position [1175, 0]
click at [474, 183] on div "26" at bounding box center [474, 185] width 7 height 7
type input "[DATE] 00:00"
click at [412, 199] on div "40HQ" at bounding box center [424, 199] width 55 height 13
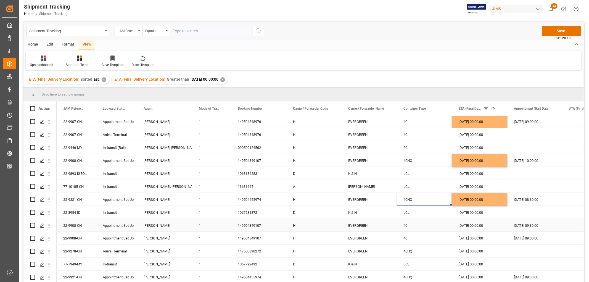
click at [475, 227] on div "04-09-2025 00:00:00" at bounding box center [479, 225] width 55 height 13
click at [471, 163] on div "27-08-2025 00:00:00" at bounding box center [479, 160] width 55 height 13
click at [468, 224] on div "04-09-2025 00:00:00" at bounding box center [479, 225] width 55 height 13
click at [467, 240] on div "04-09-2025 00:00:00" at bounding box center [479, 238] width 55 height 13
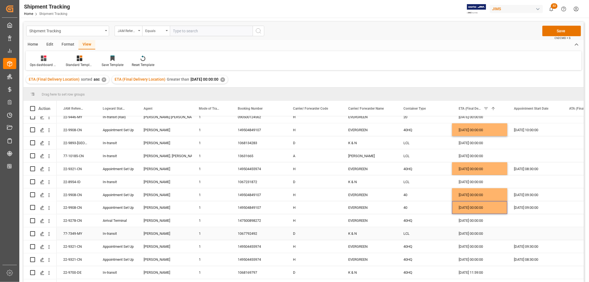
scroll to position [828, 0]
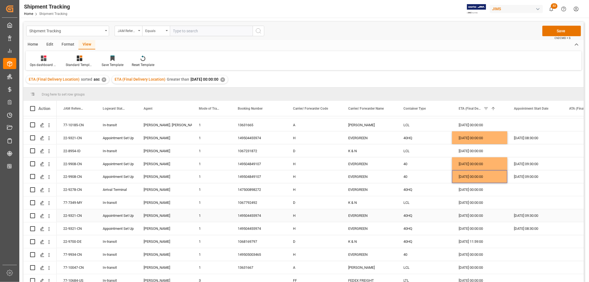
click at [467, 217] on div "04-09-2025 00:00:00" at bounding box center [479, 215] width 55 height 13
click at [467, 227] on div "04-09-2025 00:00:00" at bounding box center [479, 228] width 55 height 13
click at [469, 217] on div "04-09-2025 00:00:00" at bounding box center [479, 215] width 55 height 13
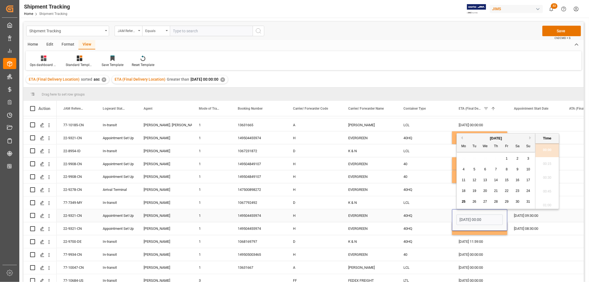
scroll to position [1175, 0]
click at [473, 201] on span "26" at bounding box center [474, 202] width 4 height 4
type input "[DATE] 00:00"
click at [414, 204] on div "LCL" at bounding box center [424, 202] width 55 height 13
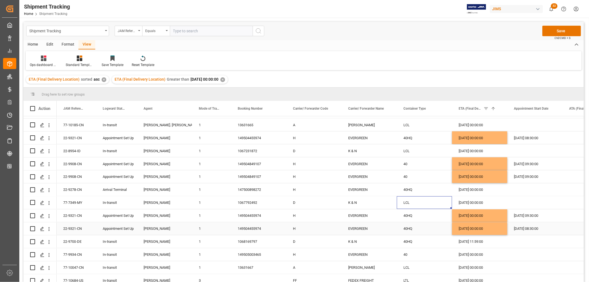
click at [474, 227] on div "27-08-2025 00:00:00" at bounding box center [479, 228] width 55 height 13
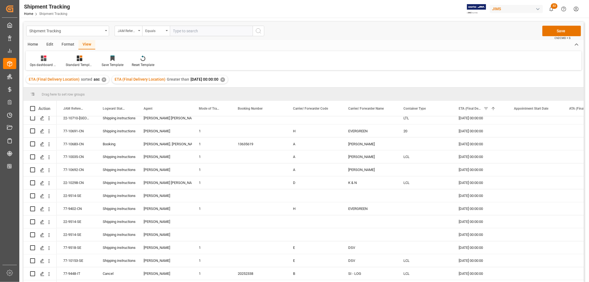
scroll to position [4386, 0]
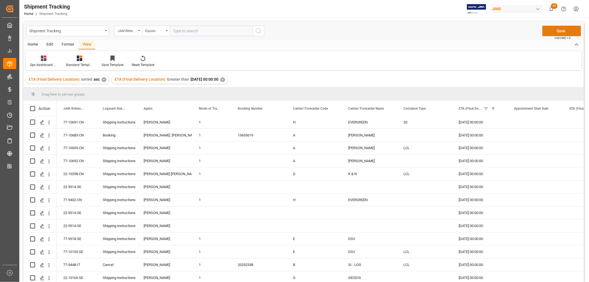
click at [564, 29] on button "Save" at bounding box center [561, 31] width 39 height 10
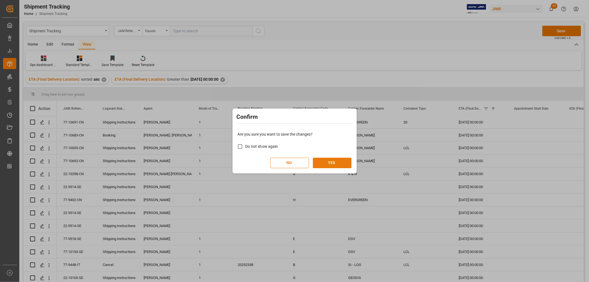
click at [338, 164] on button "YES" at bounding box center [332, 163] width 39 height 10
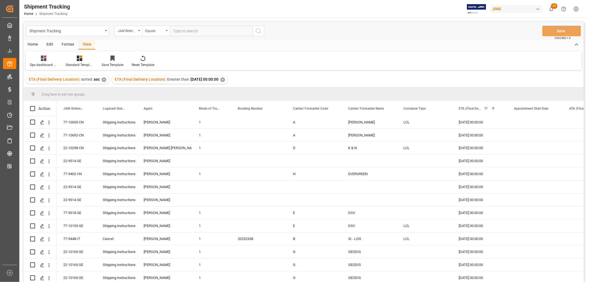
click at [225, 80] on div "✕" at bounding box center [222, 79] width 5 height 5
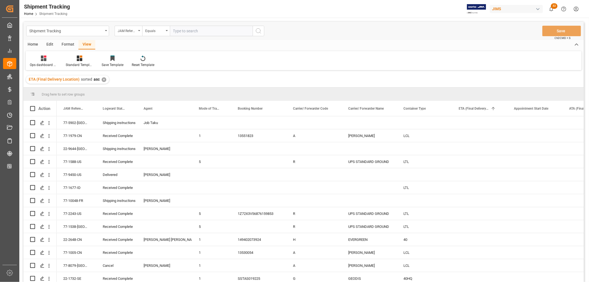
click at [104, 80] on div "✕" at bounding box center [104, 79] width 5 height 5
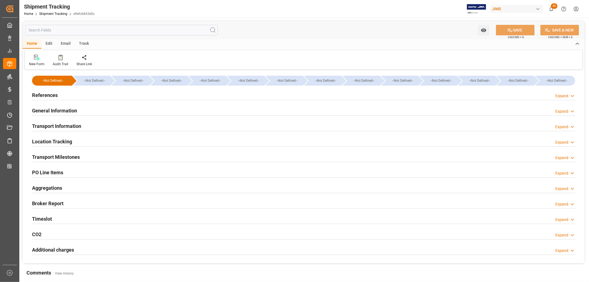
type input "[DATE] 10:00"
type input "[DATE] 17:30"
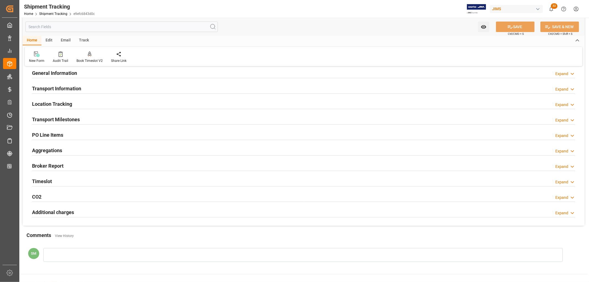
scroll to position [61, 0]
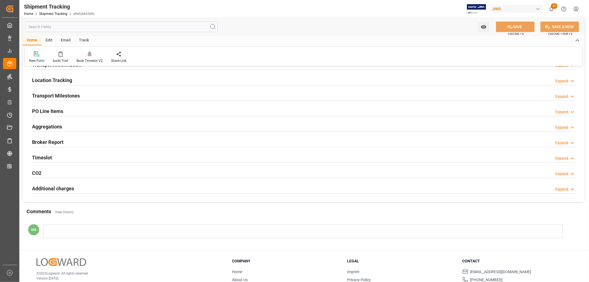
click at [41, 158] on h2 "Timeslot" at bounding box center [42, 157] width 20 height 7
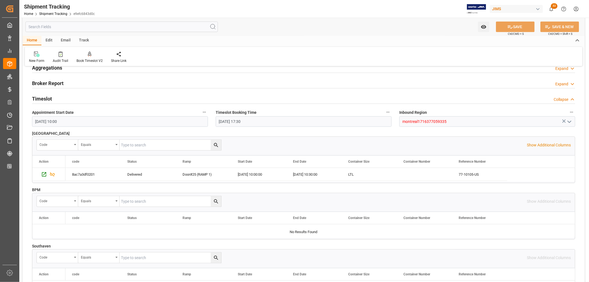
scroll to position [123, 0]
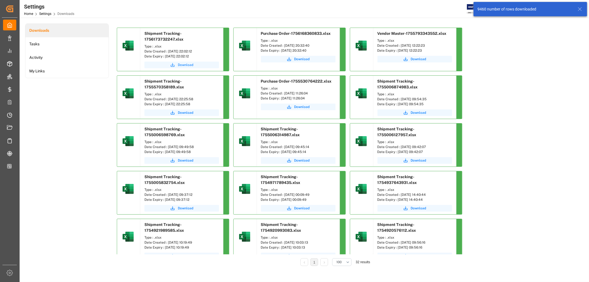
click at [186, 64] on span "Download" at bounding box center [185, 64] width 15 height 5
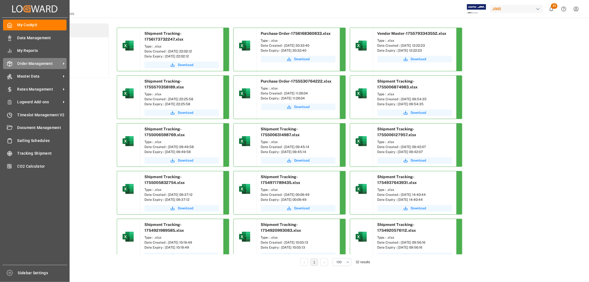
click at [35, 62] on span "Order Management" at bounding box center [39, 64] width 44 height 6
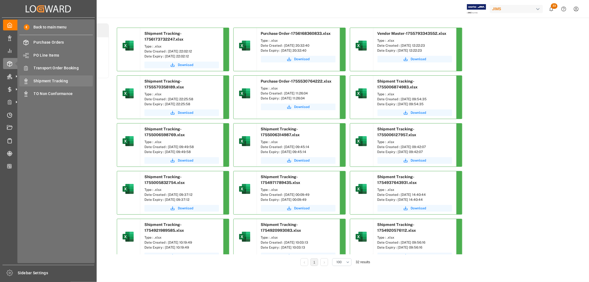
click at [54, 80] on span "Shipment Tracking" at bounding box center [63, 81] width 59 height 6
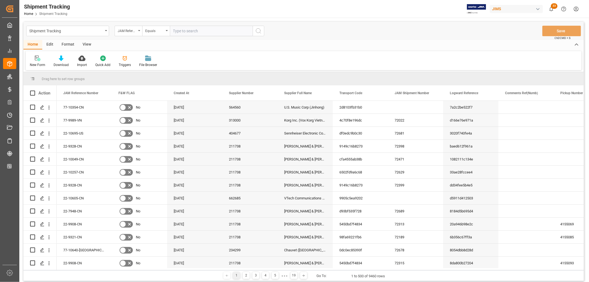
click at [191, 33] on input "text" at bounding box center [211, 31] width 83 height 10
paste input "22-9371-ID"
type input "22-9371-ID"
drag, startPoint x: 257, startPoint y: 30, endPoint x: 120, endPoint y: 179, distance: 202.2
click at [257, 30] on icon "search button" at bounding box center [258, 31] width 7 height 7
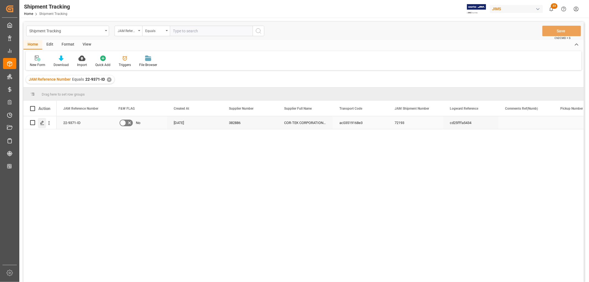
click at [41, 123] on icon "Press SPACE to select this row." at bounding box center [42, 123] width 4 height 4
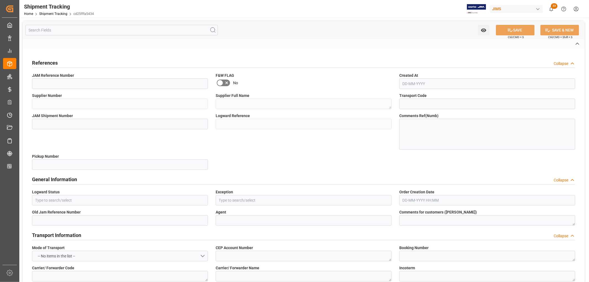
type input "southaven1716381022388"
type input "OJ"
type input "LCL"
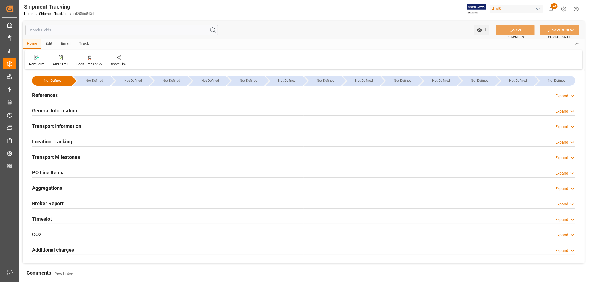
type input "[DATE] 11:59"
type input "[DATE] 00:00"
type input "[DATE] 06:24"
type input "[DATE]"
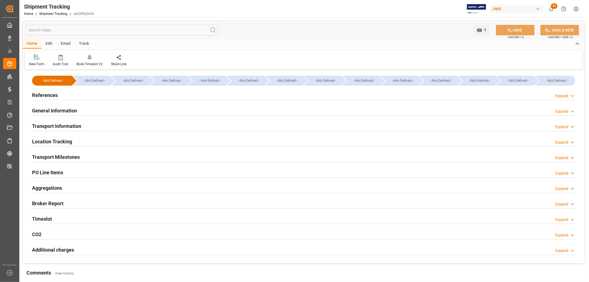
type input "[DATE] 00:00"
click at [59, 157] on h2 "Transport Milestones" at bounding box center [56, 156] width 48 height 7
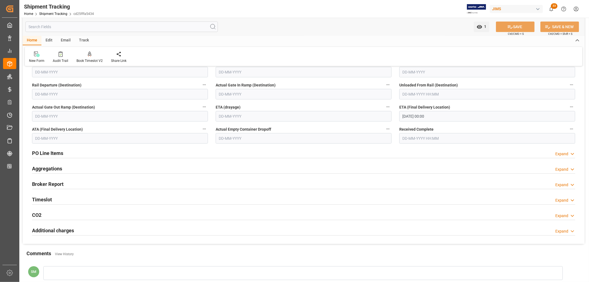
scroll to position [184, 0]
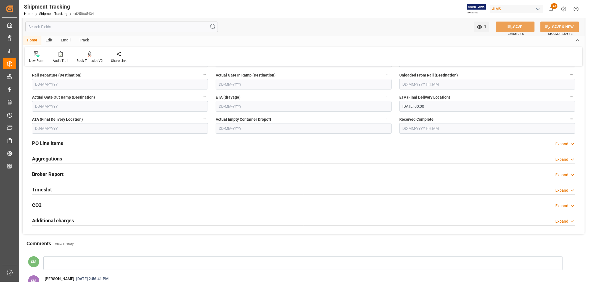
click at [48, 191] on h2 "Timeslot" at bounding box center [42, 189] width 20 height 7
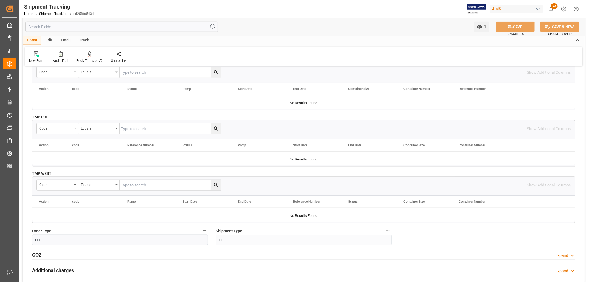
scroll to position [276, 0]
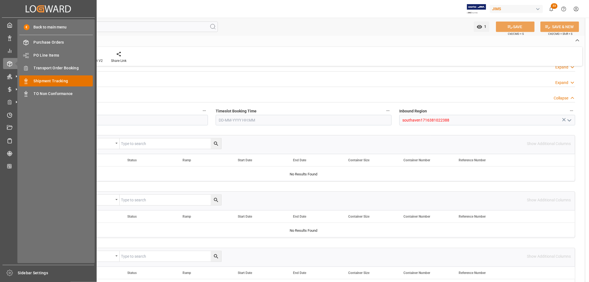
click at [52, 80] on span "Shipment Tracking" at bounding box center [63, 81] width 59 height 6
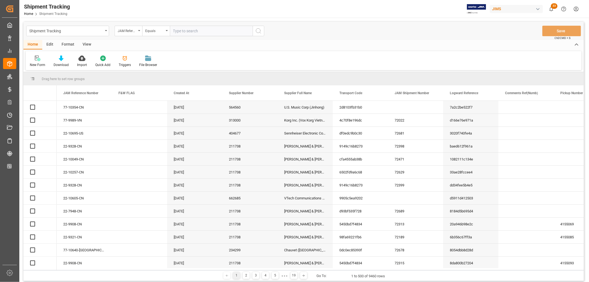
click at [191, 31] on input "text" at bounding box center [211, 31] width 83 height 10
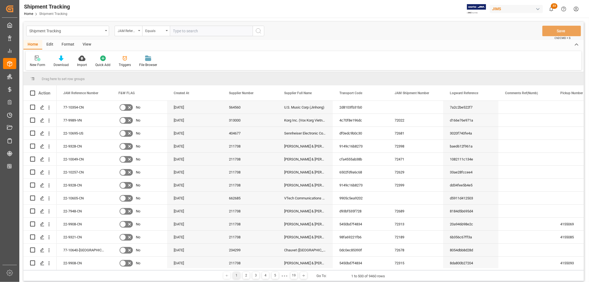
click at [173, 29] on input "text" at bounding box center [211, 31] width 83 height 10
paste input "22-9892-CN"
type input "22-9892-CN"
click at [259, 31] on icon "search button" at bounding box center [258, 31] width 7 height 7
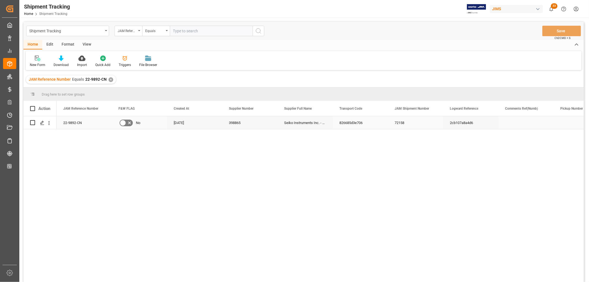
click at [79, 123] on div "22-9892-CN" at bounding box center [84, 122] width 55 height 13
click at [360, 125] on div "826685d3e706" at bounding box center [360, 122] width 55 height 13
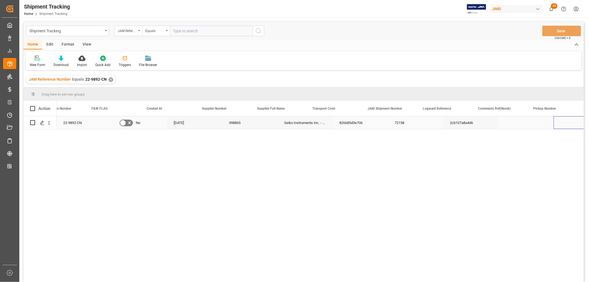
scroll to position [0, 27]
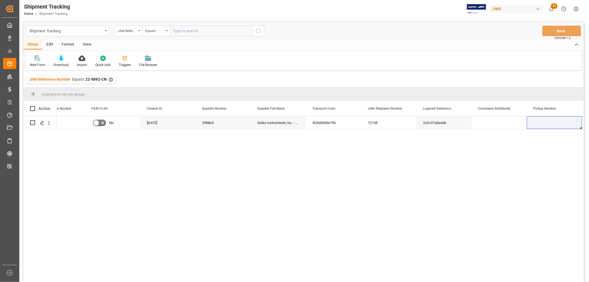
click at [179, 31] on input "text" at bounding box center [211, 31] width 83 height 10
paste input "22-10181-MY"
type input "22-10181-MY"
click at [111, 80] on div "✕" at bounding box center [111, 79] width 5 height 5
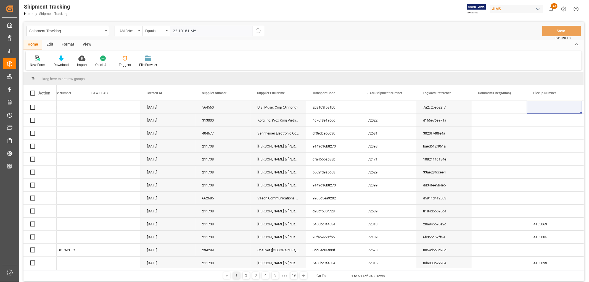
click at [260, 32] on icon "search button" at bounding box center [258, 31] width 7 height 7
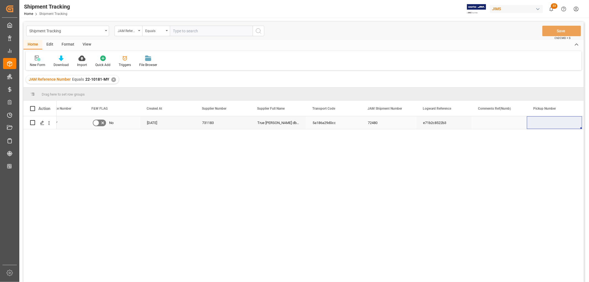
click at [535, 121] on div "Press SPACE to select this row." at bounding box center [554, 122] width 55 height 13
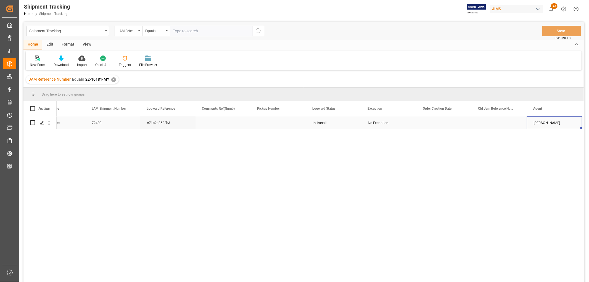
scroll to position [0, 358]
click at [111, 79] on div "✕" at bounding box center [113, 79] width 5 height 5
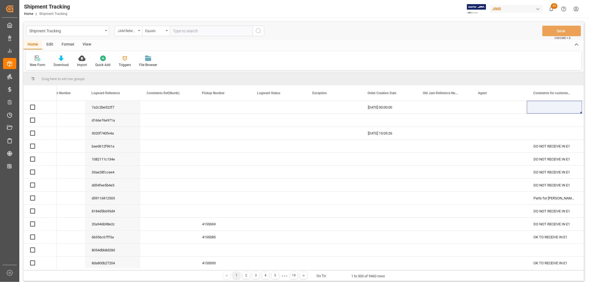
click at [200, 29] on input "text" at bounding box center [211, 31] width 83 height 10
paste input "22-9739-KR"
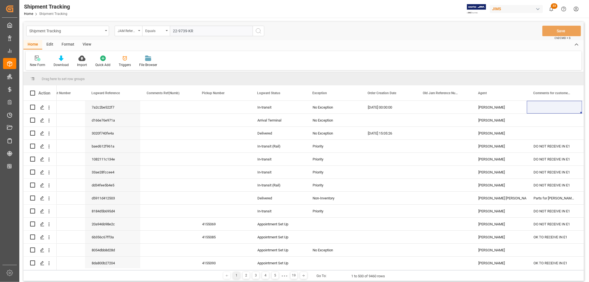
type input "22-9739-KR"
drag, startPoint x: 256, startPoint y: 29, endPoint x: 164, endPoint y: 97, distance: 113.9
click at [256, 29] on icon "search button" at bounding box center [258, 31] width 7 height 7
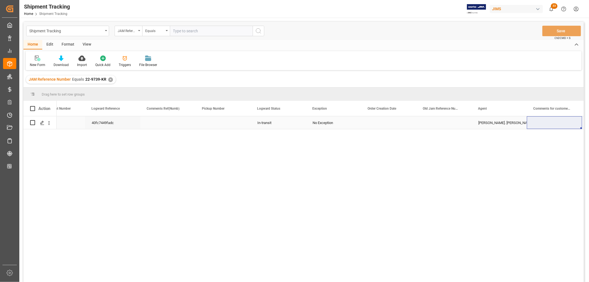
click at [490, 125] on div "[PERSON_NAME]. [PERSON_NAME]" at bounding box center [499, 123] width 42 height 13
click at [109, 79] on div "✕" at bounding box center [110, 79] width 5 height 5
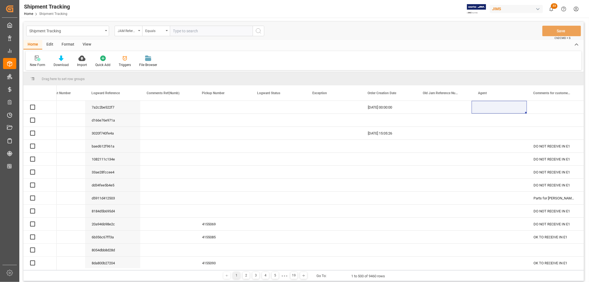
click at [186, 31] on input "text" at bounding box center [211, 31] width 83 height 10
paste input "22-9371-ID"
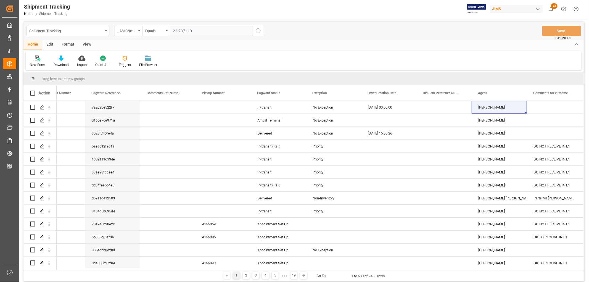
type input "22-9371-ID"
click at [256, 30] on icon "search button" at bounding box center [258, 31] width 7 height 7
